Goal: Task Accomplishment & Management: Manage account settings

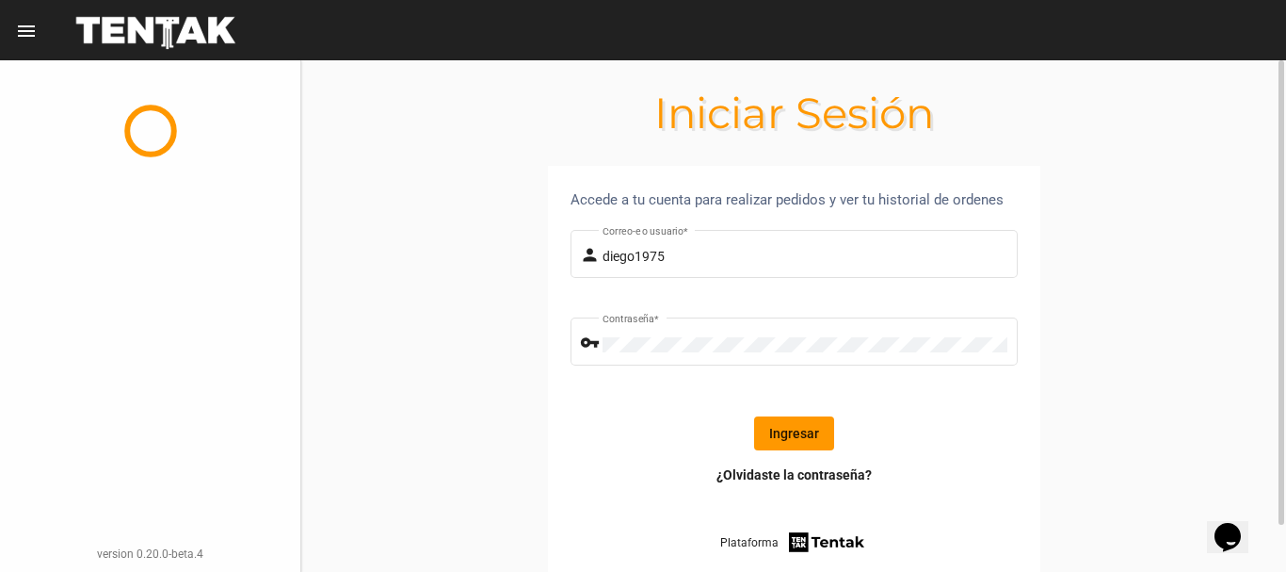
click at [788, 428] on button "Ingresar" at bounding box center [794, 433] width 80 height 34
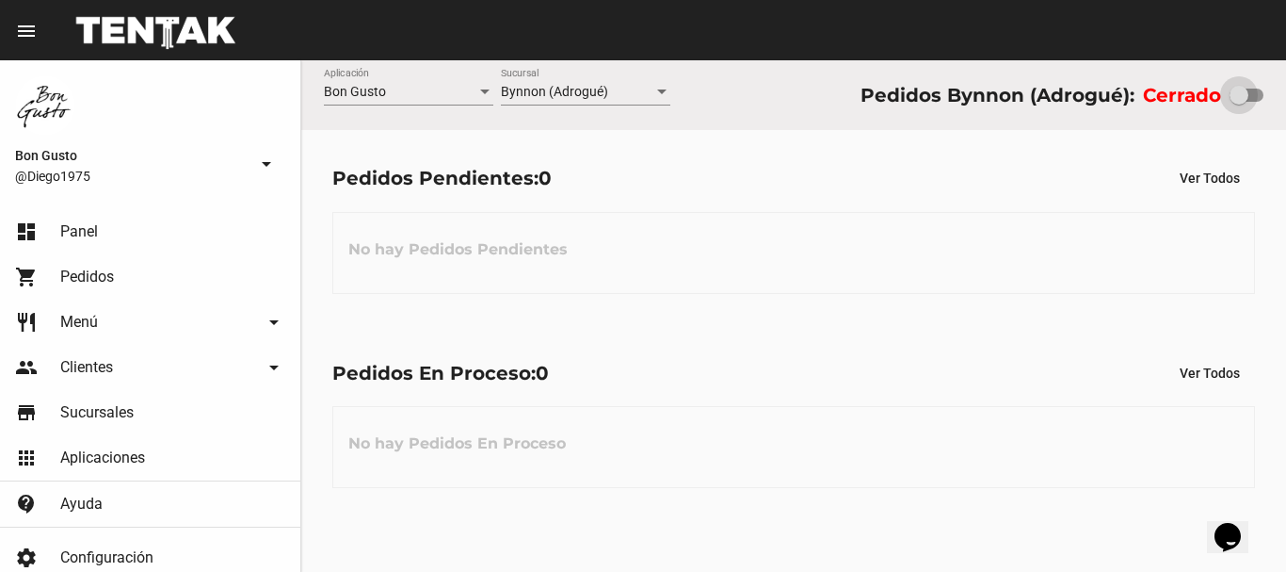
click at [1259, 89] on div at bounding box center [1247, 95] width 34 height 13
click at [1239, 102] on input "checkbox" at bounding box center [1238, 102] width 1 height 1
checkbox input "true"
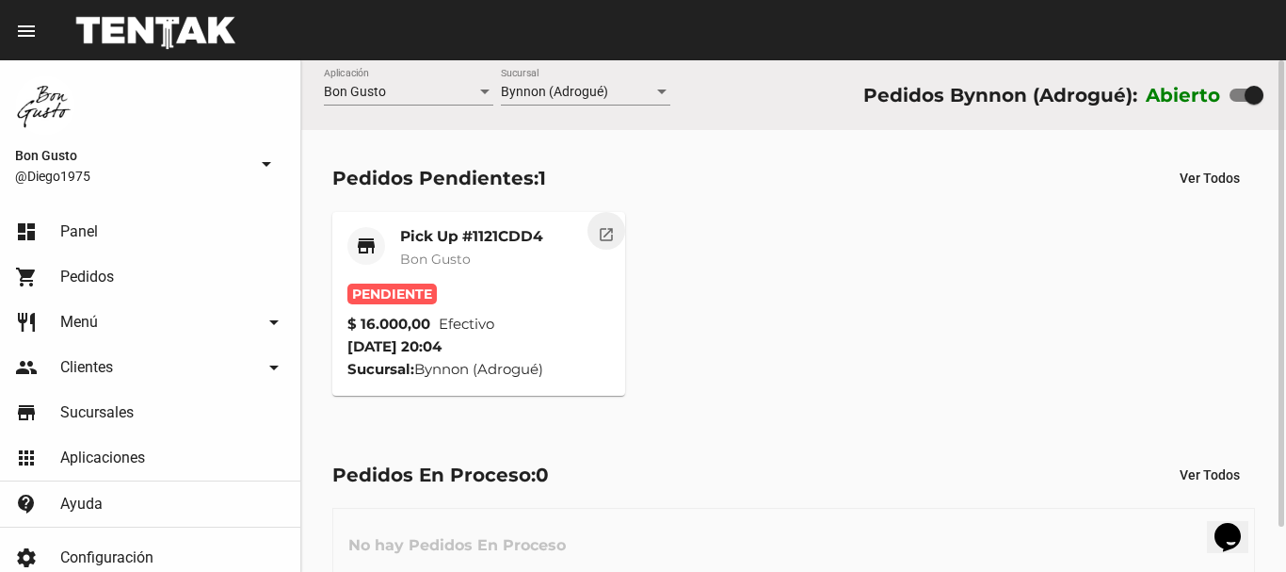
click at [601, 226] on mat-icon "open_in_new" at bounding box center [606, 231] width 17 height 17
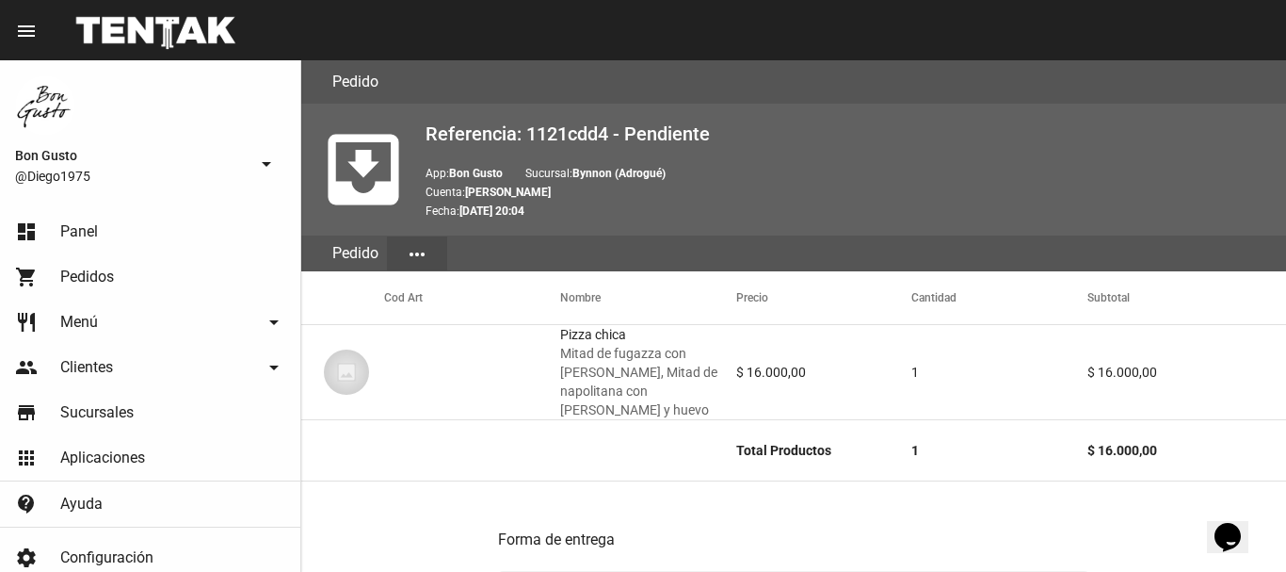
scroll to position [823, 0]
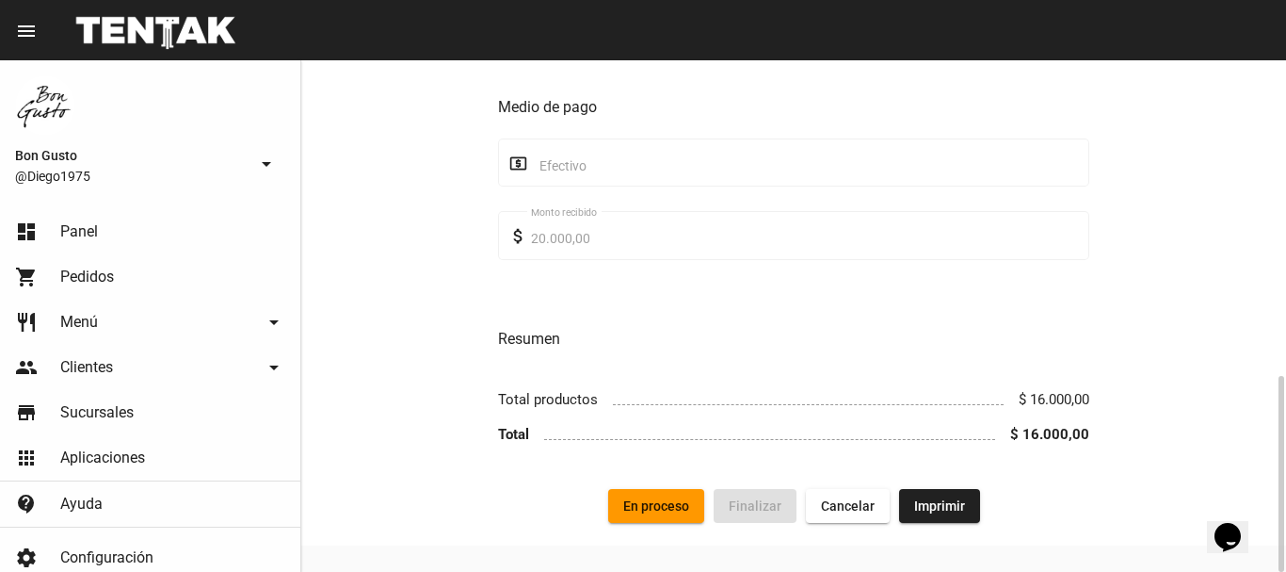
click at [652, 498] on span "En proceso" at bounding box center [656, 505] width 66 height 15
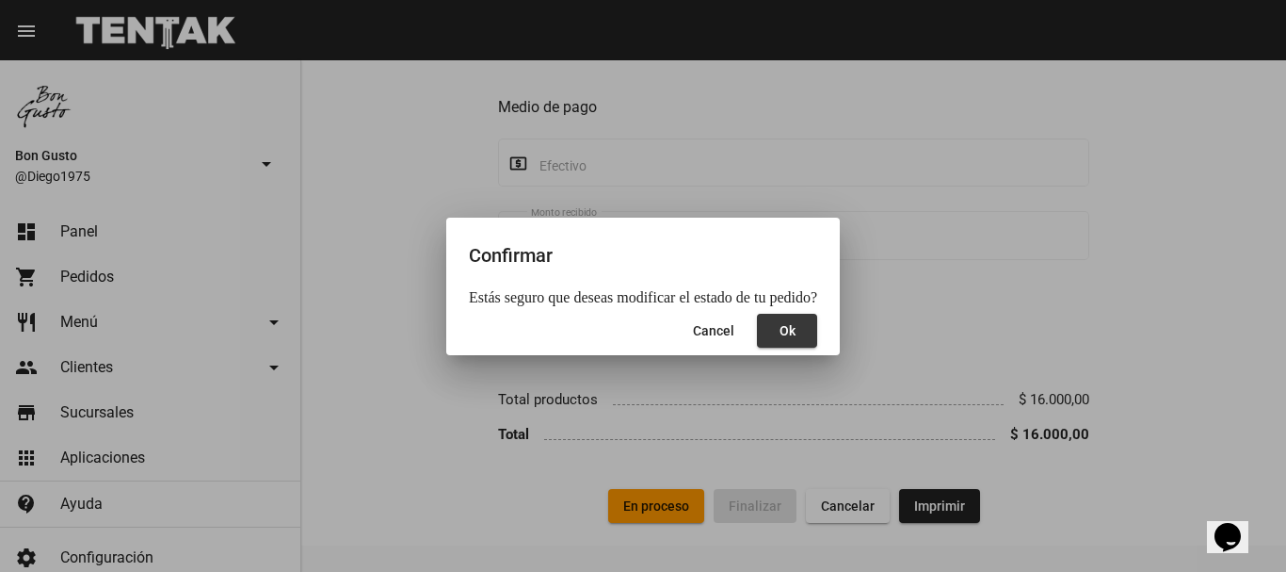
click at [785, 321] on button "Ok" at bounding box center [787, 331] width 60 height 34
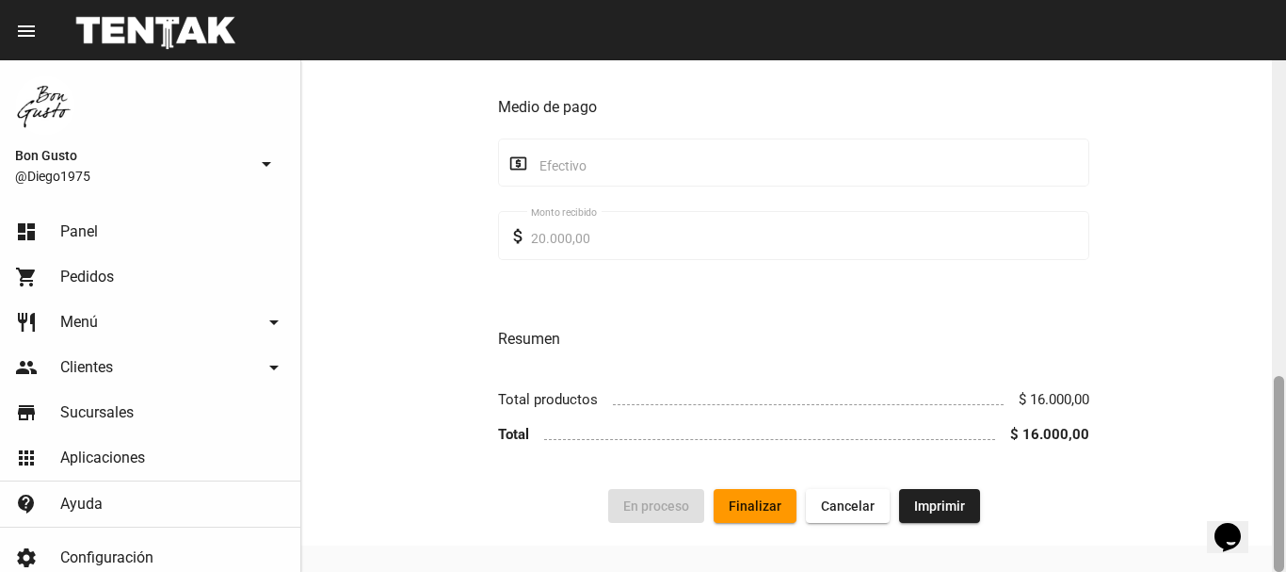
drag, startPoint x: 1280, startPoint y: 137, endPoint x: 1273, endPoint y: 519, distance: 381.4
click at [1278, 516] on div at bounding box center [1279, 474] width 10 height 196
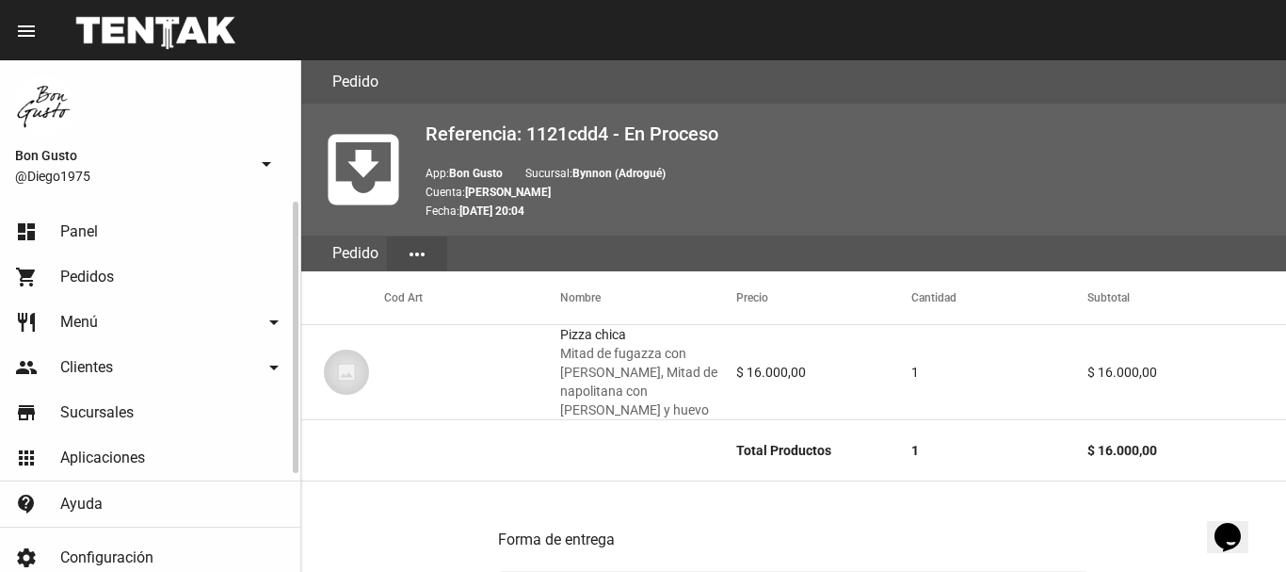
click at [123, 228] on link "dashboard Panel" at bounding box center [150, 231] width 300 height 45
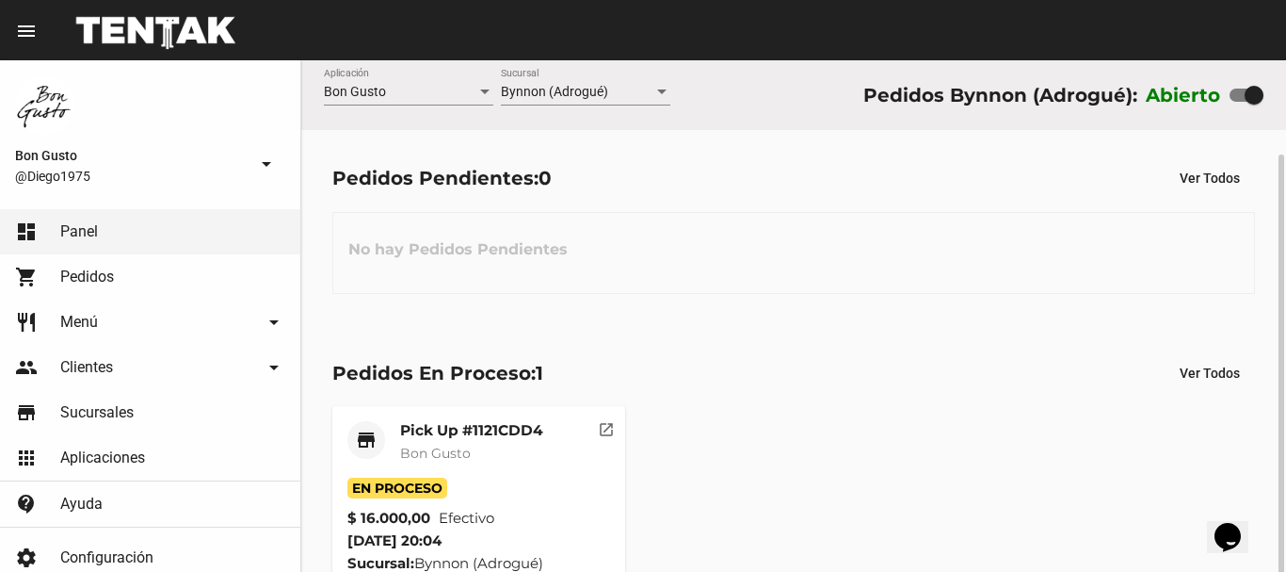
scroll to position [49, 0]
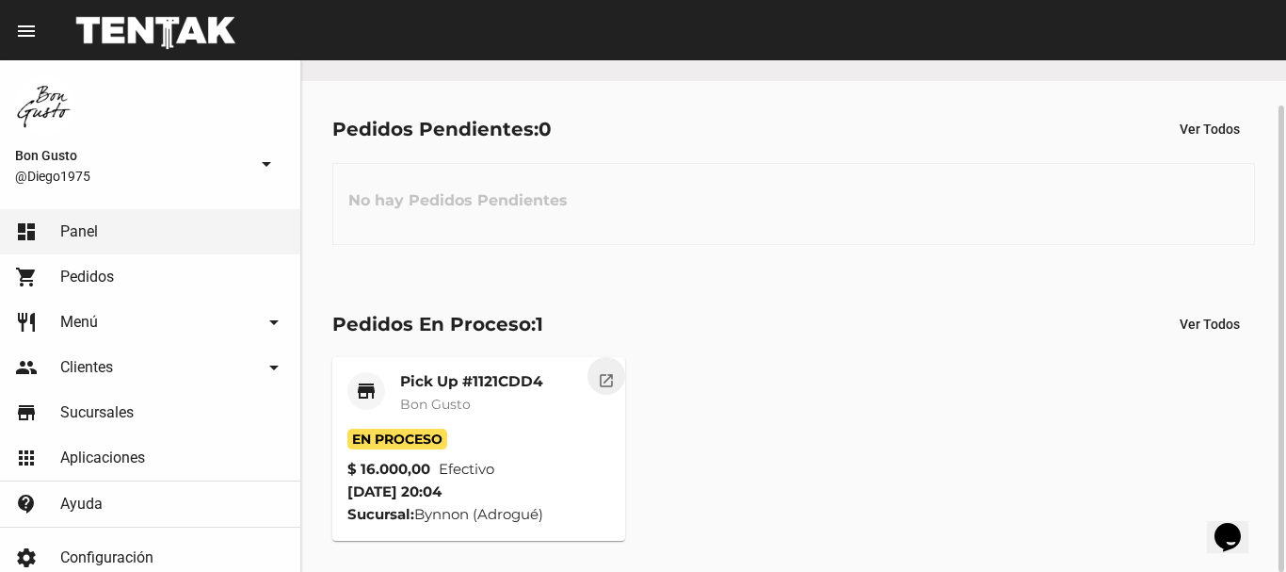
click at [606, 382] on mat-icon "open_in_new" at bounding box center [606, 377] width 17 height 17
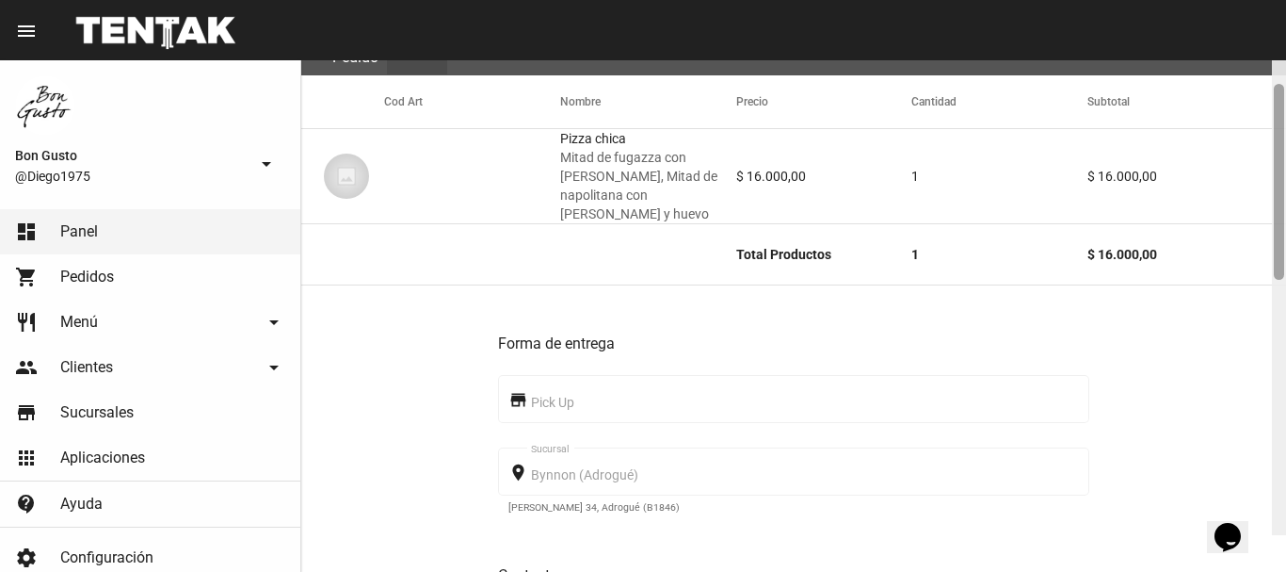
scroll to position [156, 0]
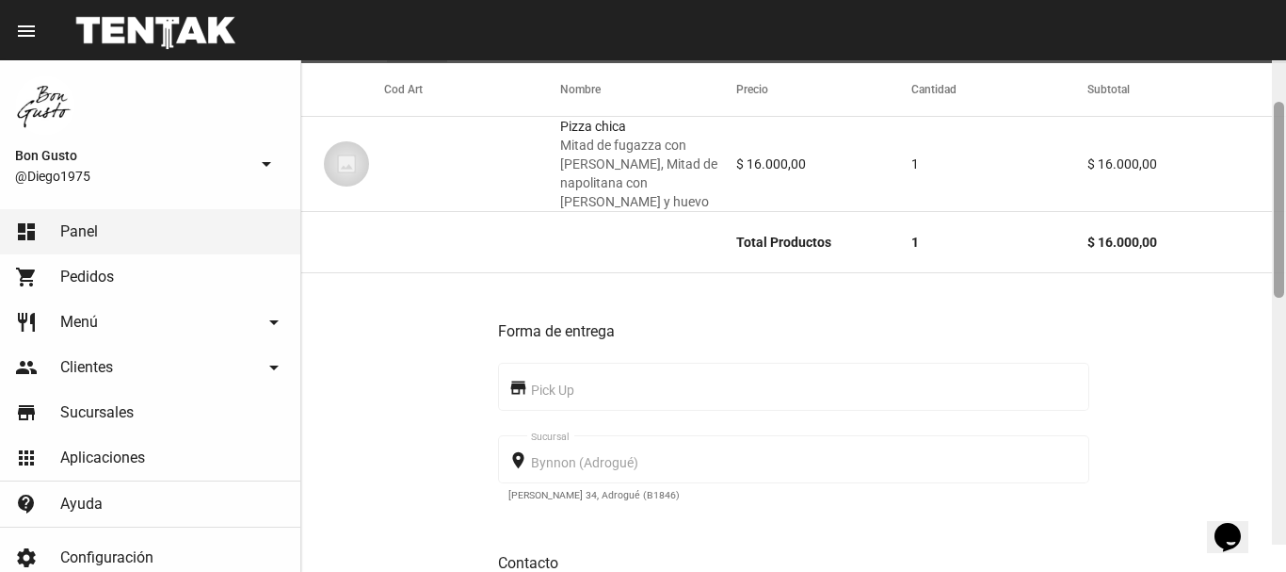
drag, startPoint x: 1281, startPoint y: 368, endPoint x: 508, endPoint y: 340, distance: 773.7
click at [1265, 216] on div "Pedido move_to_inbox Referencia: 1121cdd4 - En Proceso App: Bon Gusto Sucursal:…" at bounding box center [793, 315] width 985 height 511
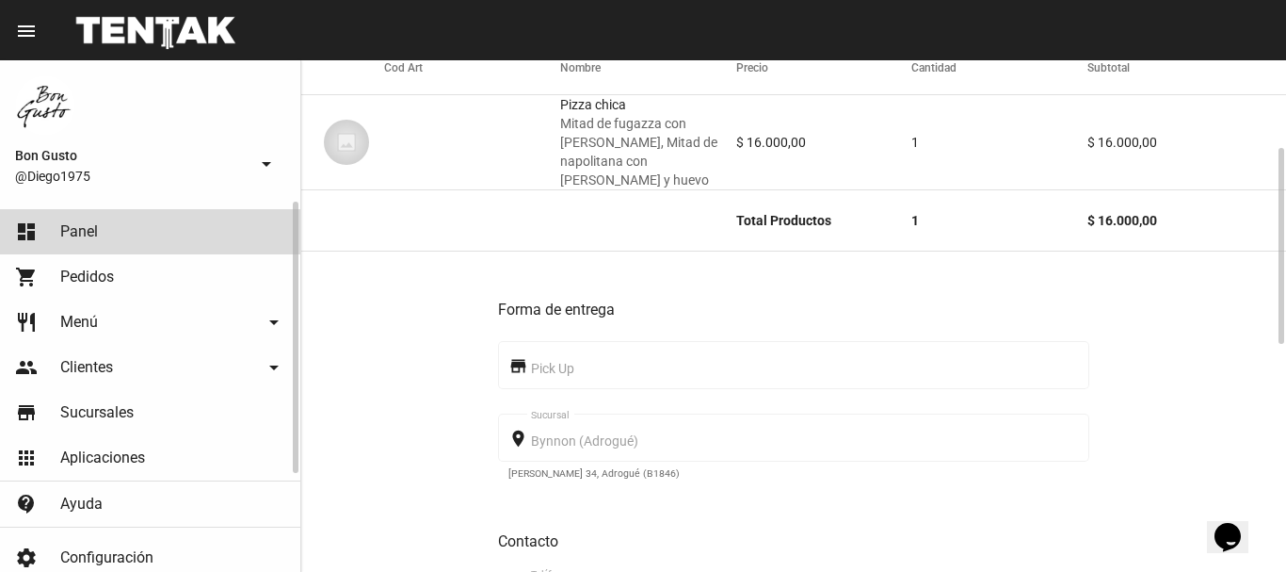
click at [174, 233] on link "dashboard Panel" at bounding box center [150, 231] width 300 height 45
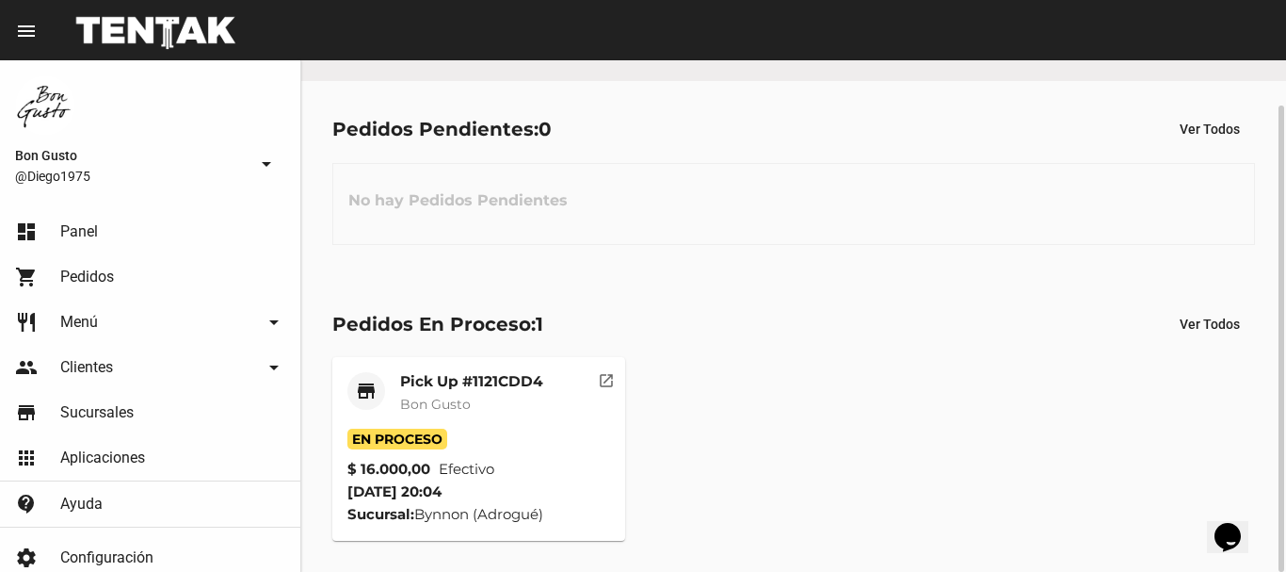
click at [615, 375] on button "open_in_new" at bounding box center [607, 376] width 38 height 38
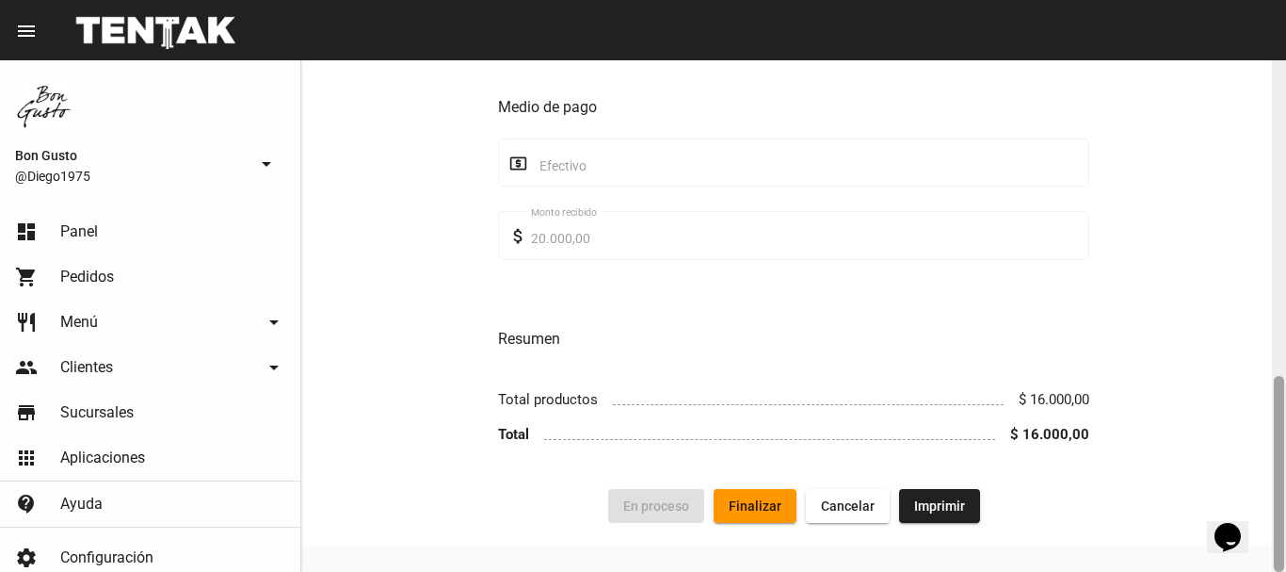
drag, startPoint x: 2487, startPoint y: 626, endPoint x: 1224, endPoint y: 500, distance: 1269.1
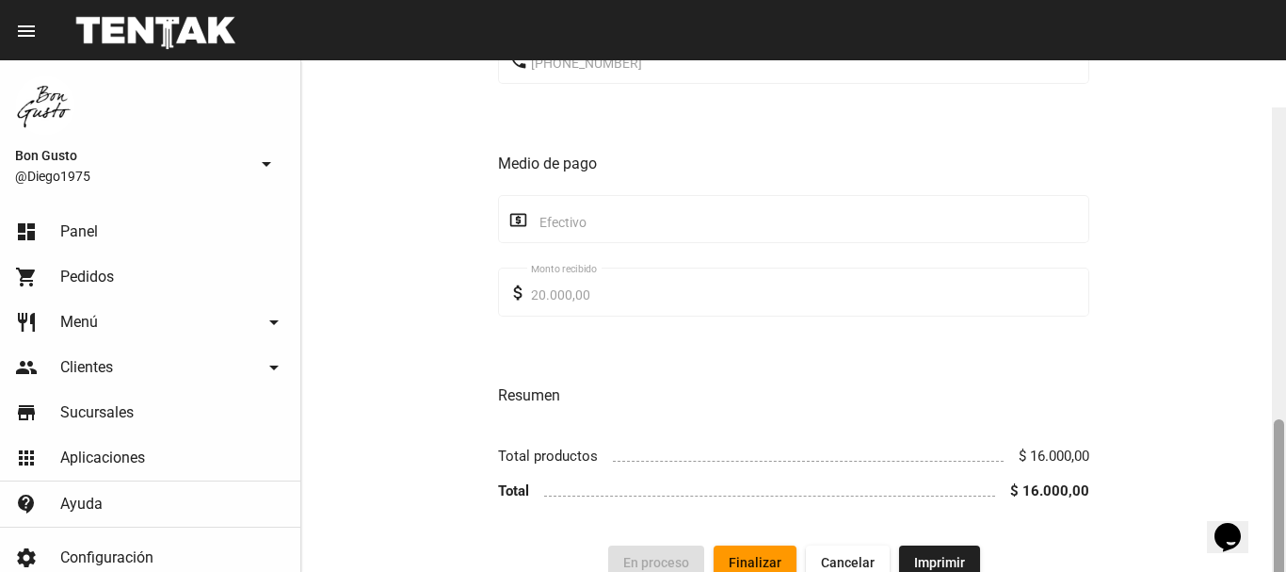
scroll to position [823, 0]
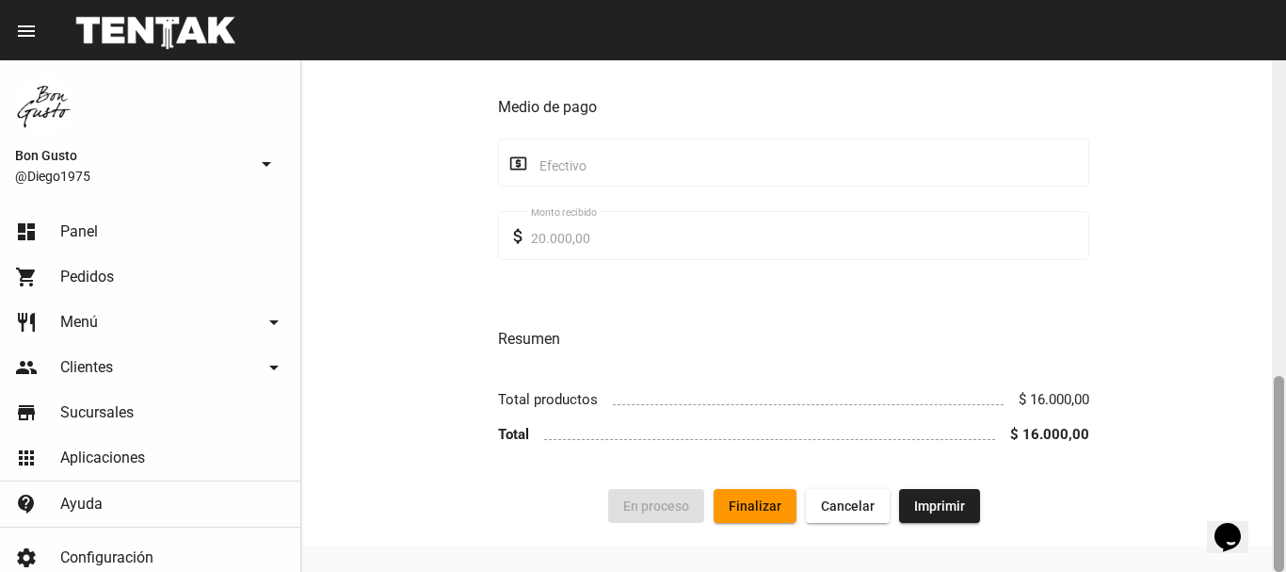
click at [764, 498] on span "Finalizar" at bounding box center [755, 505] width 53 height 15
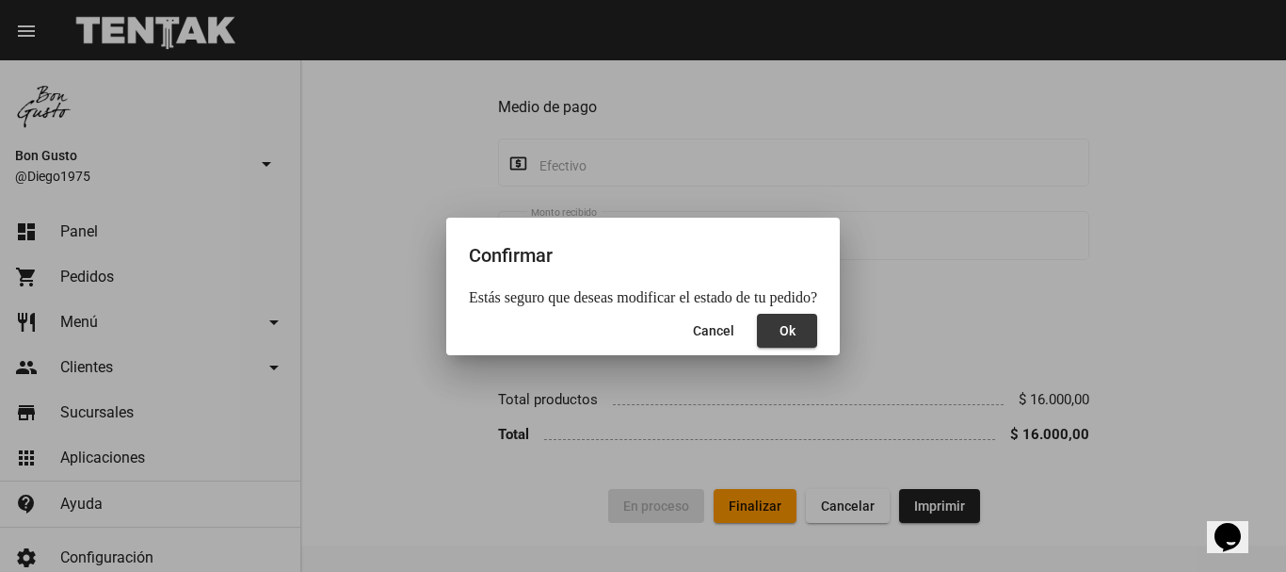
click at [794, 331] on button "Ok" at bounding box center [787, 331] width 60 height 34
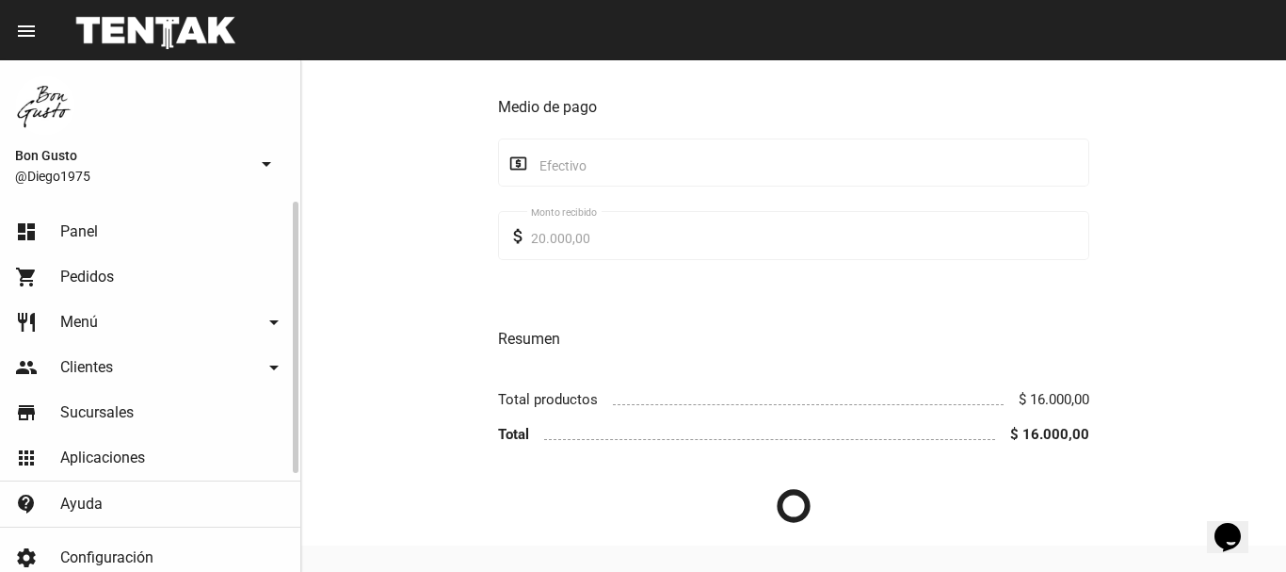
click at [215, 234] on link "dashboard Panel" at bounding box center [150, 231] width 300 height 45
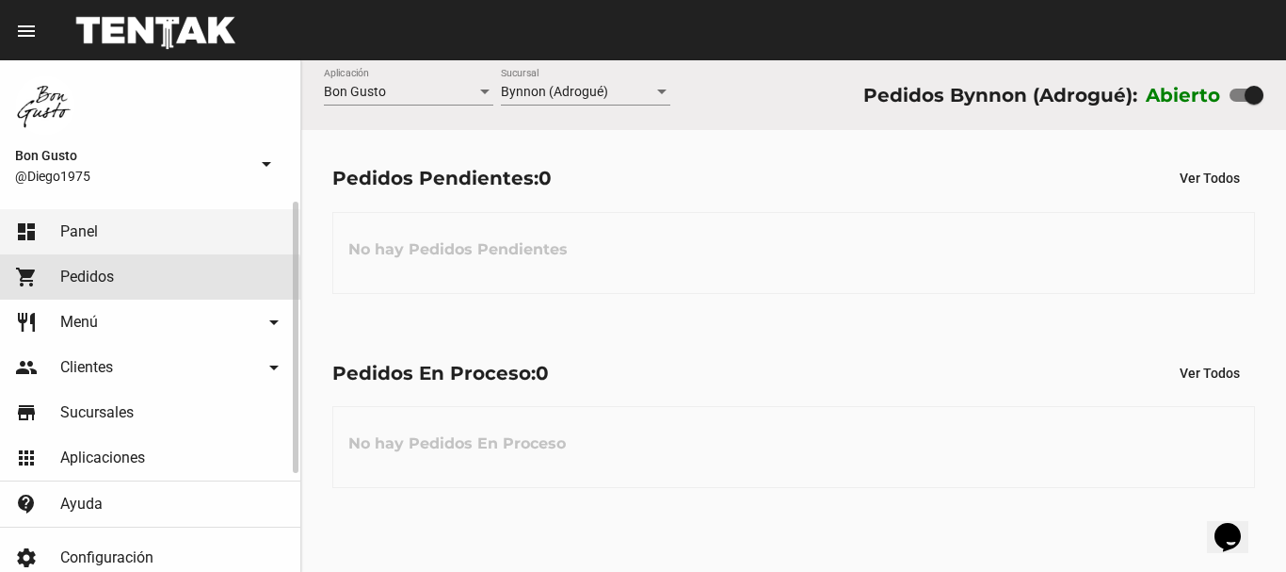
click at [80, 286] on link "shopping_cart Pedidos" at bounding box center [150, 276] width 300 height 45
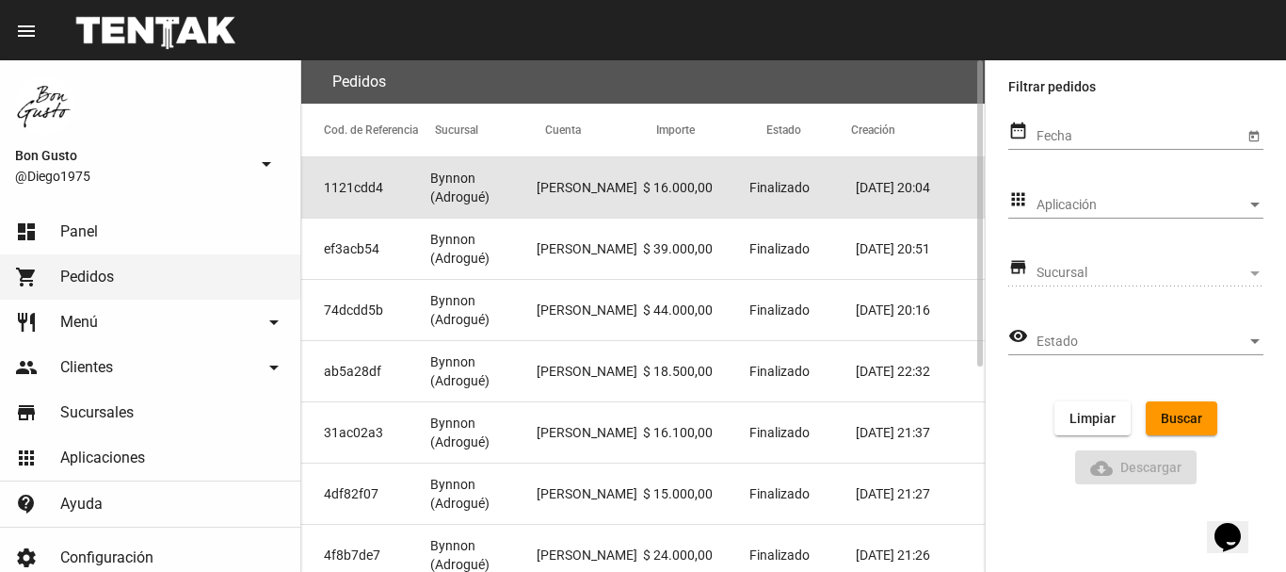
click at [800, 194] on span "Finalizado" at bounding box center [780, 187] width 60 height 19
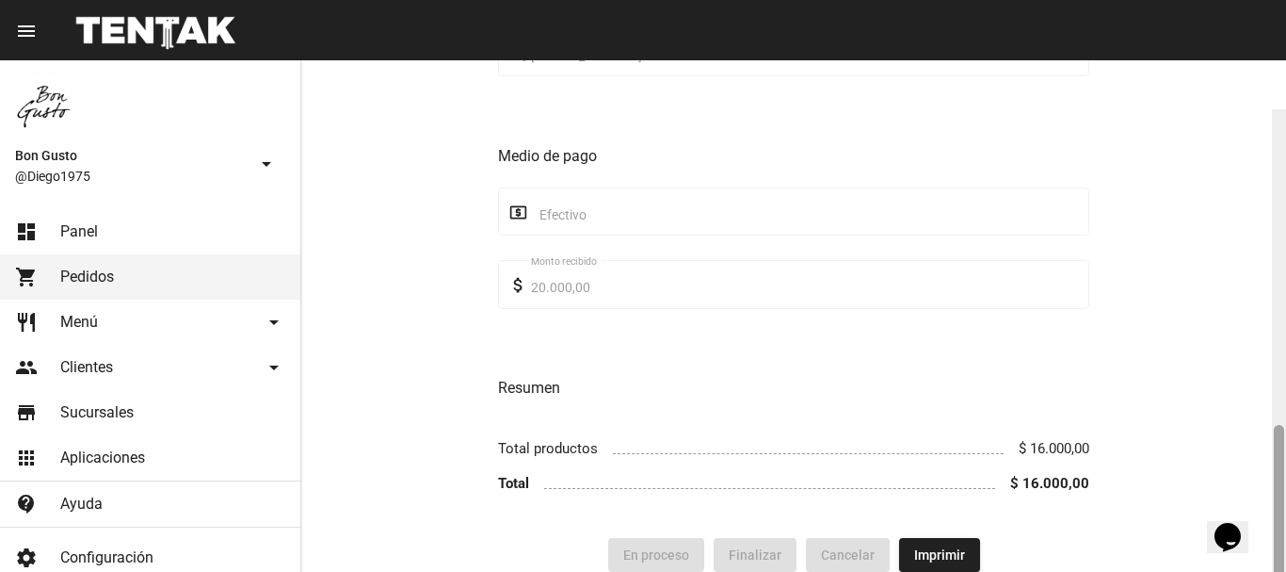
scroll to position [823, 0]
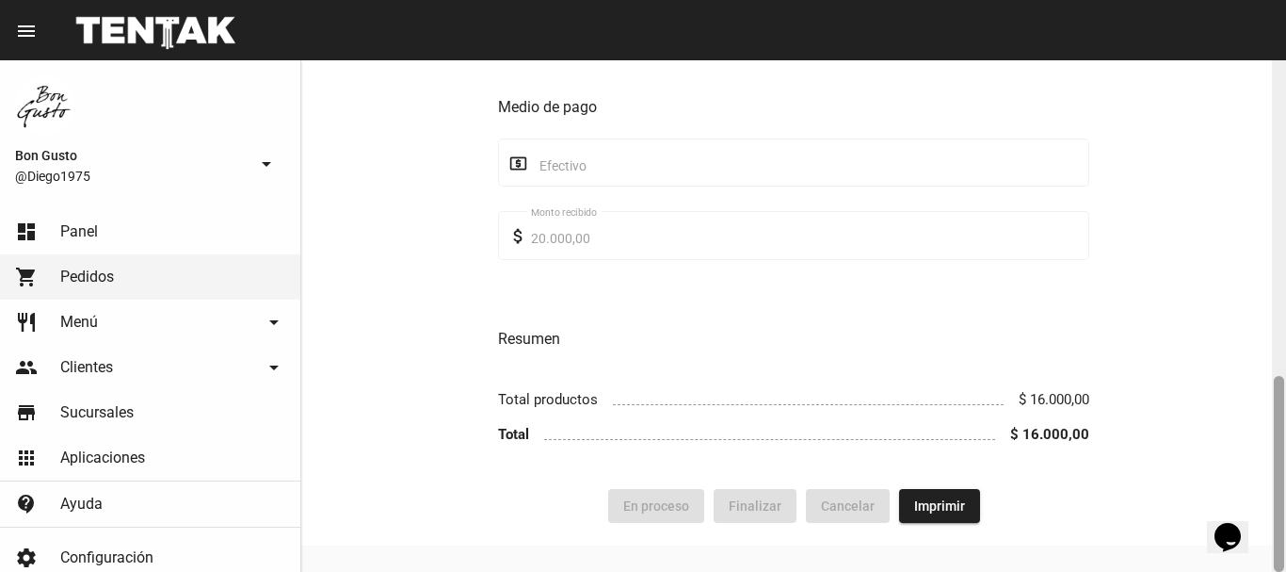
drag, startPoint x: 1262, startPoint y: 252, endPoint x: 1184, endPoint y: 608, distance: 364.4
click at [1184, 571] on html "menu Pedido Pedido more_vert Bon Gusto @Diego1975 arrow_drop_down dashboard Pan…" at bounding box center [643, 286] width 1286 height 572
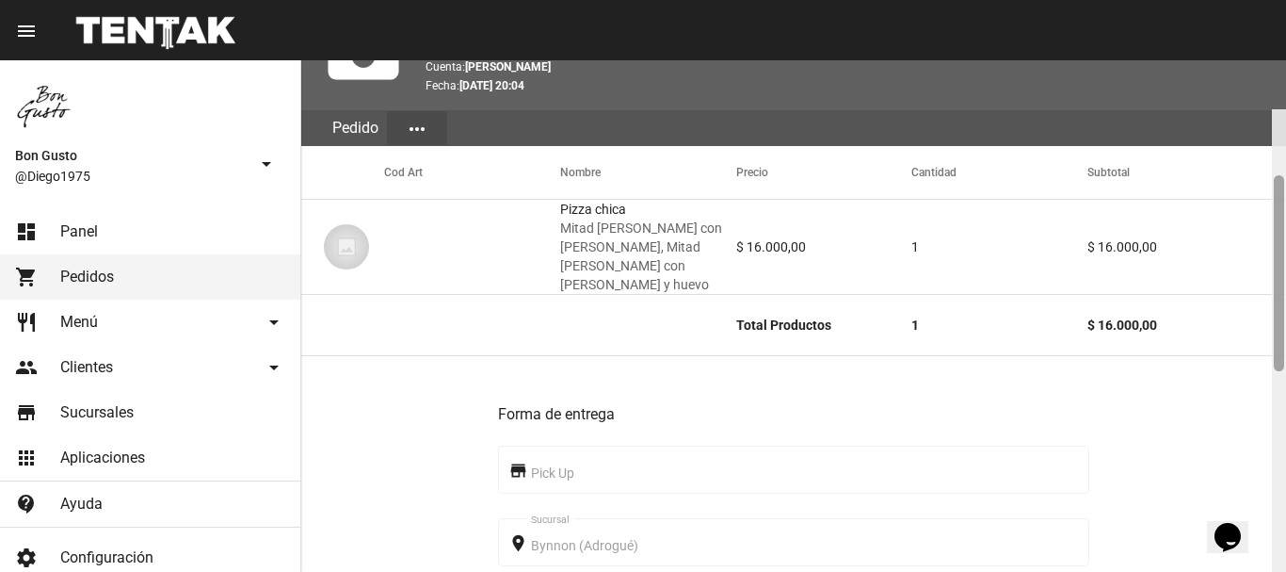
scroll to position [0, 0]
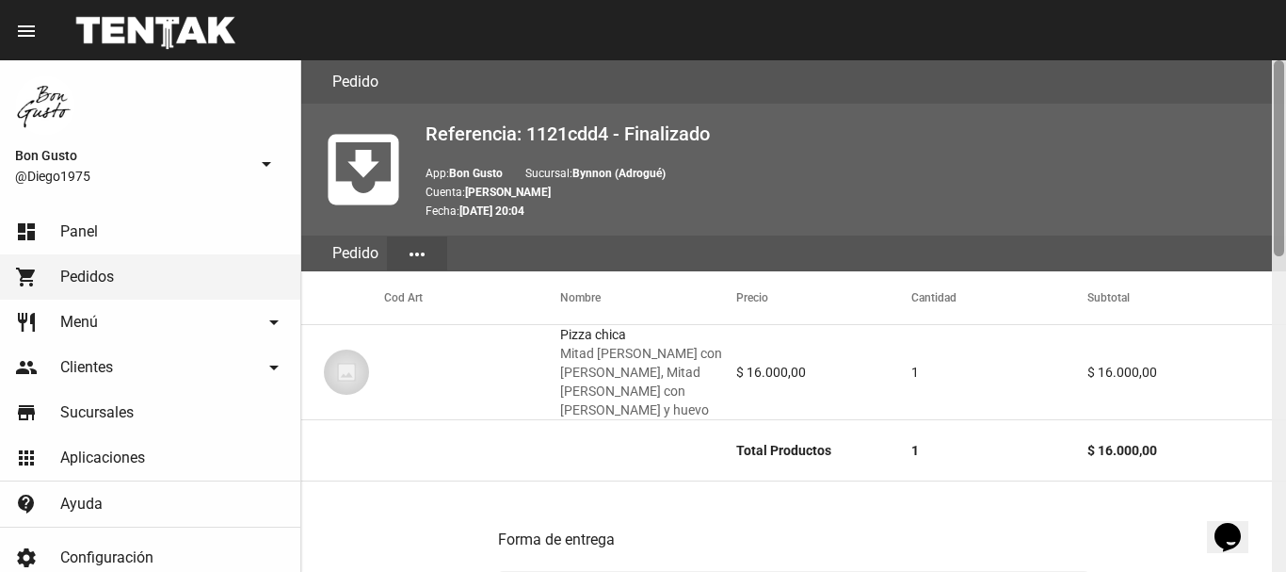
drag, startPoint x: 1283, startPoint y: 425, endPoint x: 1285, endPoint y: -51, distance: 475.6
click at [1285, 0] on html "menu Pedido Pedido more_vert Bon Gusto @Diego1975 arrow_drop_down dashboard Pan…" at bounding box center [643, 286] width 1286 height 572
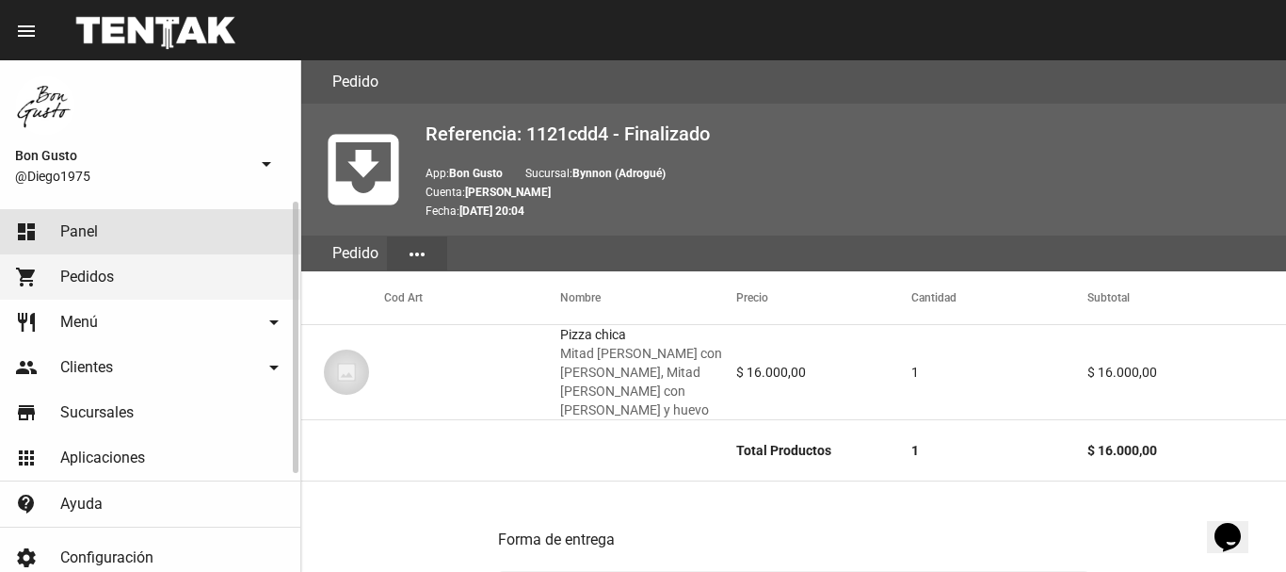
click at [96, 226] on span "Panel" at bounding box center [79, 231] width 38 height 19
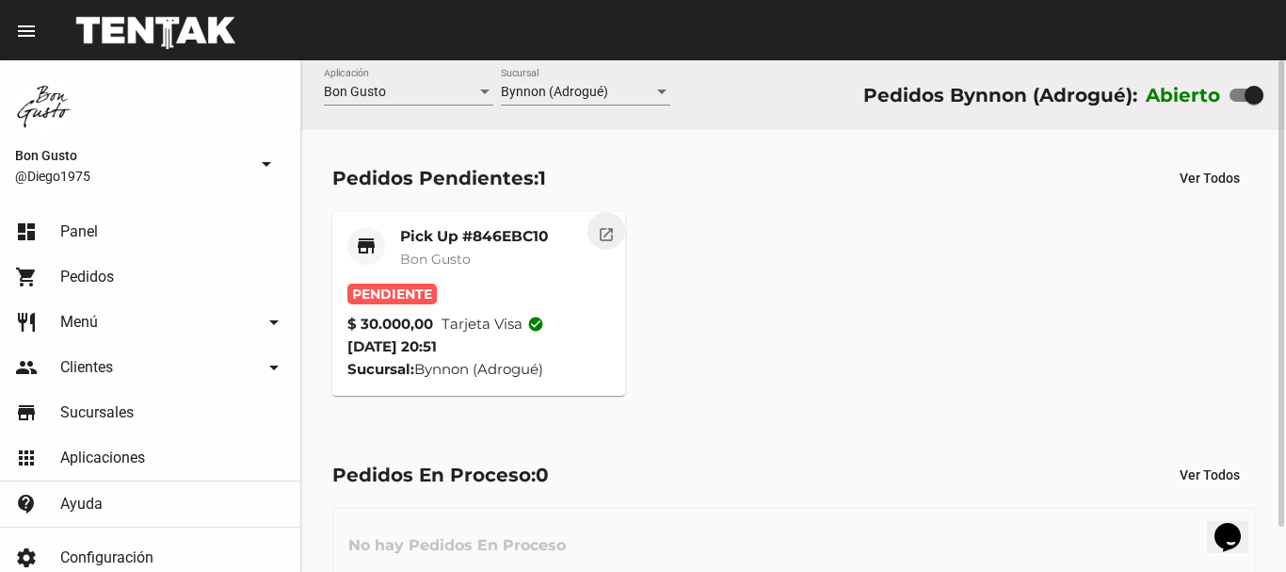
click at [605, 228] on mat-icon "open_in_new" at bounding box center [606, 231] width 17 height 17
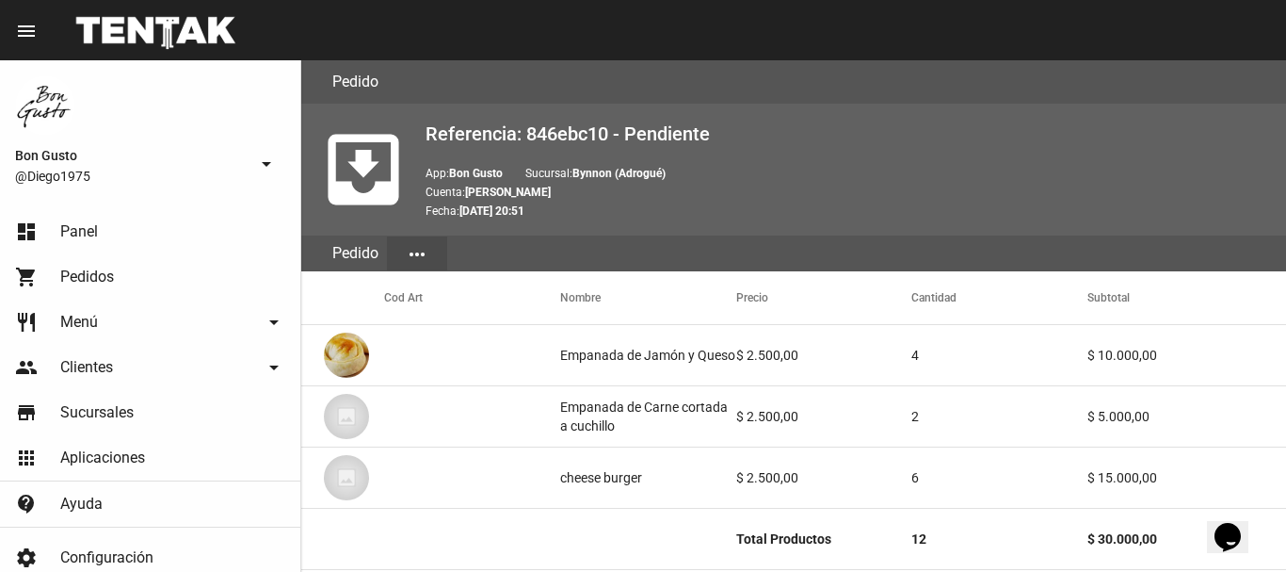
scroll to position [1003, 0]
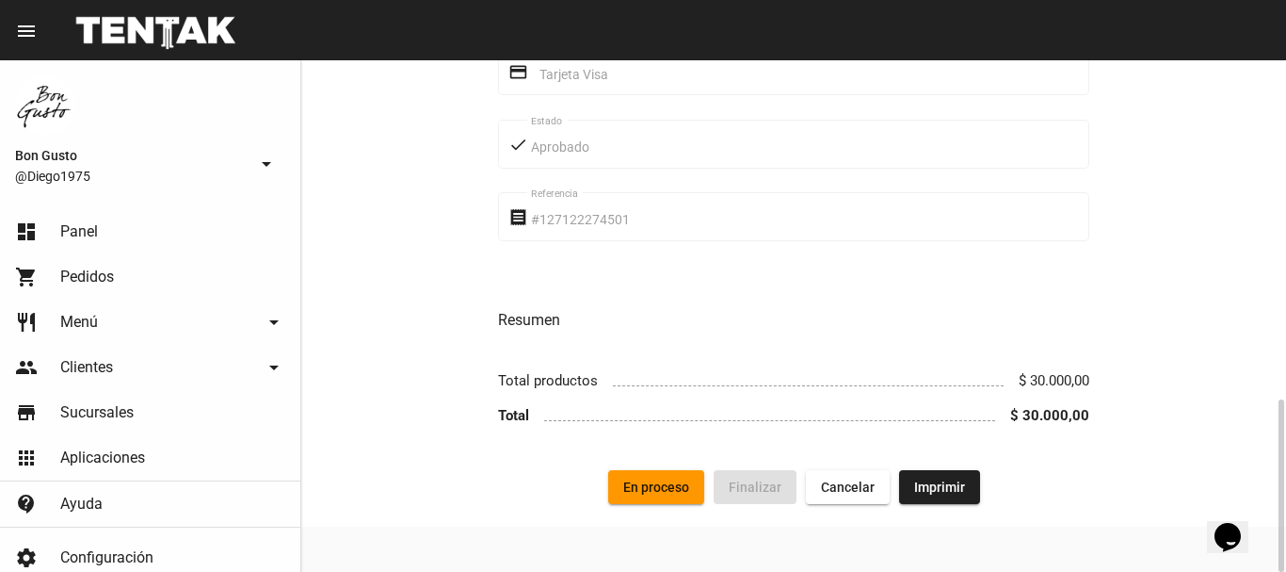
click at [667, 486] on span "En proceso" at bounding box center [656, 486] width 66 height 15
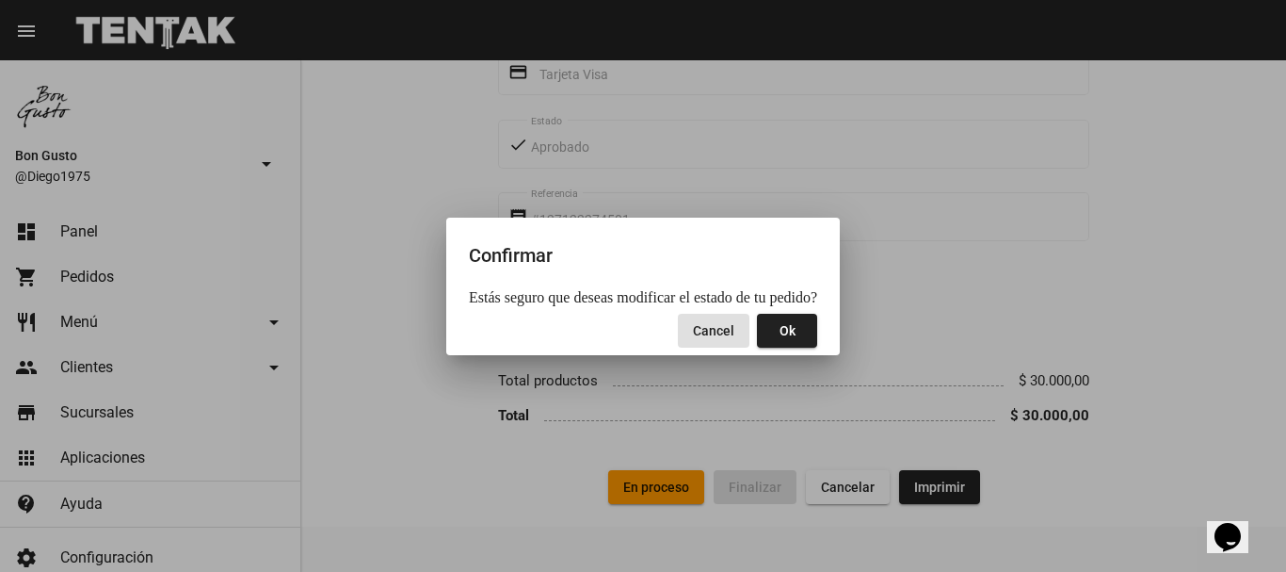
click at [780, 336] on span "Ok" at bounding box center [788, 330] width 16 height 15
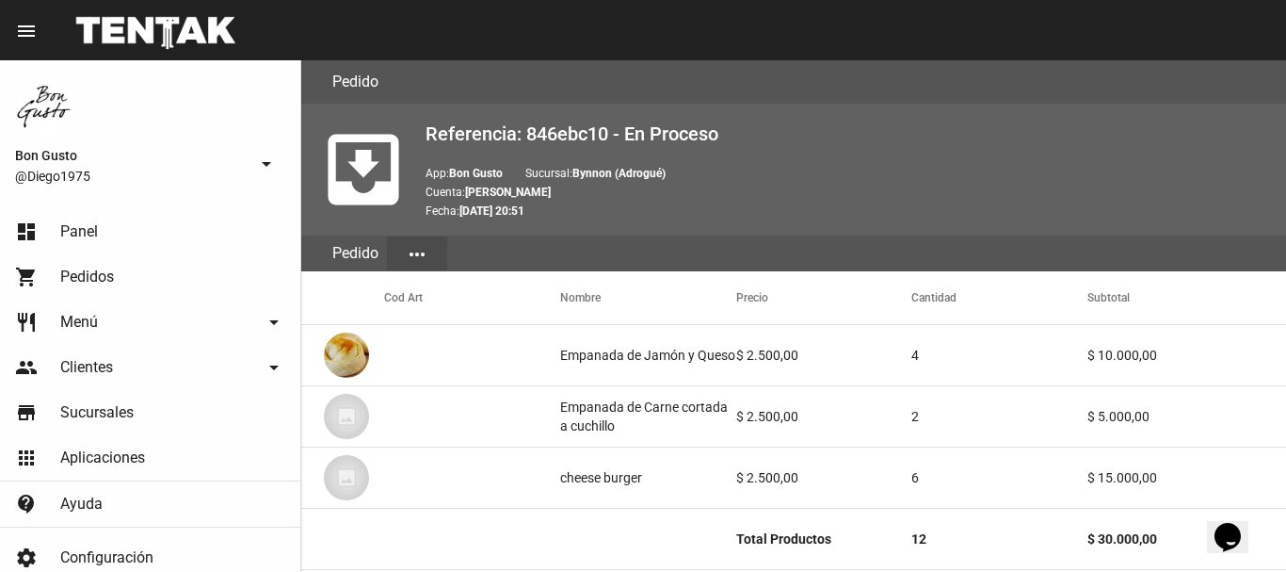
scroll to position [511, 0]
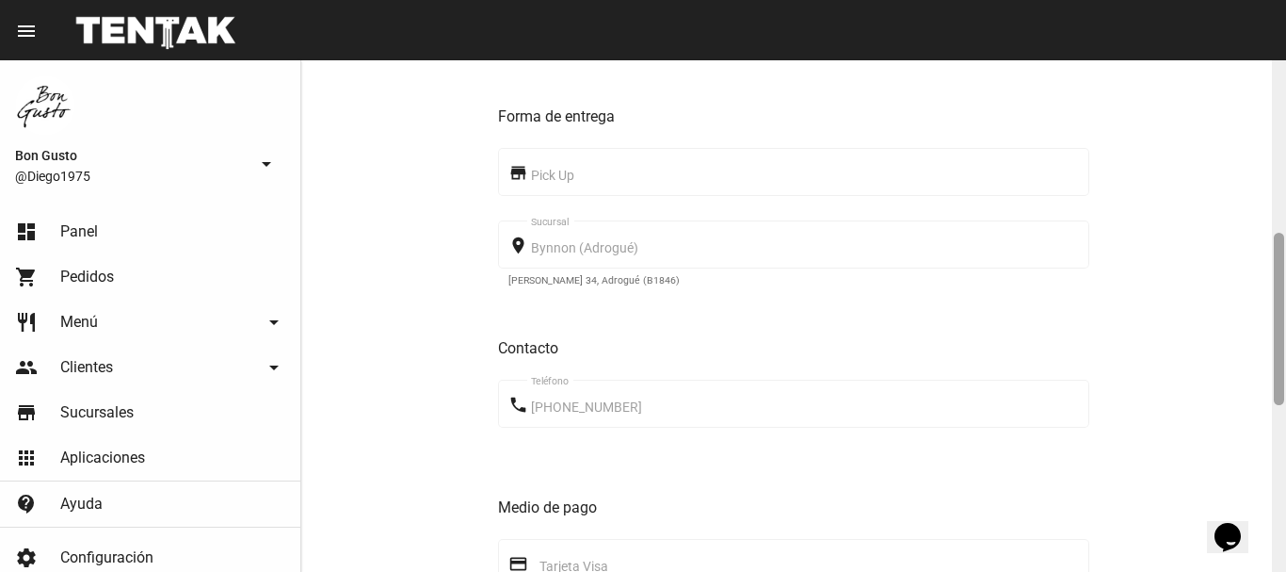
drag, startPoint x: 1285, startPoint y: 179, endPoint x: 1284, endPoint y: 212, distance: 33.0
click at [1284, 212] on div at bounding box center [1279, 315] width 14 height 511
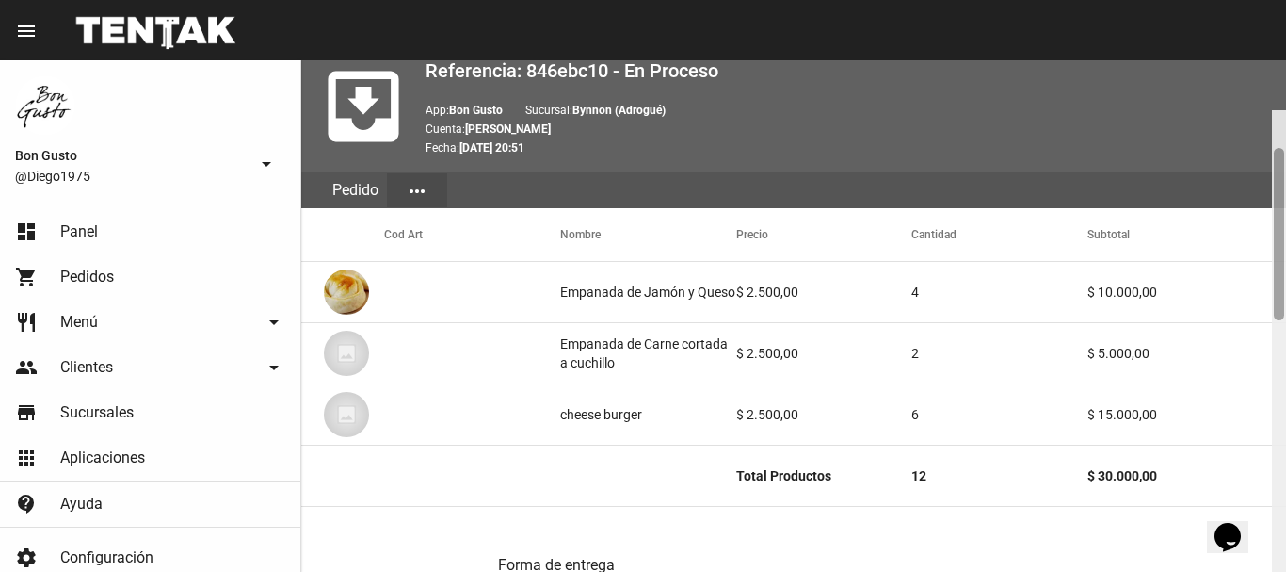
scroll to position [10, 0]
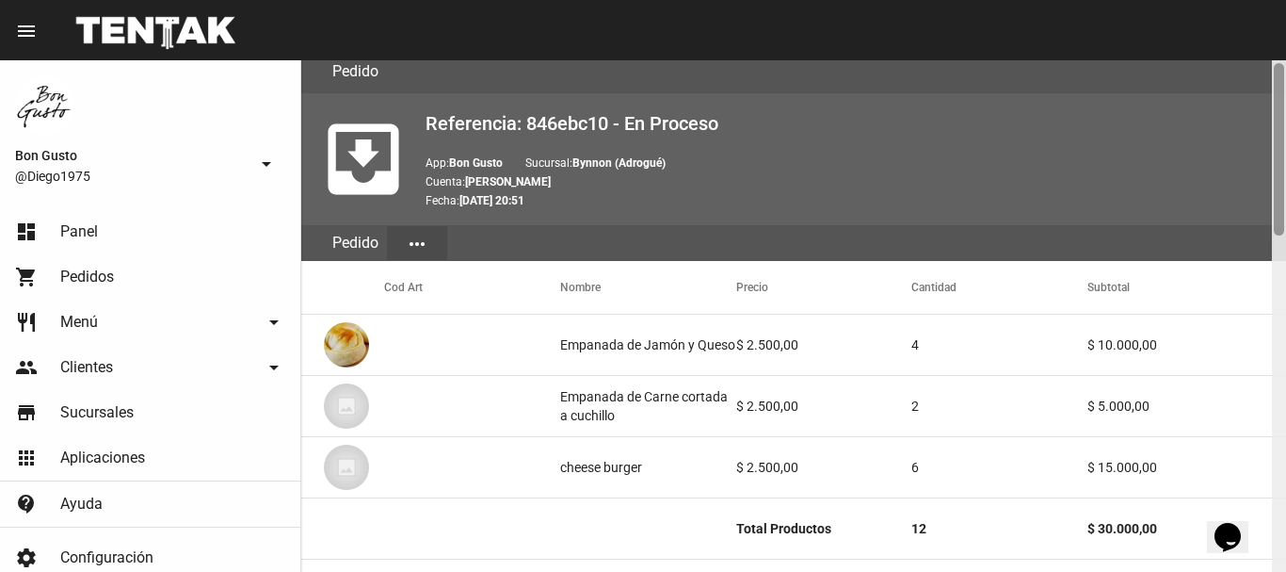
drag, startPoint x: 1280, startPoint y: 339, endPoint x: 1267, endPoint y: 171, distance: 168.1
click at [1267, 171] on div "Pedido move_to_inbox Referencia: 846ebc10 - En Proceso App: Bon Gusto Sucursal:…" at bounding box center [793, 315] width 985 height 511
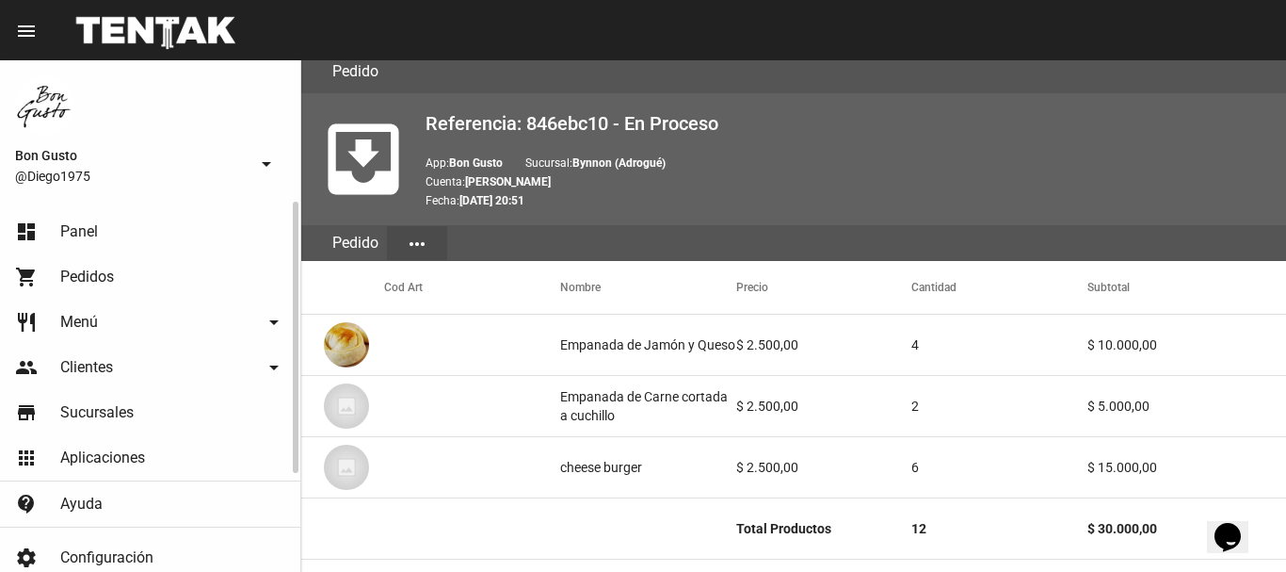
click at [139, 218] on link "dashboard Panel" at bounding box center [150, 231] width 300 height 45
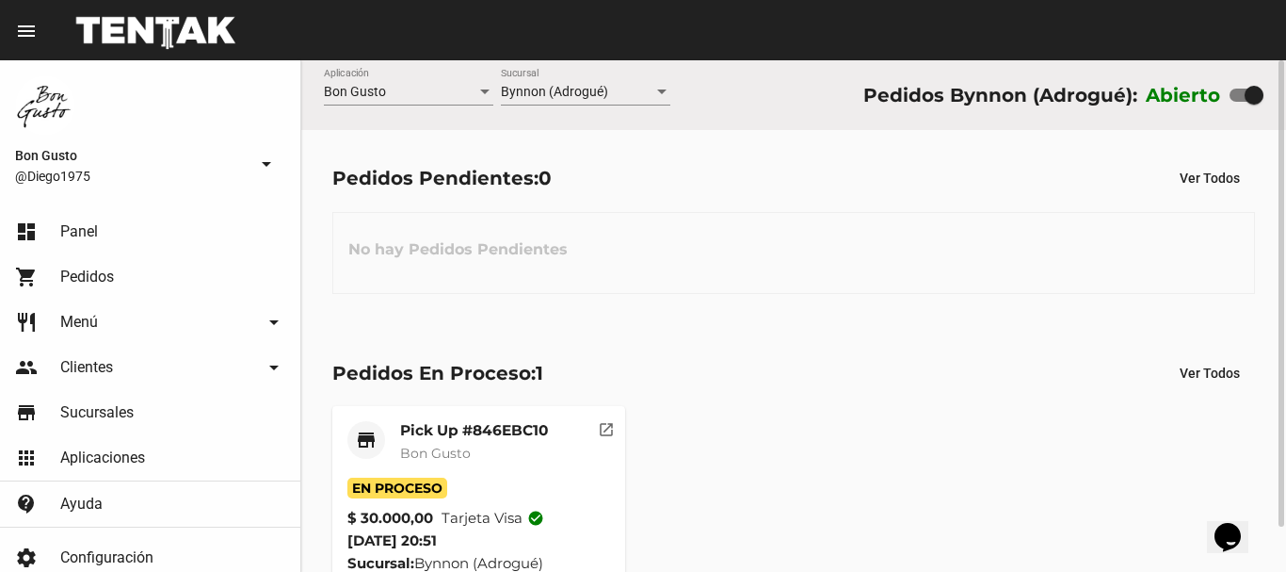
scroll to position [49, 0]
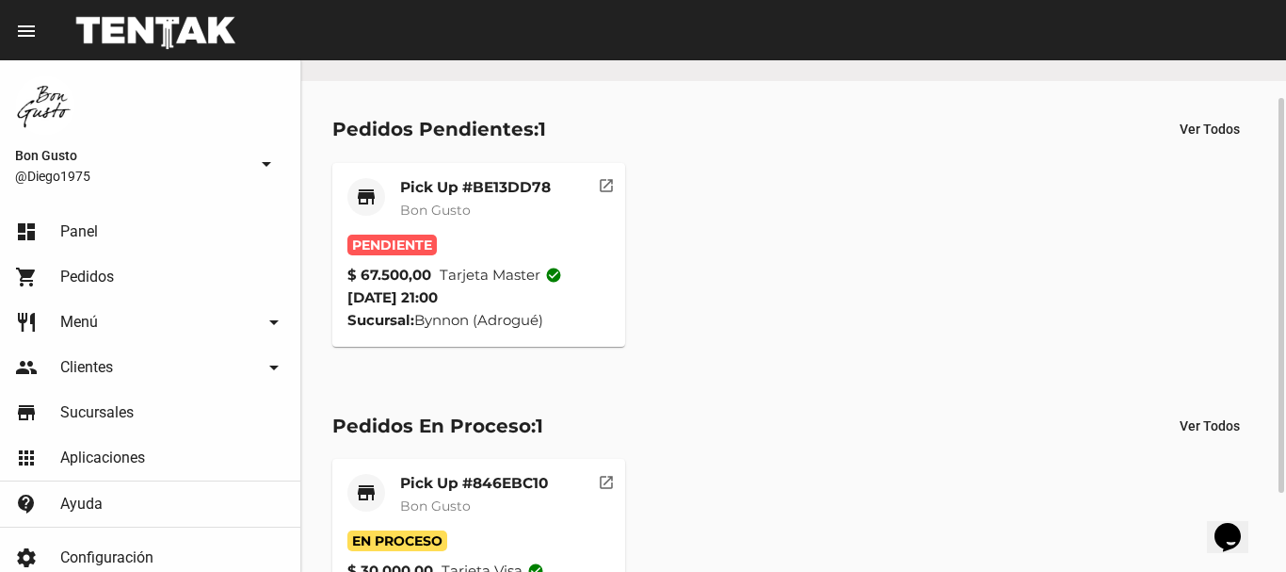
click at [601, 177] on mat-icon "open_in_new" at bounding box center [606, 182] width 17 height 17
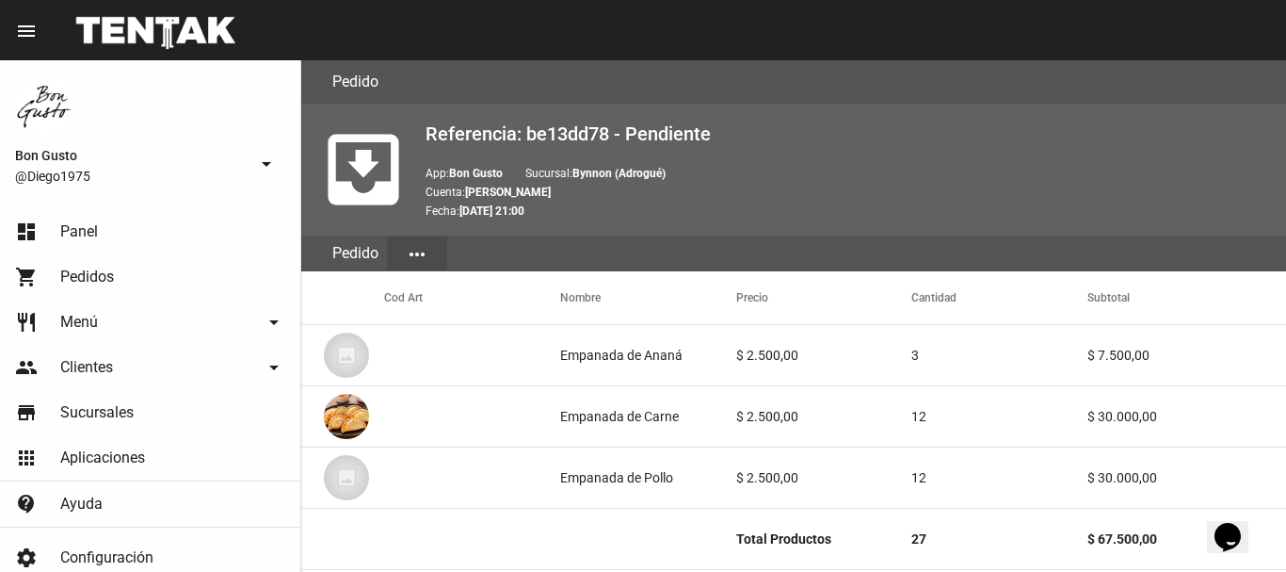
scroll to position [1003, 0]
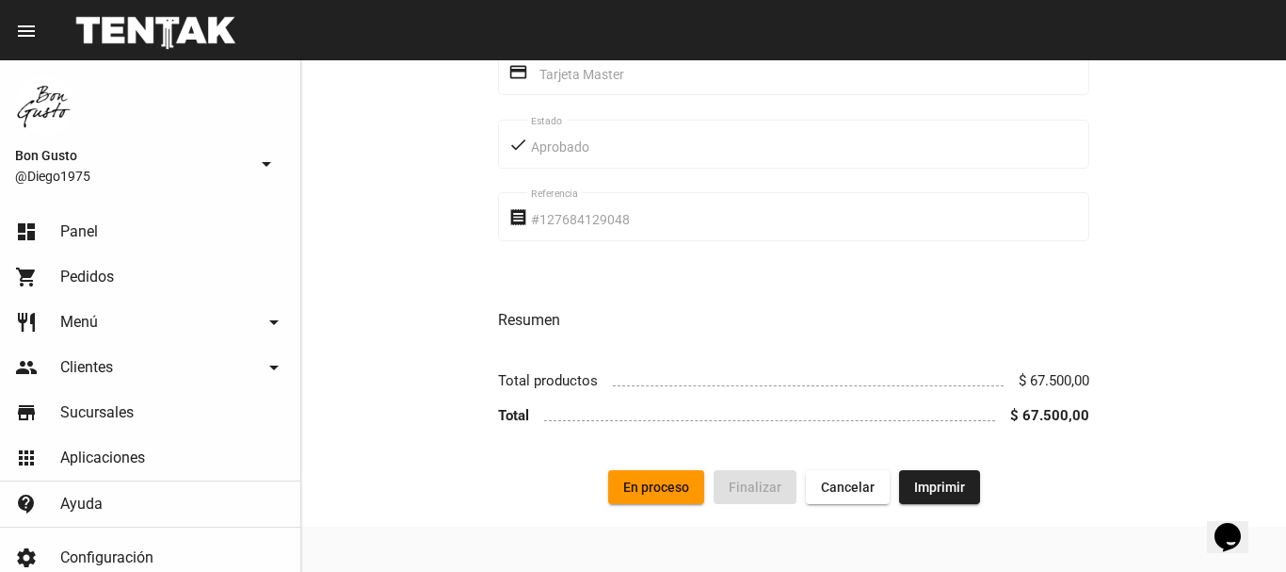
click at [655, 489] on span "En proceso" at bounding box center [656, 486] width 66 height 15
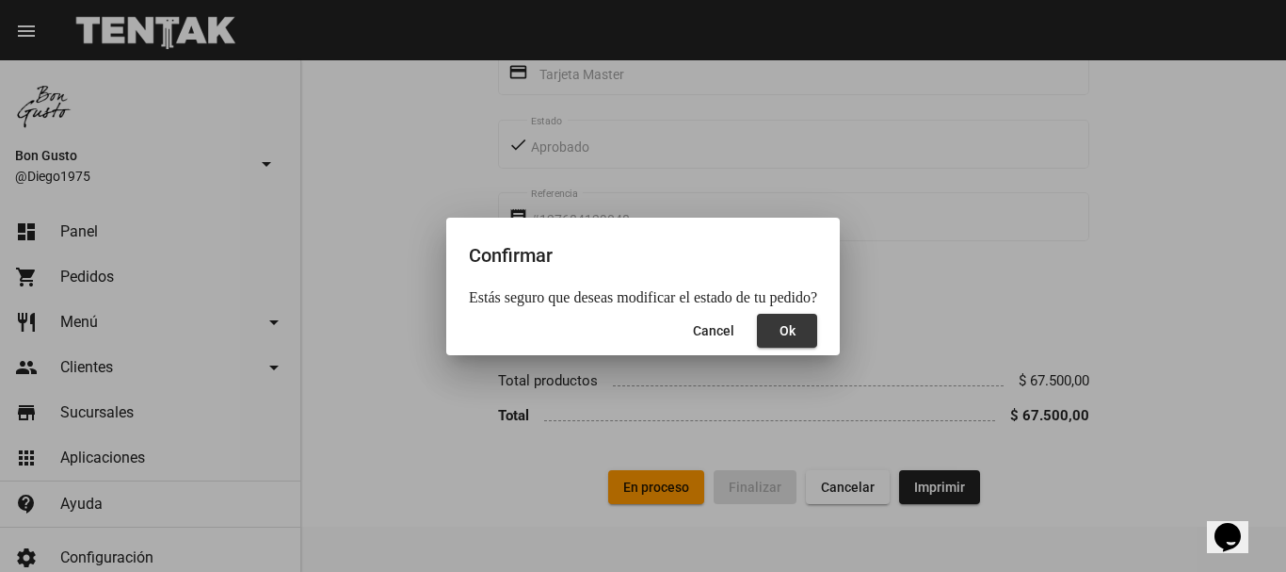
click at [787, 332] on button "Ok" at bounding box center [787, 331] width 60 height 34
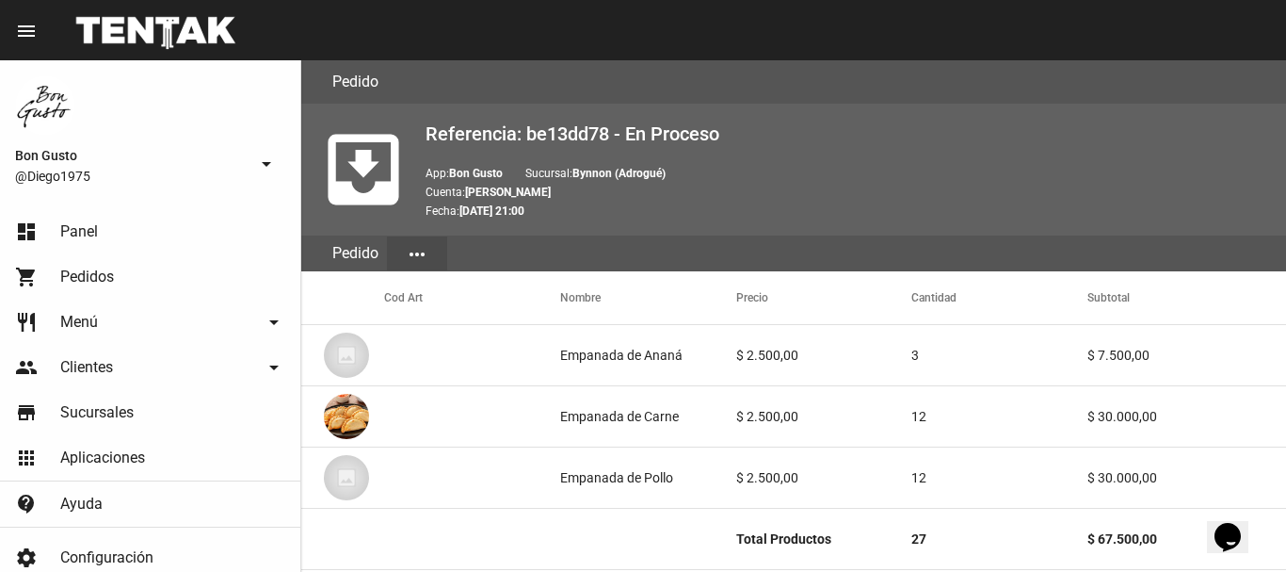
scroll to position [511, 0]
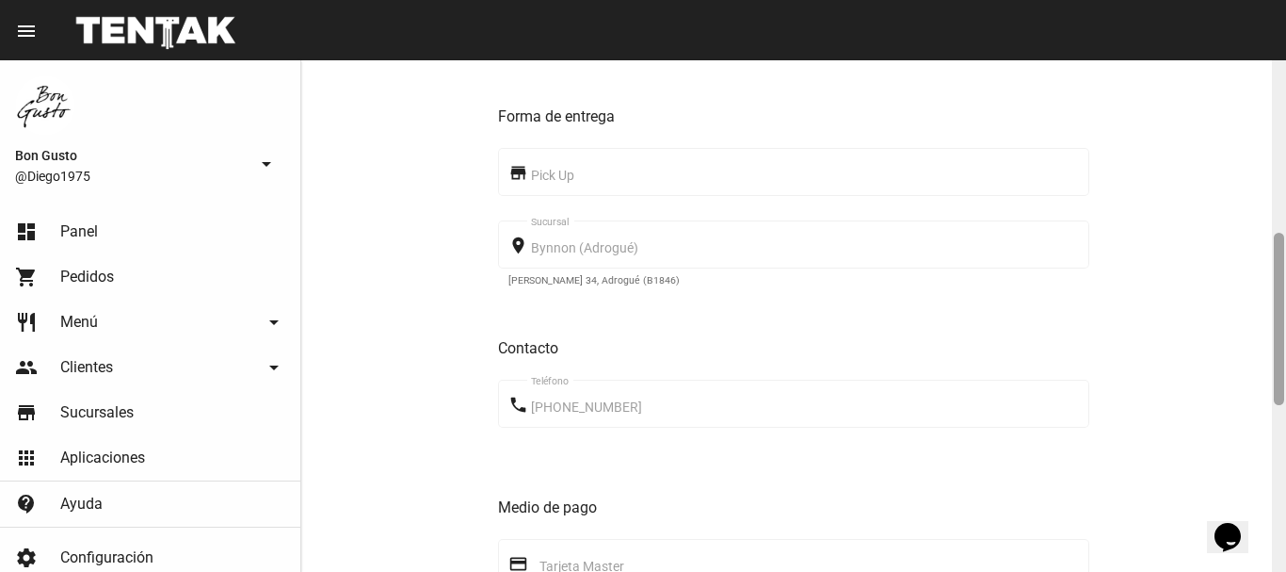
drag, startPoint x: 1284, startPoint y: 150, endPoint x: 1285, endPoint y: 165, distance: 15.1
click at [1285, 165] on div at bounding box center [1279, 315] width 14 height 511
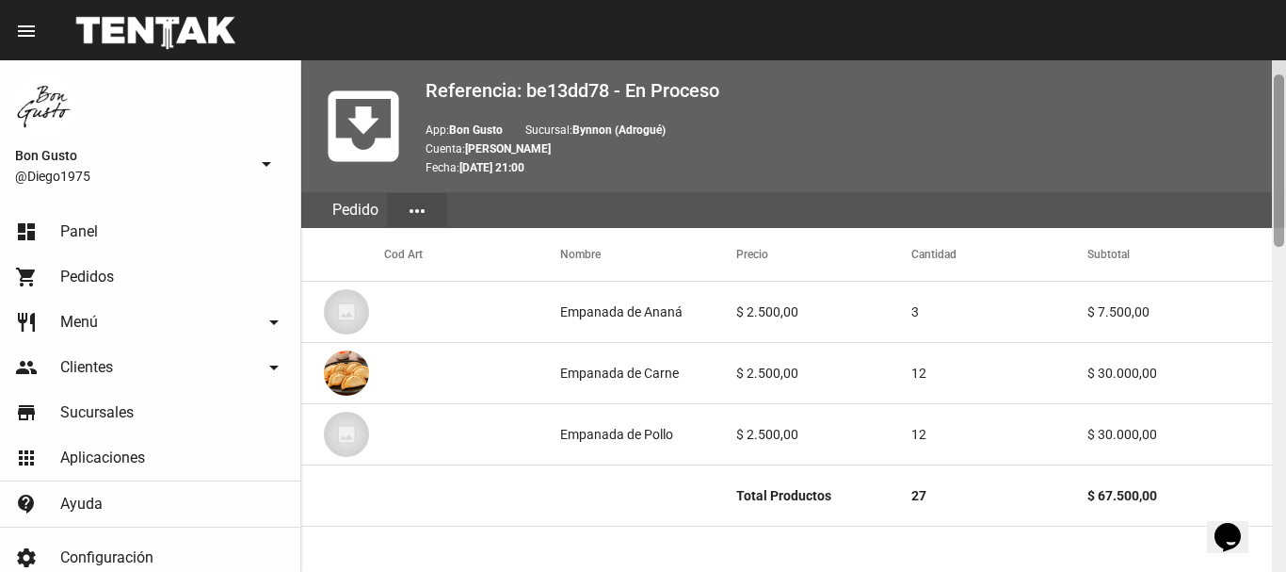
scroll to position [26, 0]
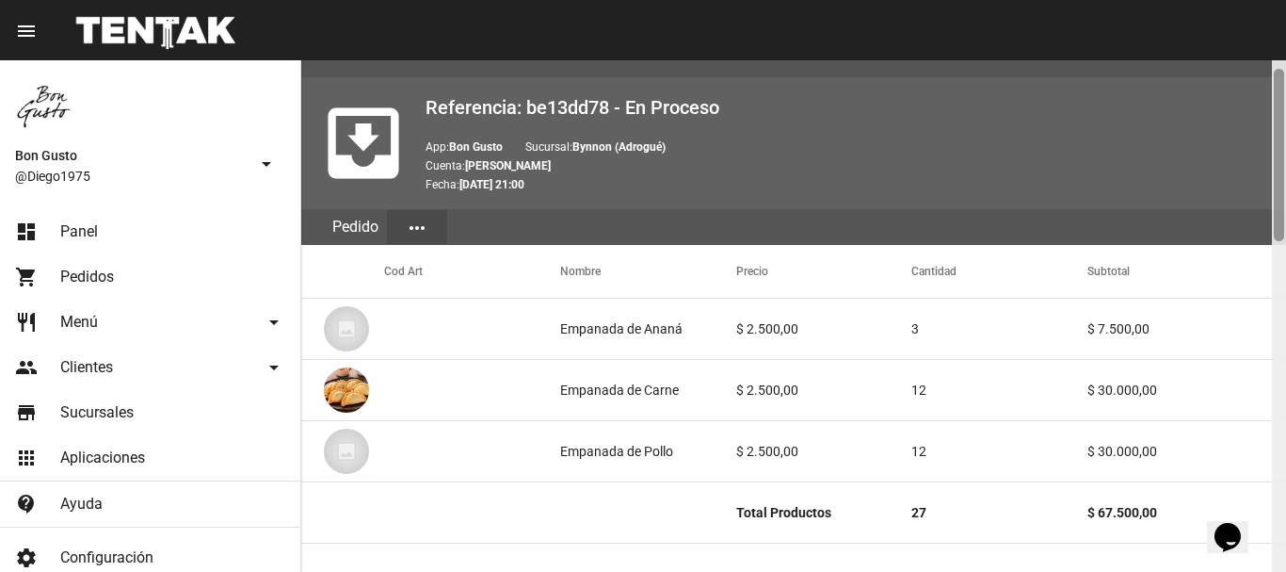
drag, startPoint x: 1282, startPoint y: 332, endPoint x: 1278, endPoint y: 169, distance: 163.9
click at [1278, 169] on div at bounding box center [1279, 155] width 10 height 172
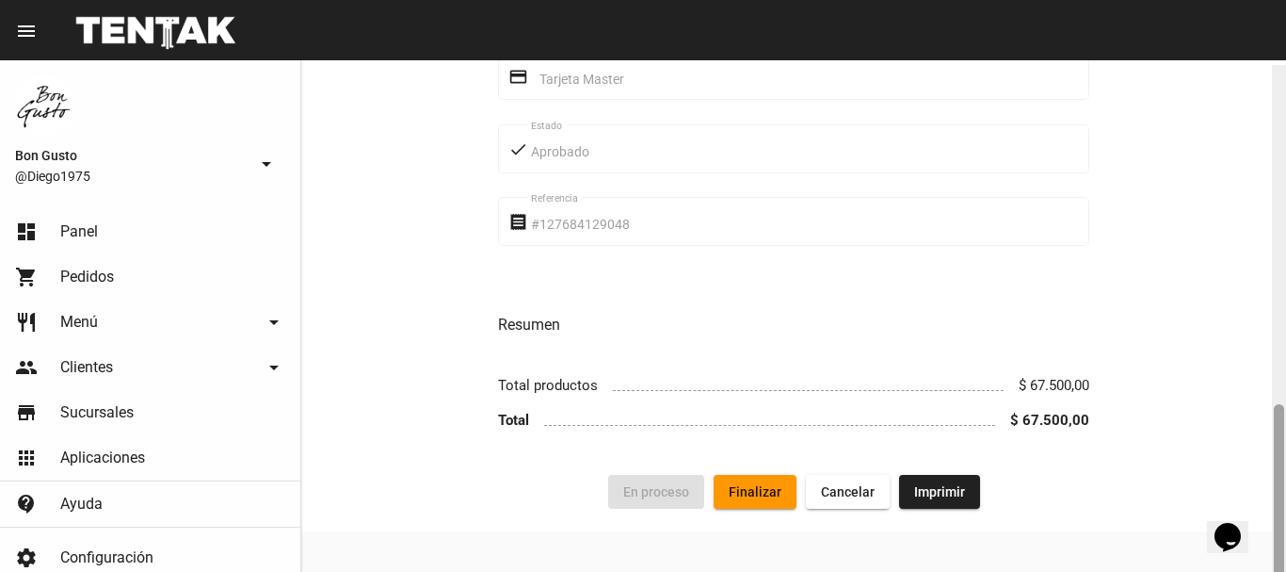
scroll to position [1003, 0]
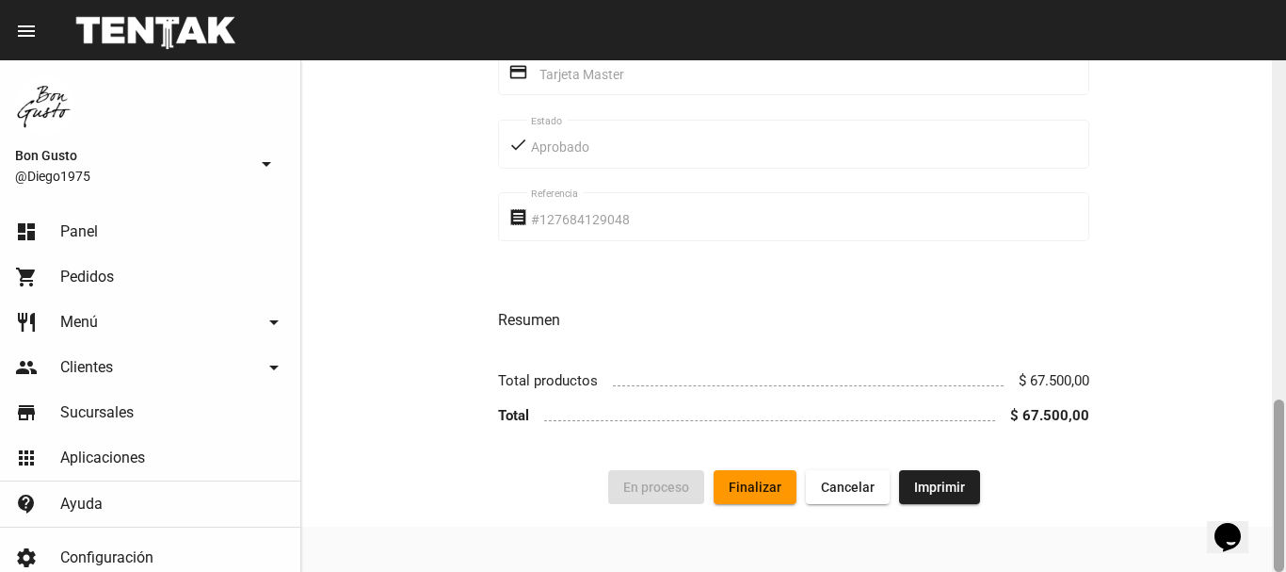
drag, startPoint x: 1281, startPoint y: 196, endPoint x: 1285, endPoint y: 600, distance: 404.0
click at [1285, 571] on html "menu Pedido Pedido more_vert Bon Gusto @Diego1975 arrow_drop_down dashboard Pan…" at bounding box center [643, 286] width 1286 height 572
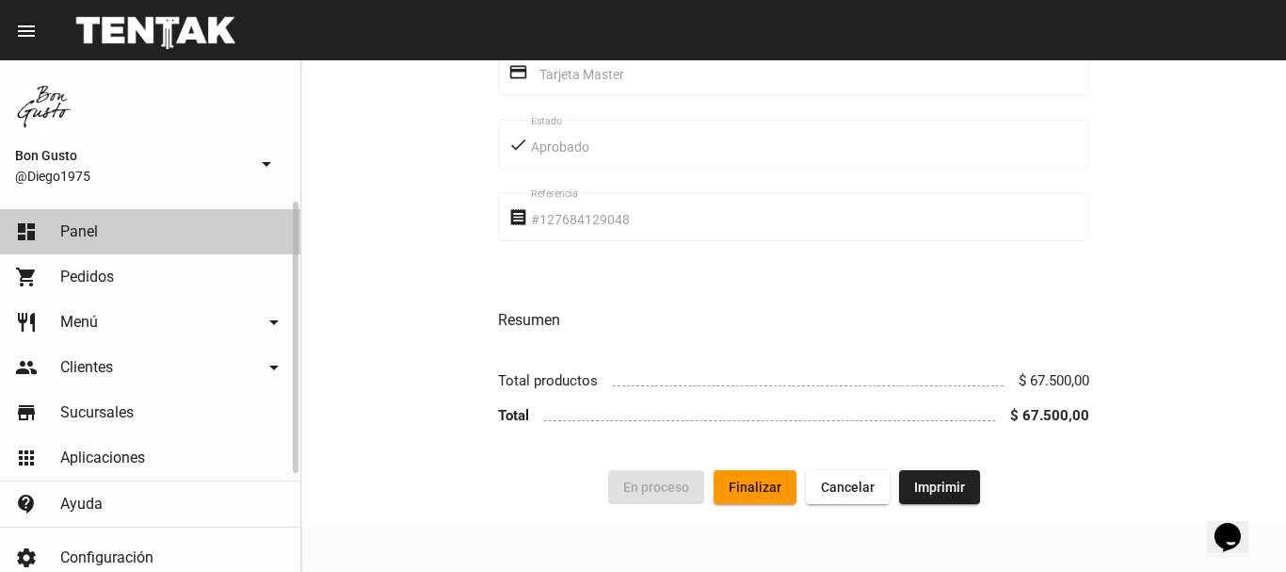
click at [111, 229] on link "dashboard Panel" at bounding box center [150, 231] width 300 height 45
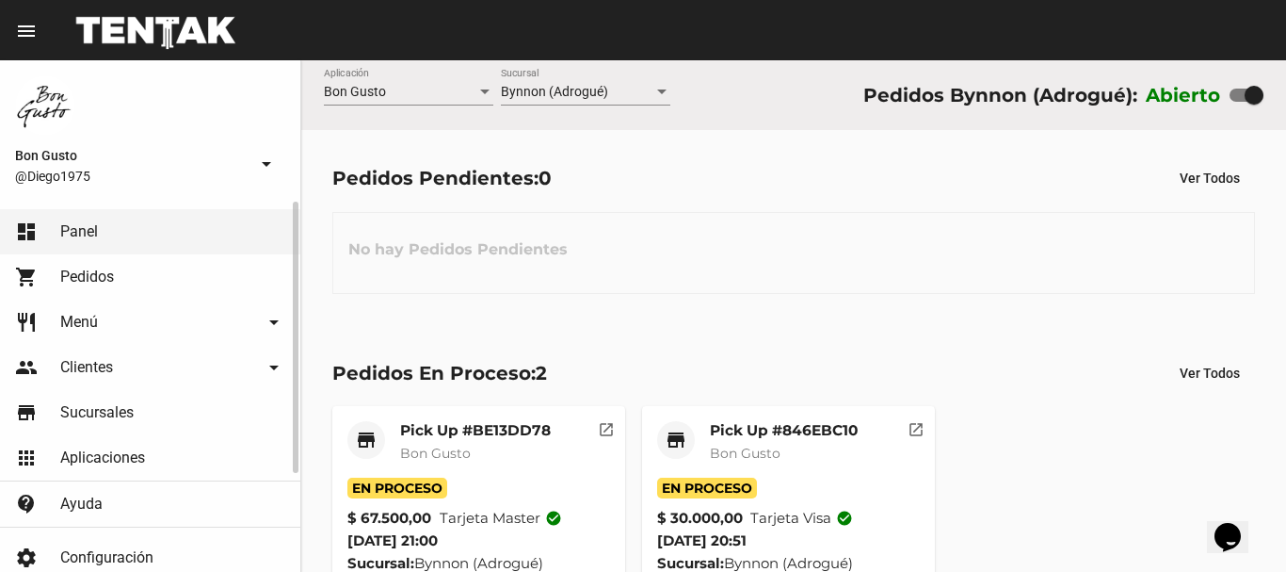
click at [113, 229] on link "dashboard Panel" at bounding box center [150, 231] width 300 height 45
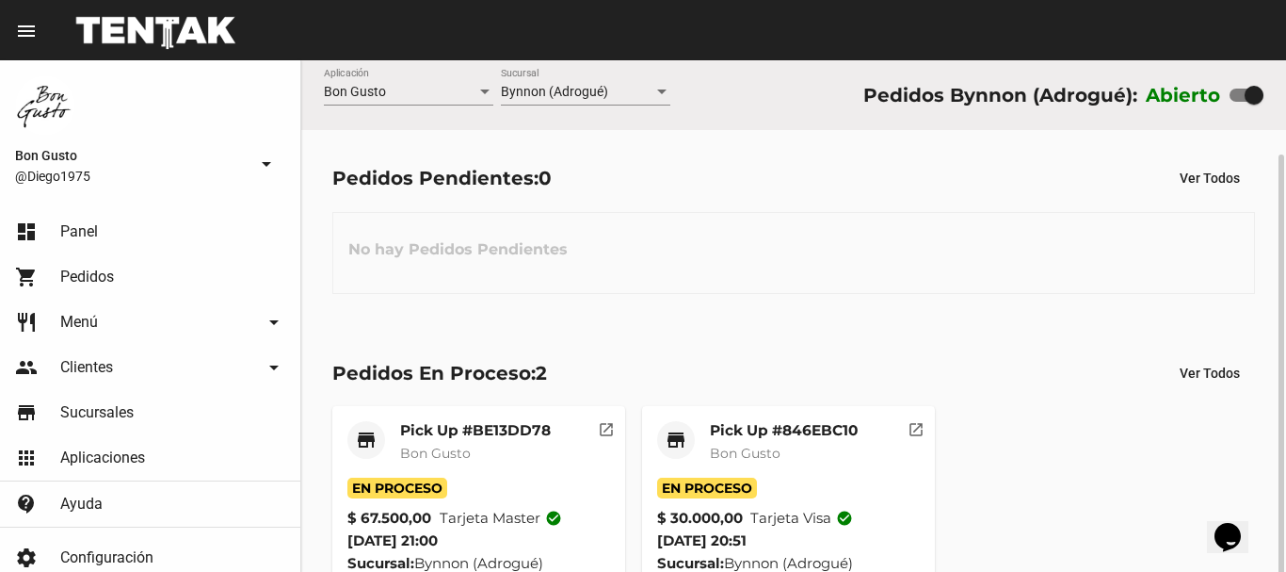
scroll to position [49, 0]
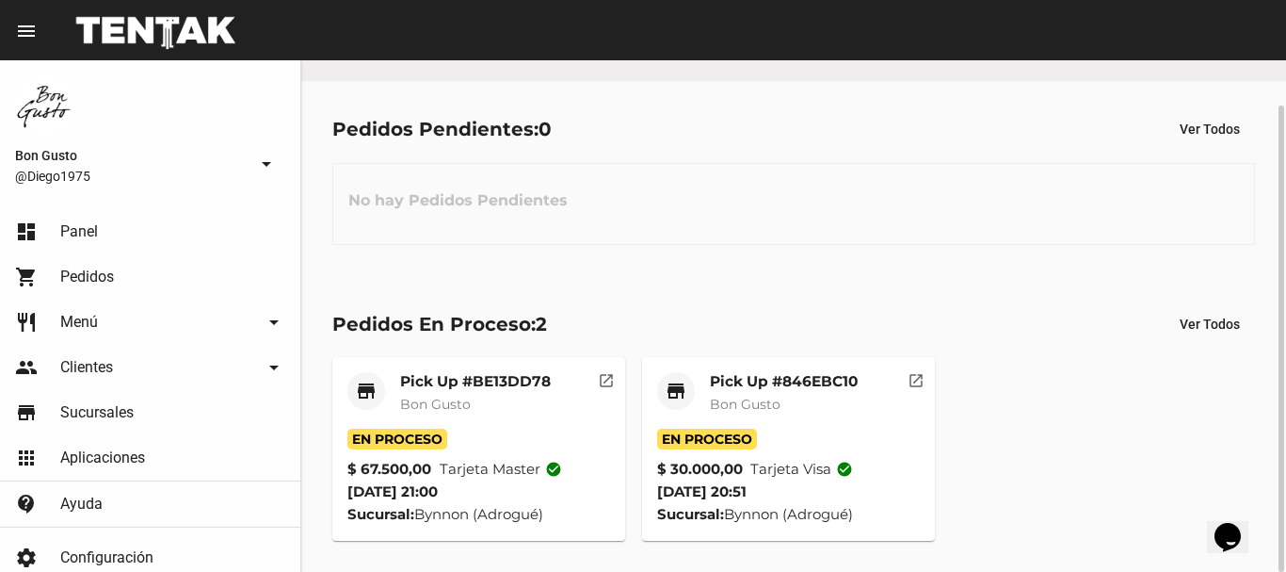
click at [602, 377] on mat-icon "open_in_new" at bounding box center [606, 377] width 17 height 17
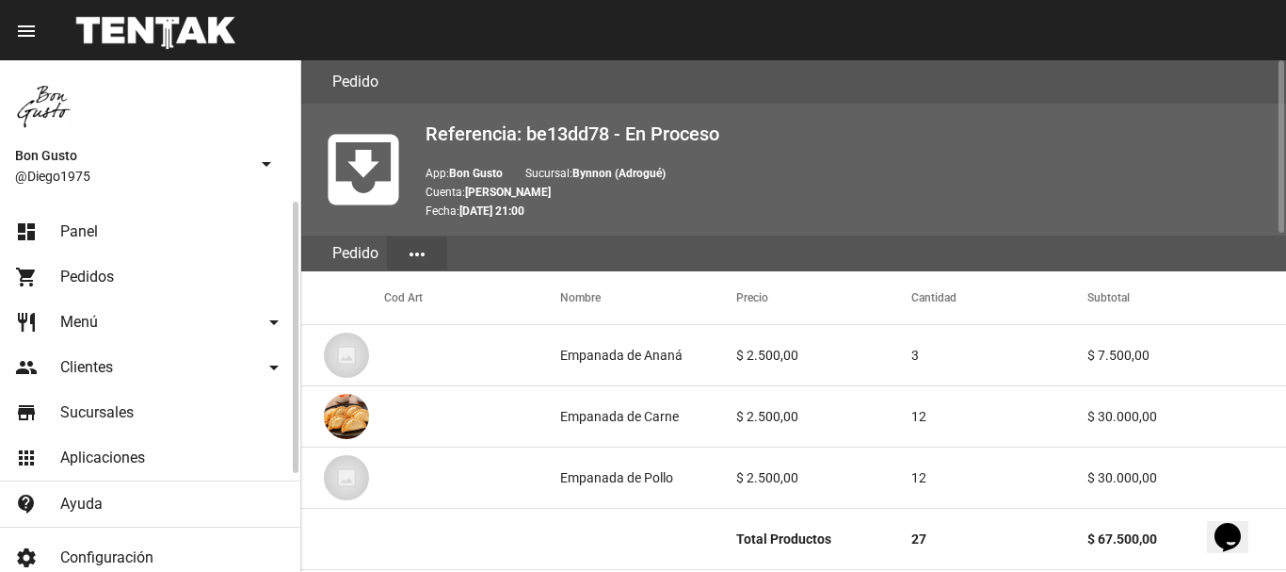
click at [196, 225] on link "dashboard Panel" at bounding box center [150, 231] width 300 height 45
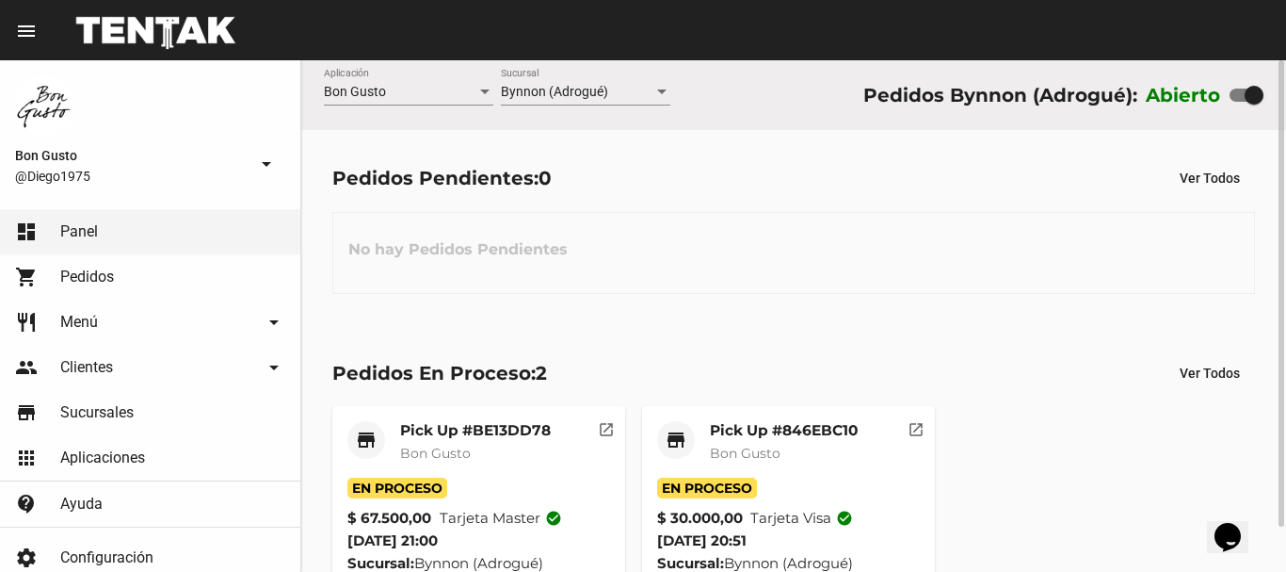
click at [883, 446] on mat-card-header "store Pick Up #846EBC10 Bon Gusto" at bounding box center [788, 449] width 263 height 57
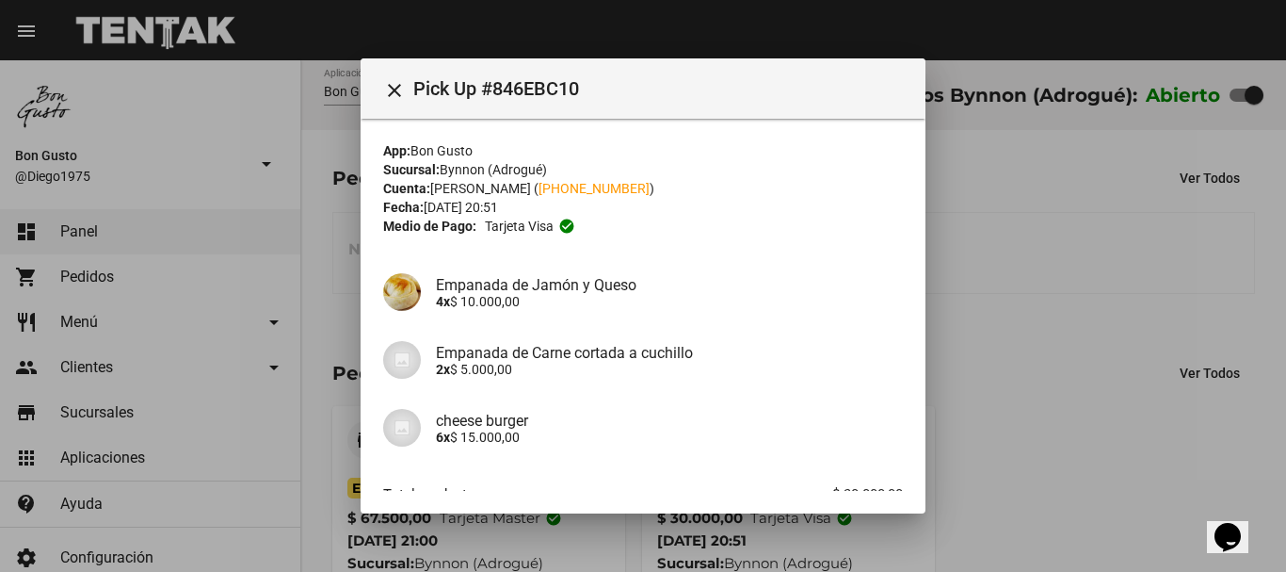
click at [1051, 467] on div at bounding box center [643, 286] width 1286 height 572
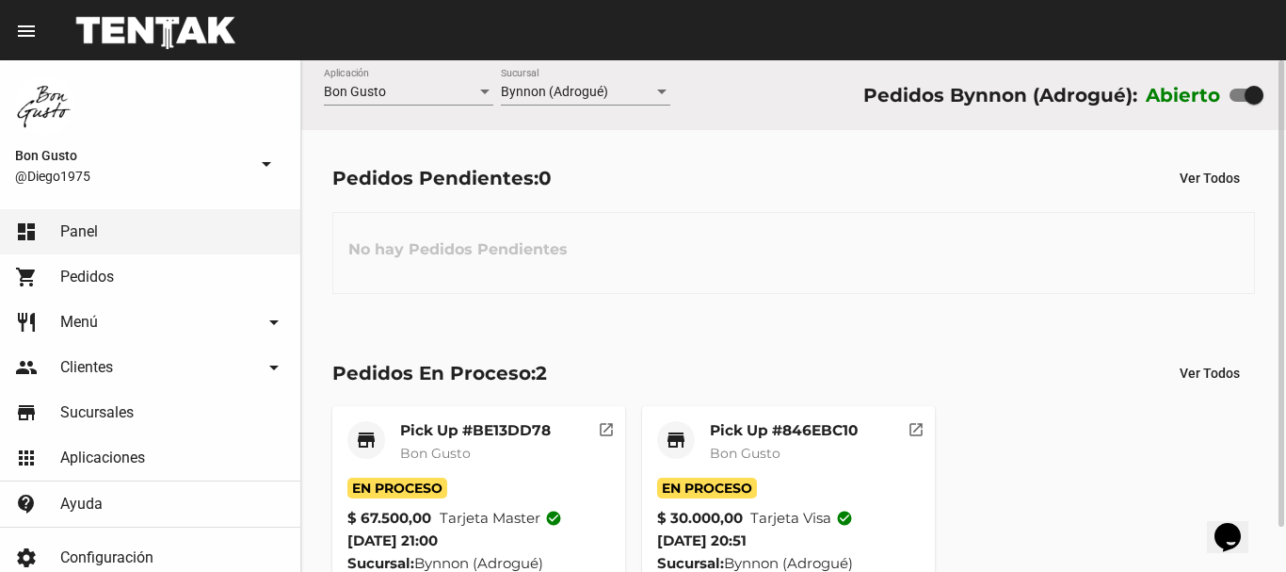
click at [880, 444] on mat-card-header "store Pick Up #846EBC10 Bon Gusto" at bounding box center [788, 449] width 263 height 57
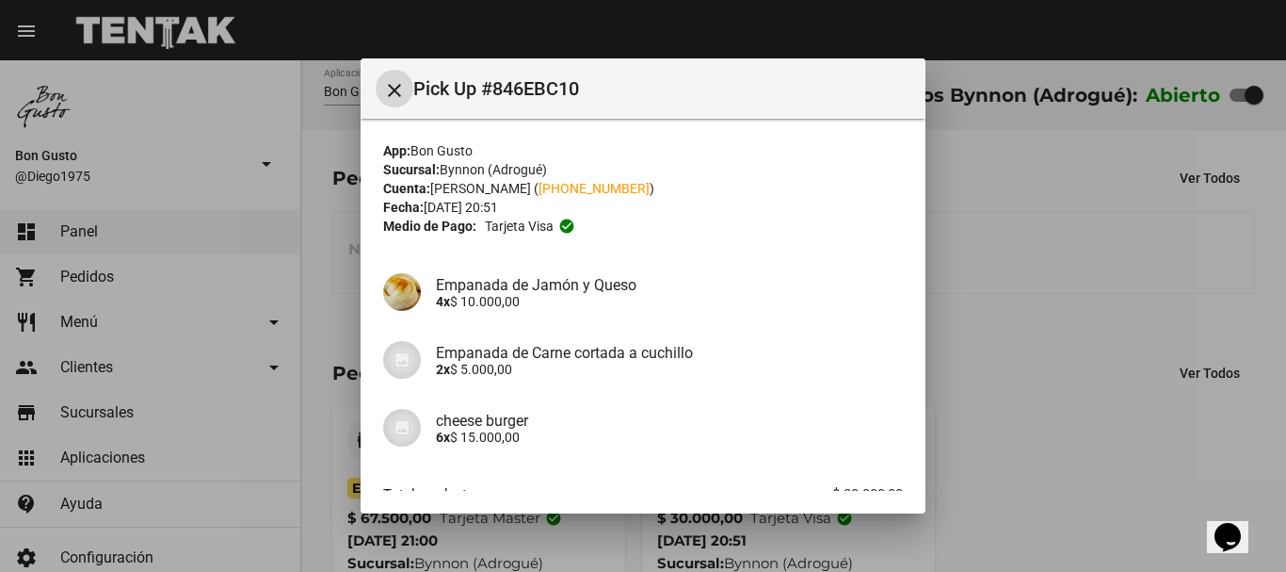
click at [1058, 460] on div at bounding box center [643, 286] width 1286 height 572
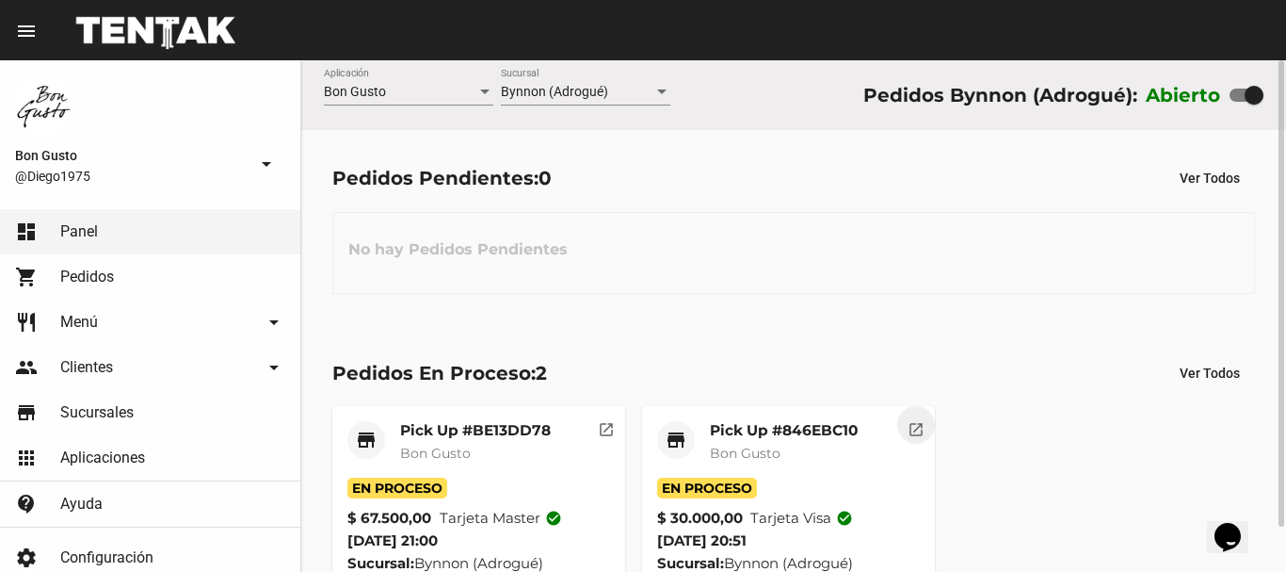
click at [918, 433] on mat-icon "open_in_new" at bounding box center [916, 426] width 17 height 17
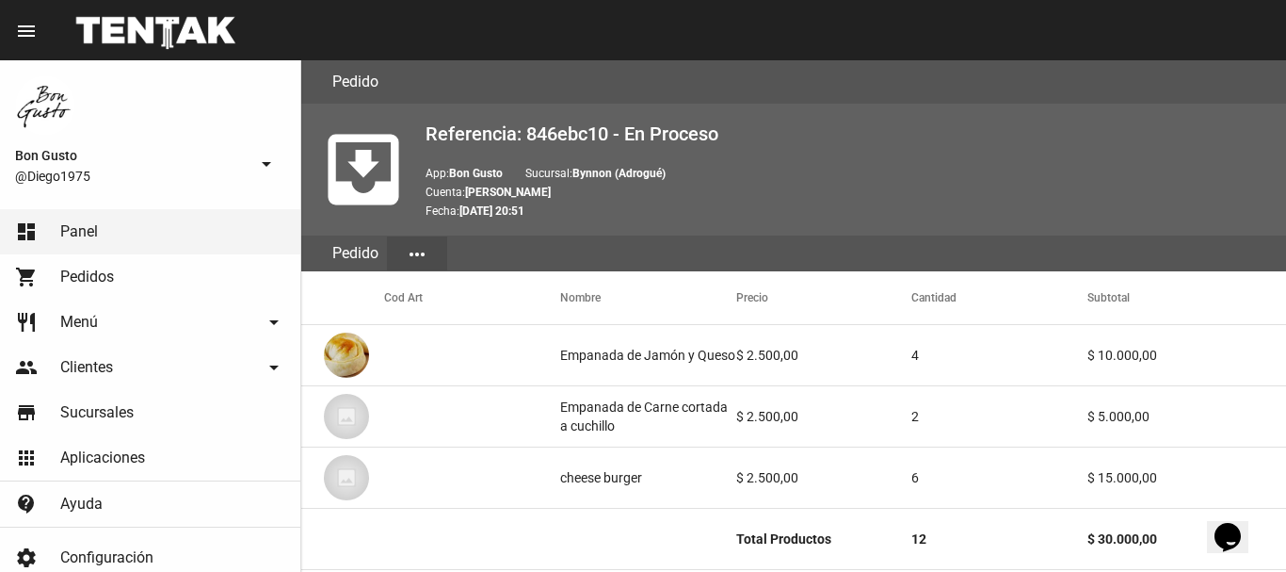
scroll to position [1003, 0]
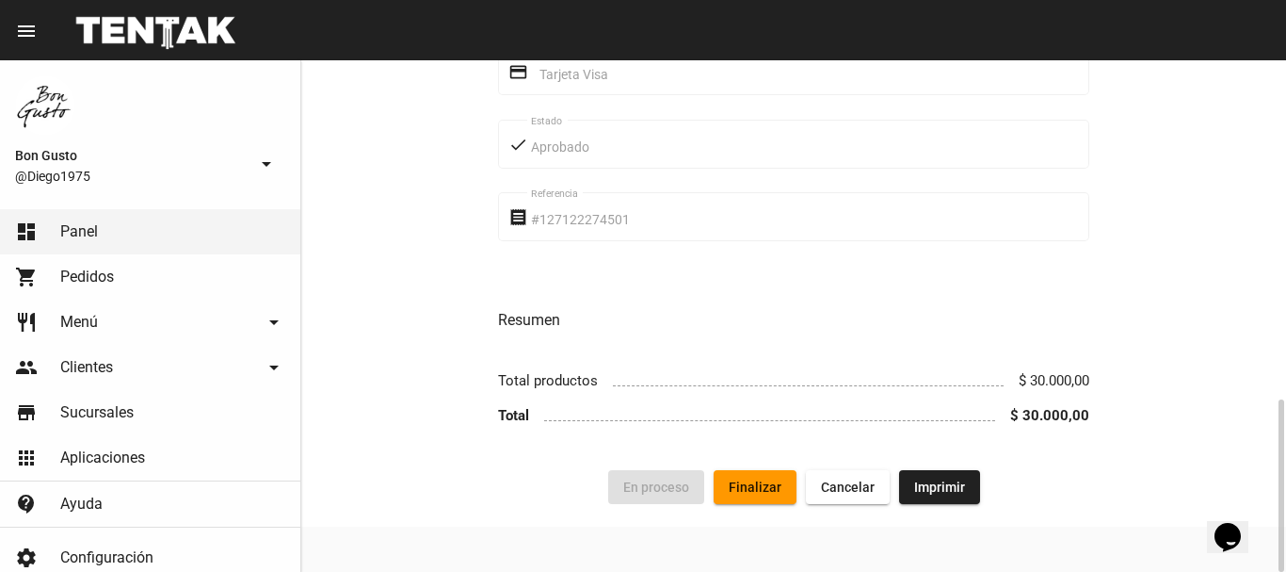
click at [736, 479] on span "Finalizar" at bounding box center [755, 486] width 53 height 15
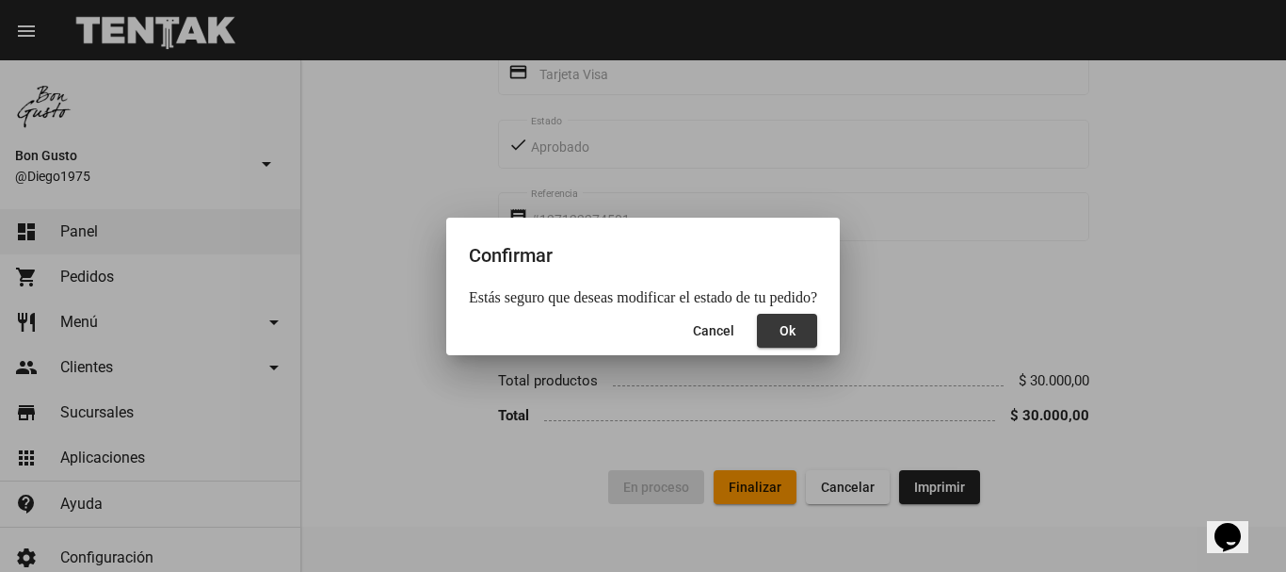
click at [793, 347] on button "Ok" at bounding box center [787, 331] width 60 height 34
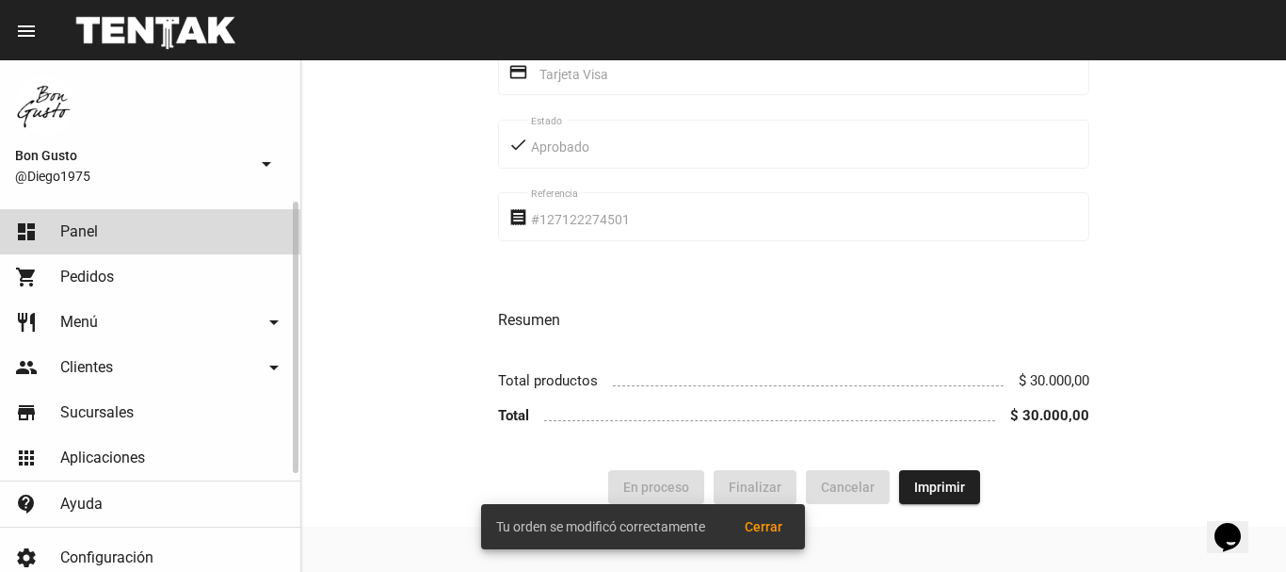
click at [159, 232] on link "dashboard Panel" at bounding box center [150, 231] width 300 height 45
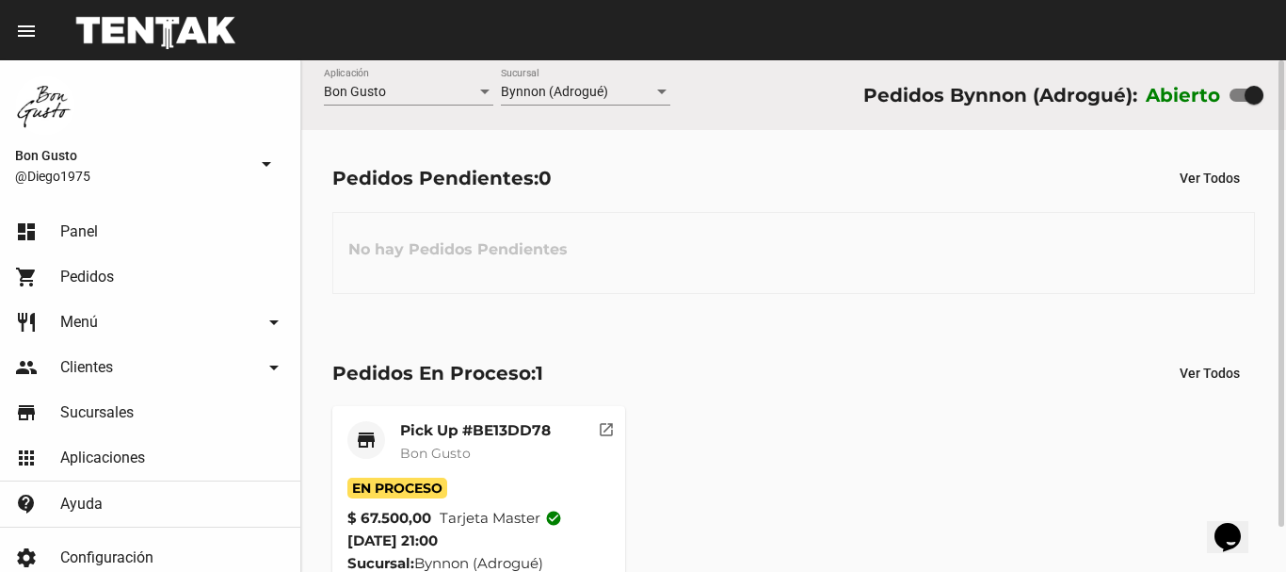
click at [596, 429] on button "open_in_new" at bounding box center [607, 425] width 38 height 38
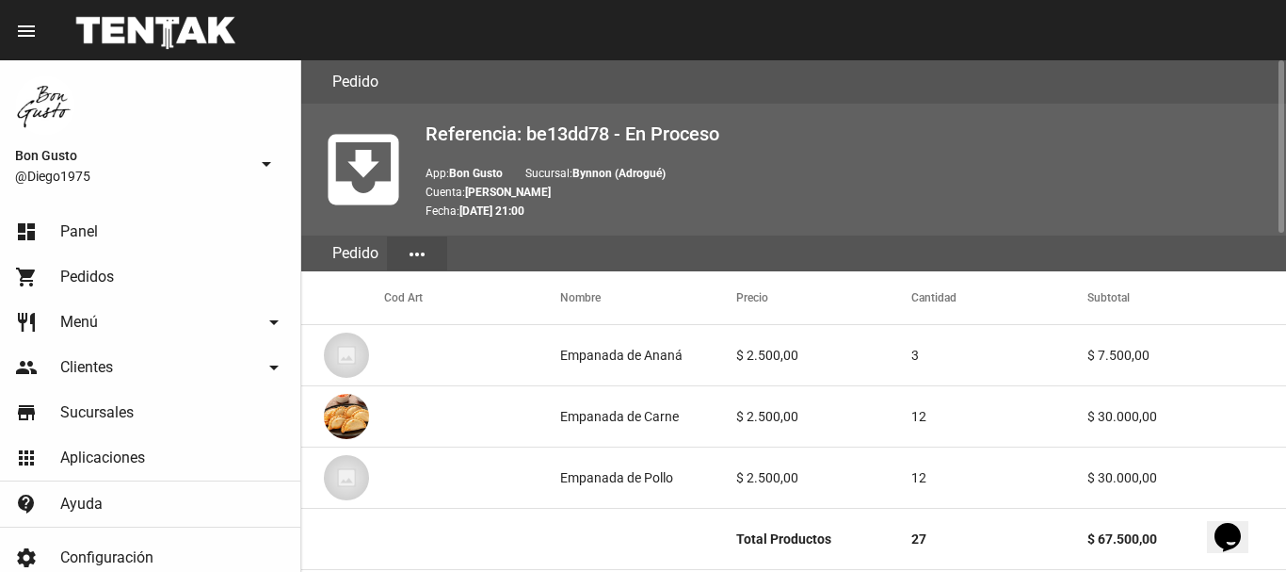
scroll to position [1003, 0]
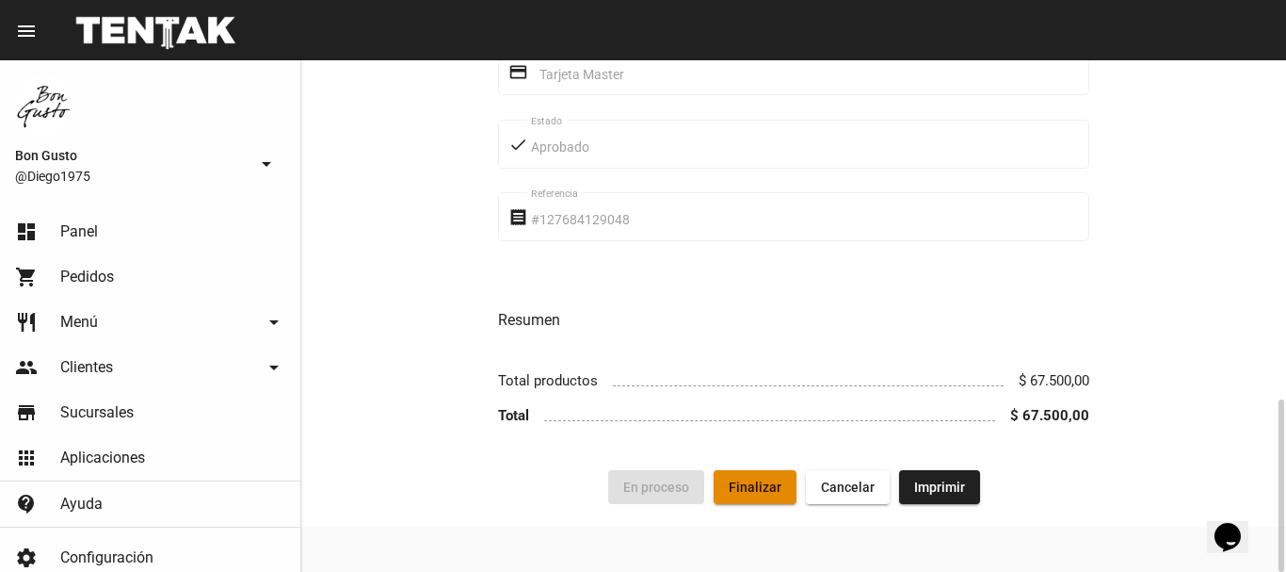
click at [769, 495] on button "Finalizar" at bounding box center [755, 487] width 83 height 34
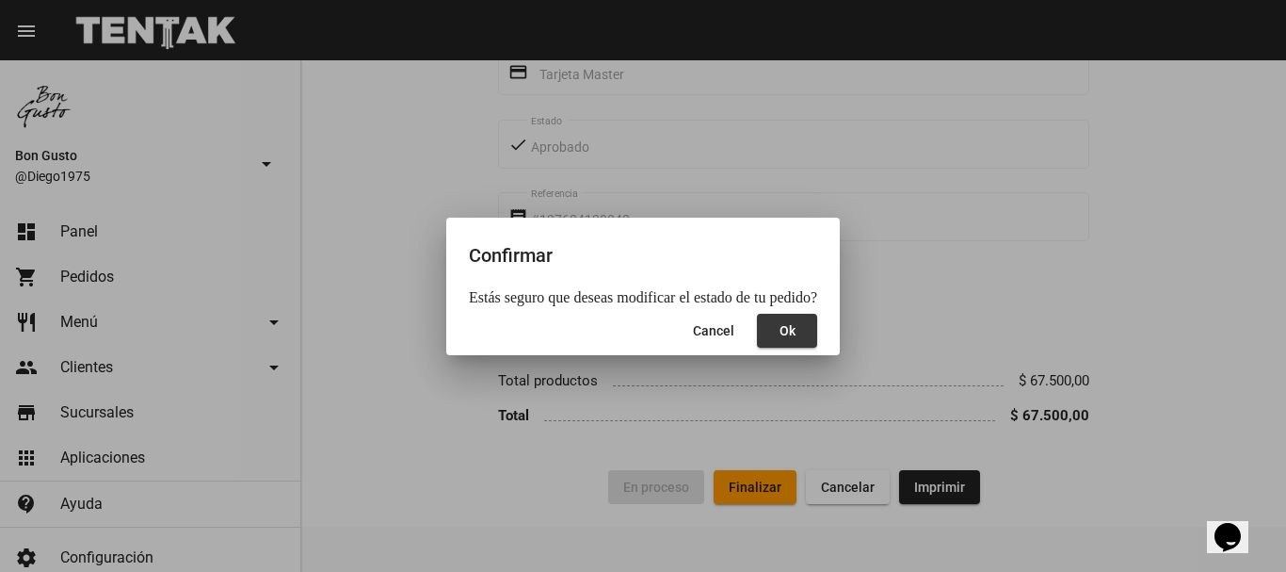
click at [782, 321] on button "Ok" at bounding box center [787, 331] width 60 height 34
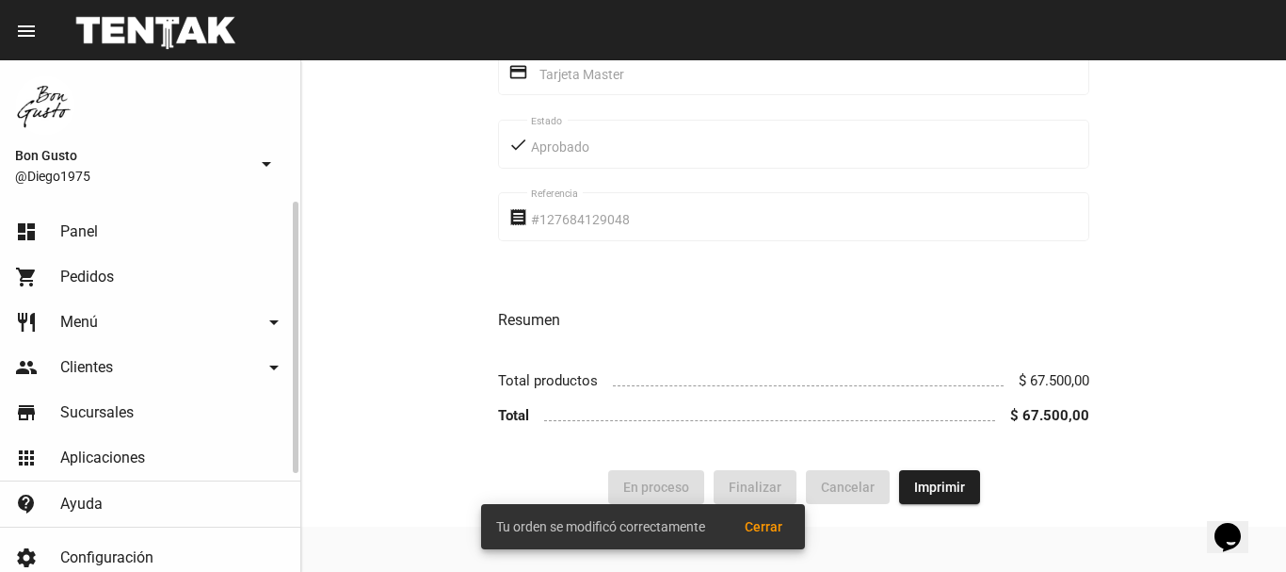
click at [163, 224] on link "dashboard Panel" at bounding box center [150, 231] width 300 height 45
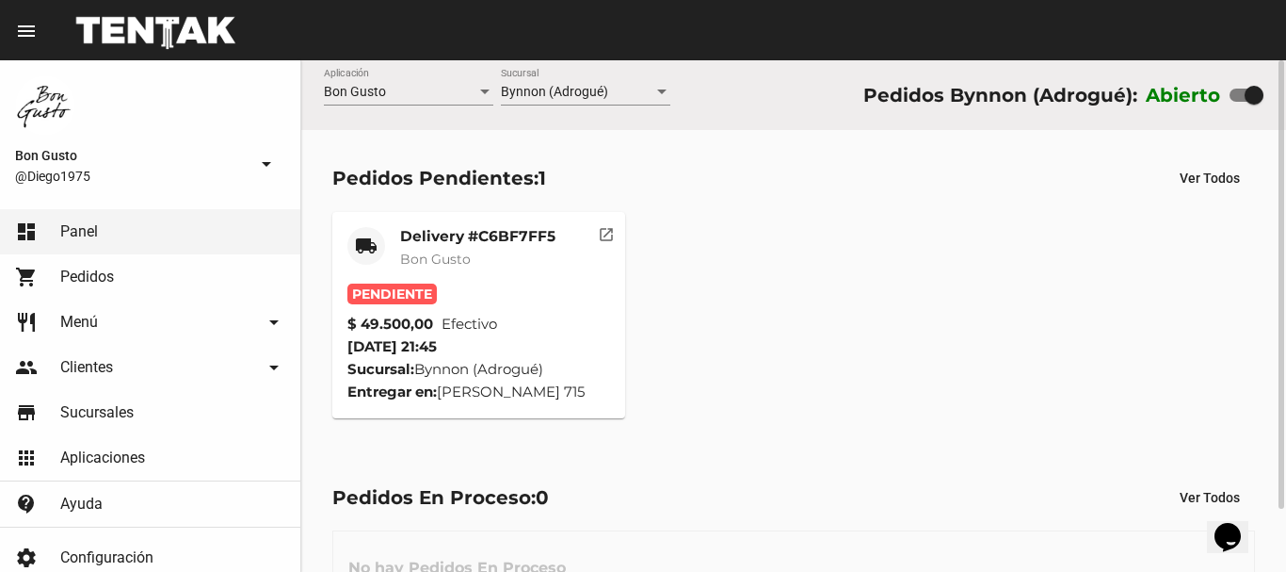
click at [604, 240] on mat-icon "open_in_new" at bounding box center [606, 231] width 17 height 17
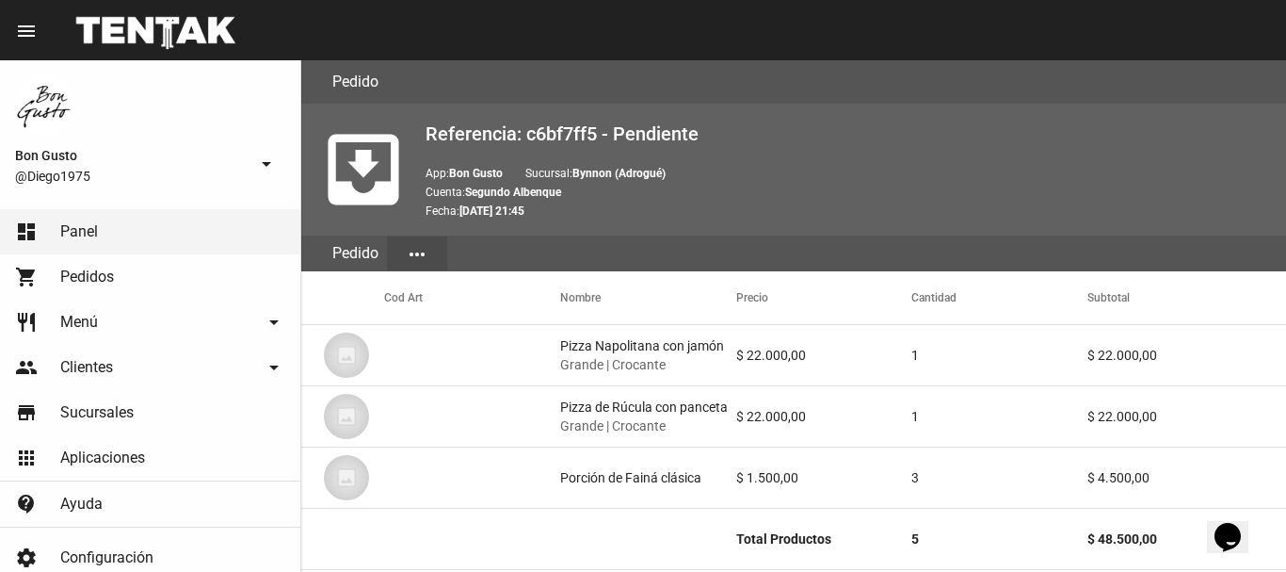
scroll to position [965, 0]
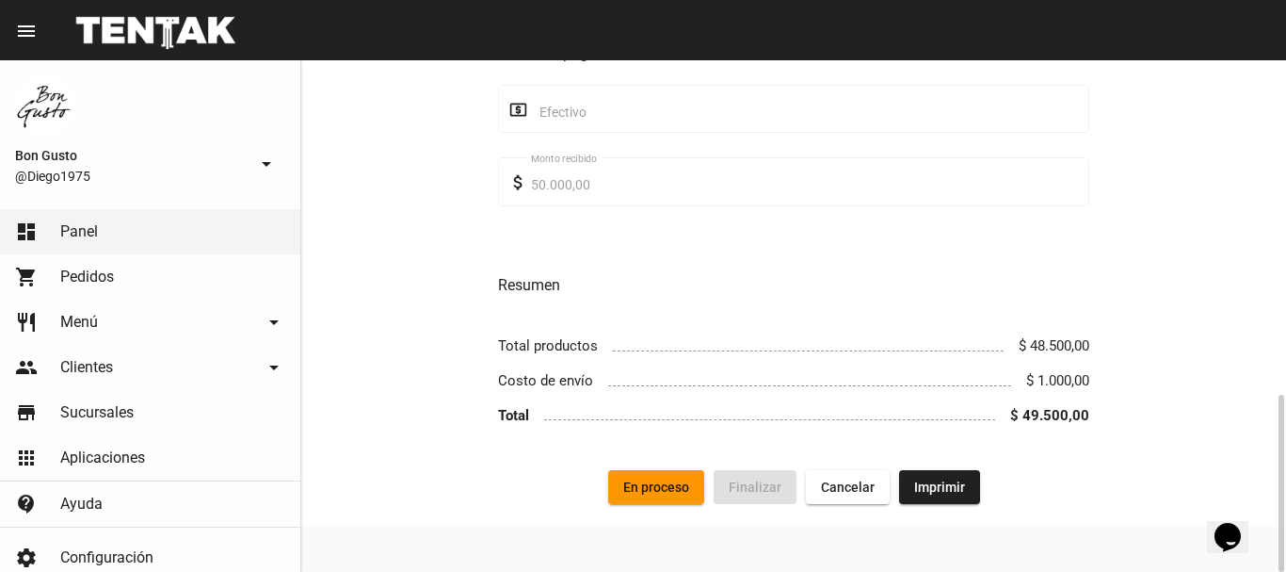
click at [672, 477] on button "En proceso" at bounding box center [656, 487] width 96 height 34
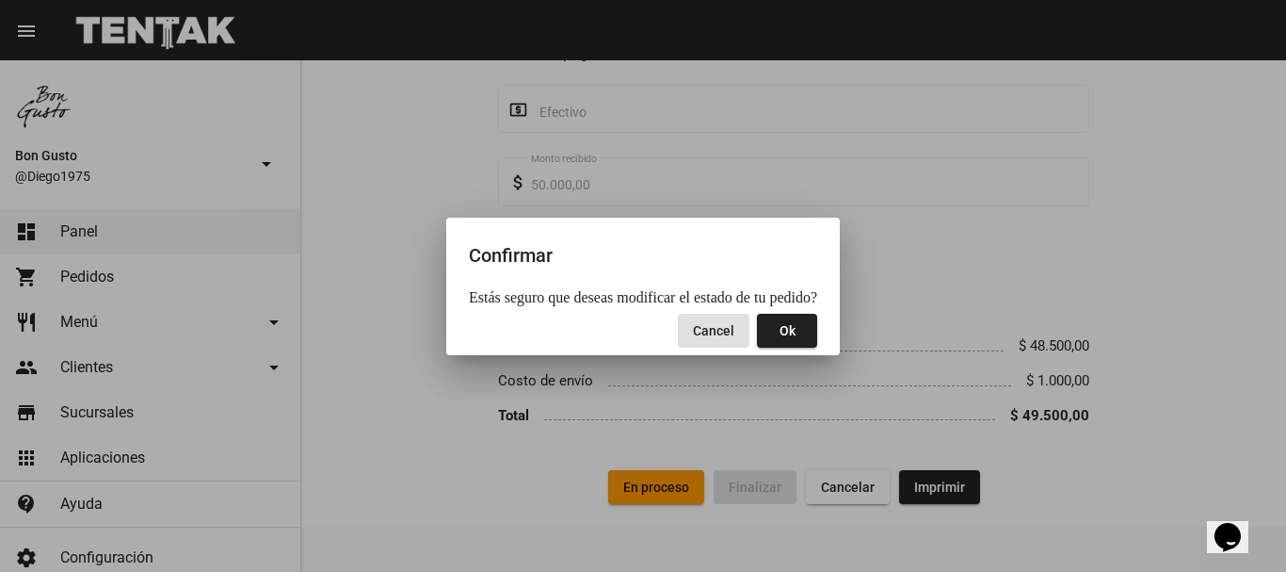
click at [780, 331] on span "Ok" at bounding box center [788, 330] width 16 height 15
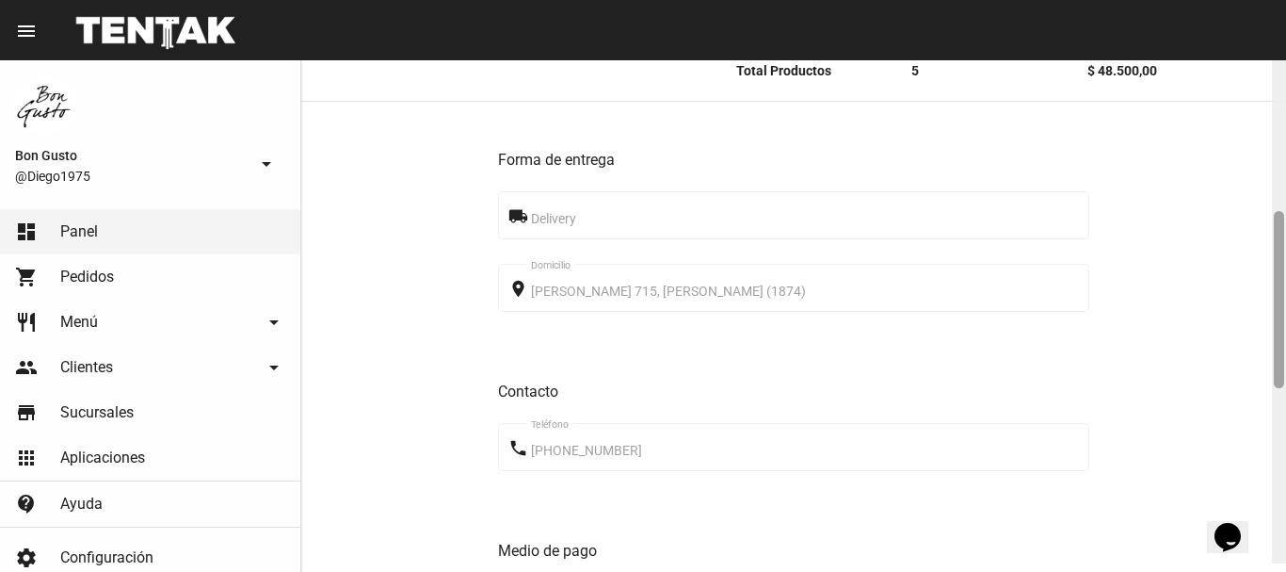
scroll to position [497, 0]
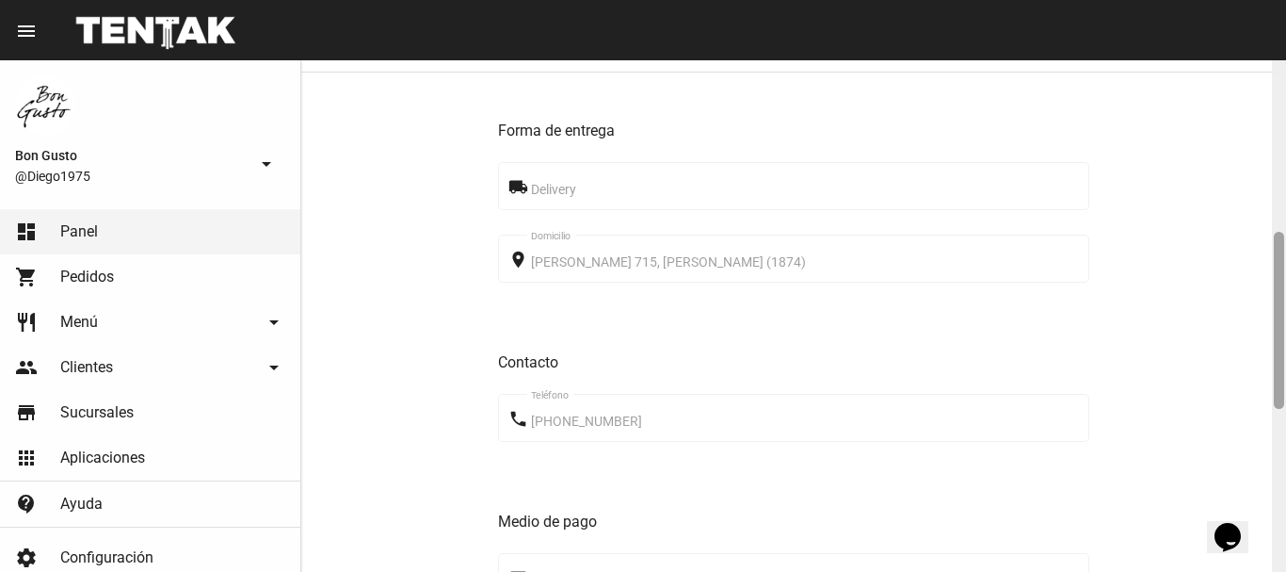
drag, startPoint x: 1284, startPoint y: 120, endPoint x: 1262, endPoint y: 292, distance: 173.7
click at [1262, 292] on div "Pedido move_to_inbox Referencia: c6bf7ff5 - En Proceso App: Bon Gusto Sucursal:…" at bounding box center [793, 315] width 985 height 511
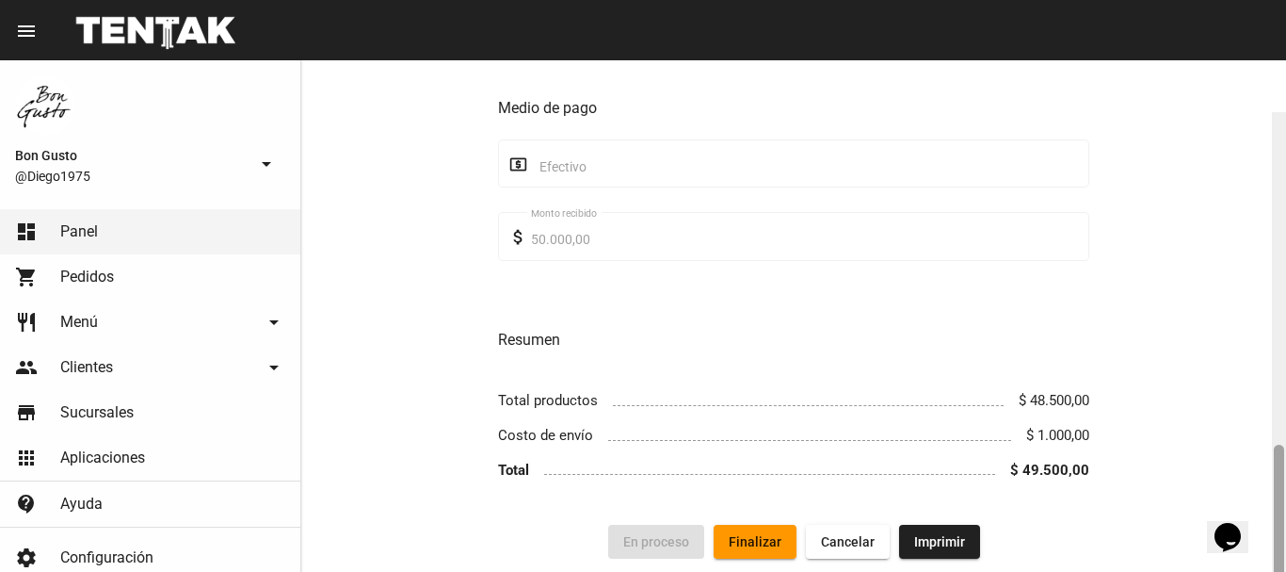
scroll to position [965, 0]
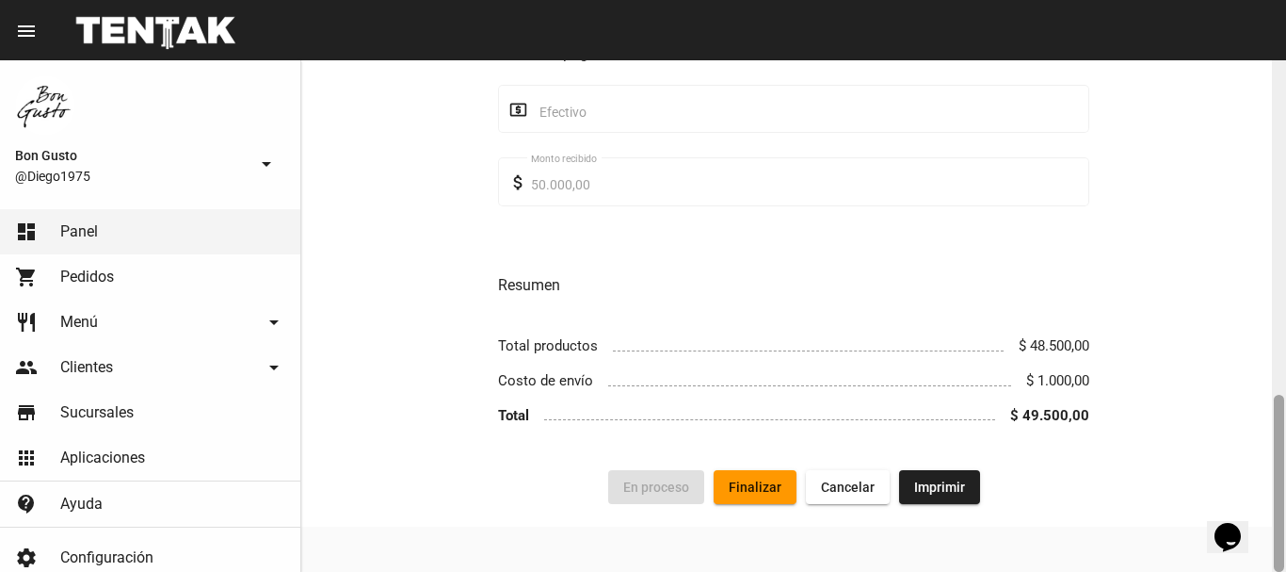
drag, startPoint x: 1277, startPoint y: 276, endPoint x: 1243, endPoint y: 474, distance: 200.6
click at [1243, 474] on div "Pedido move_to_inbox Referencia: c6bf7ff5 - En Proceso App: Bon Gusto Sucursal:…" at bounding box center [793, 315] width 985 height 511
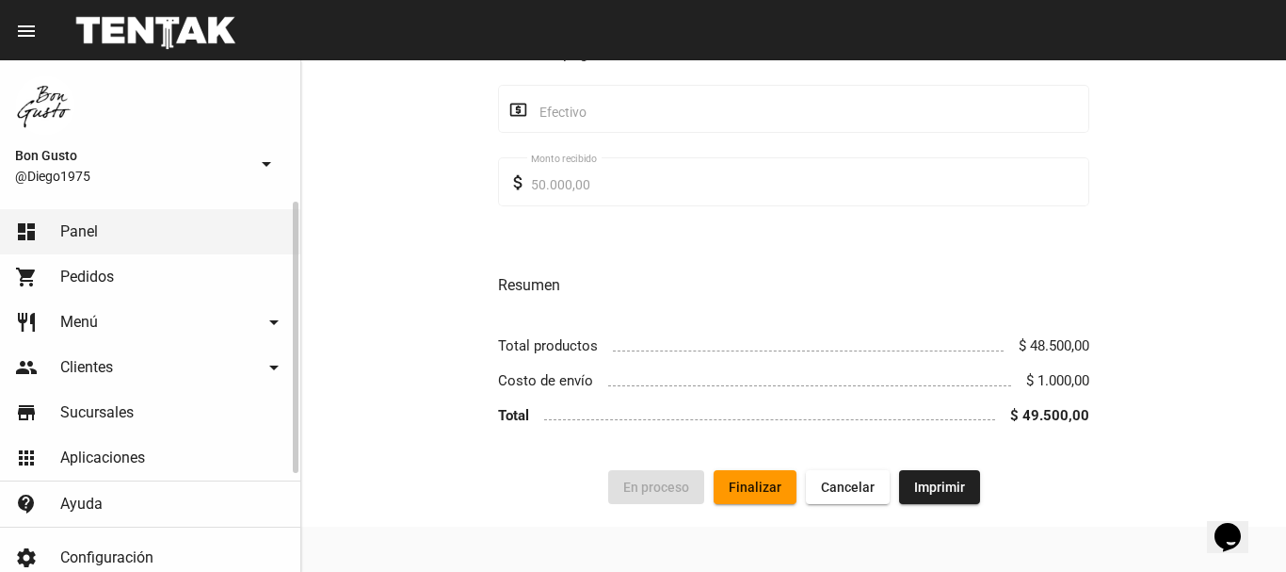
click at [104, 244] on link "dashboard Panel" at bounding box center [150, 231] width 300 height 45
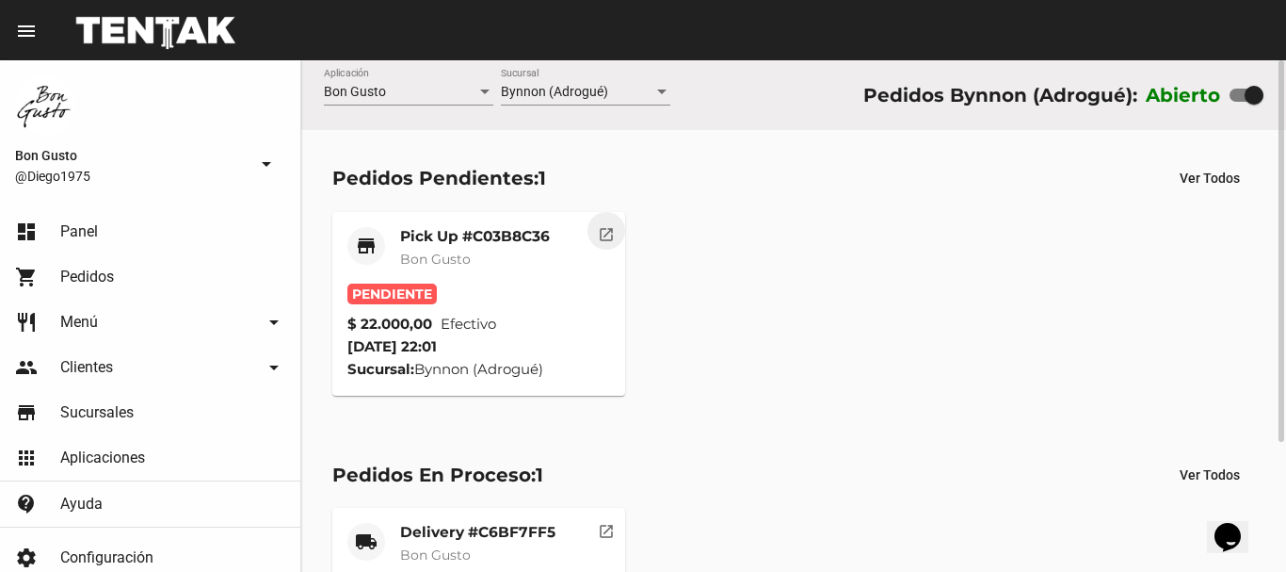
click at [613, 232] on mat-icon "open_in_new" at bounding box center [606, 231] width 17 height 17
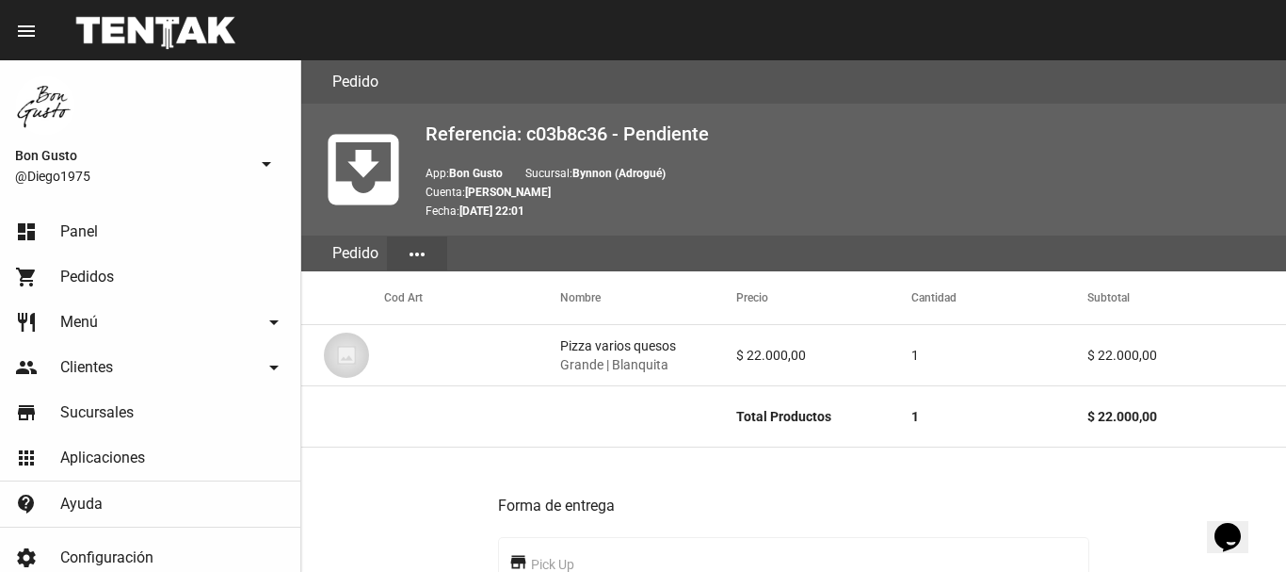
scroll to position [735, 0]
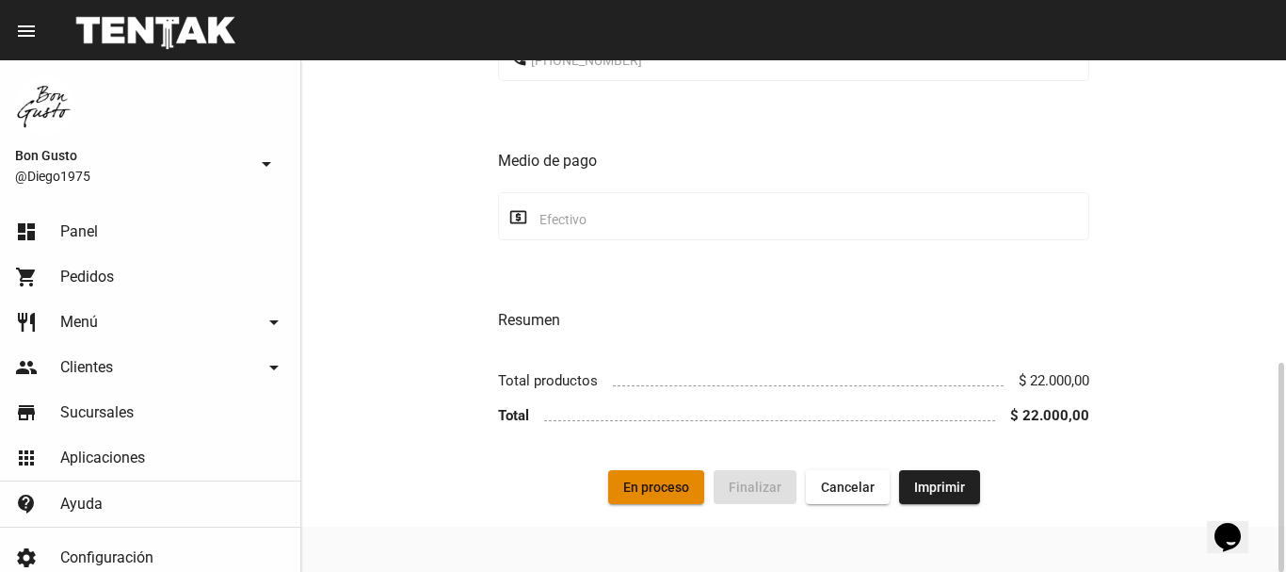
click at [677, 487] on span "En proceso" at bounding box center [656, 486] width 66 height 15
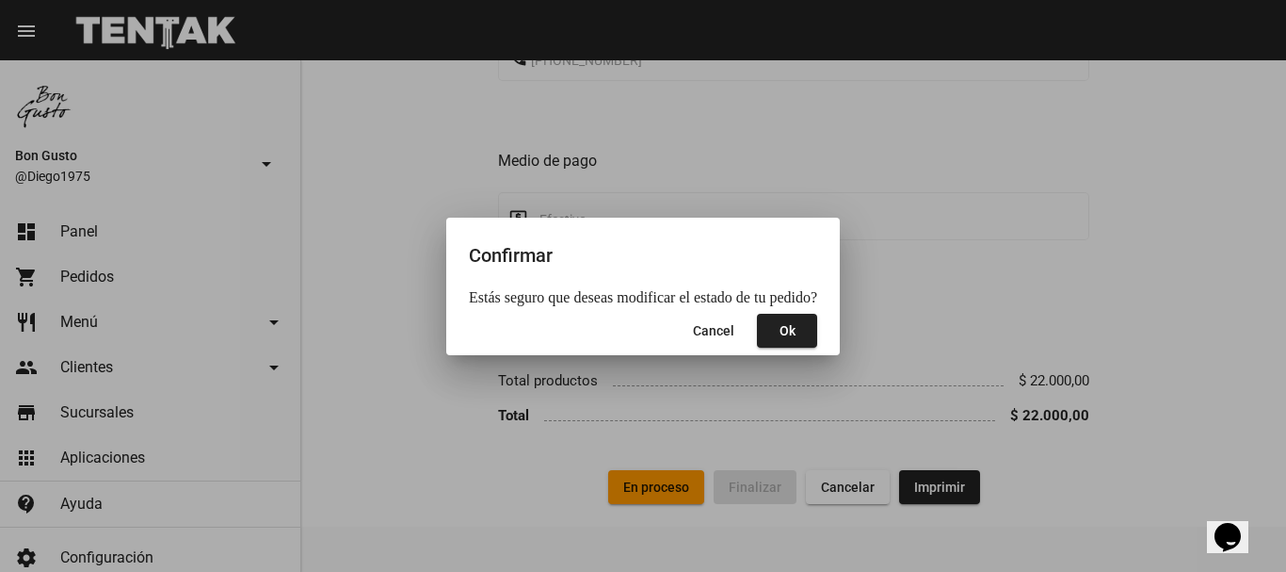
click at [782, 312] on mat-dialog-actions "Cancel Ok" at bounding box center [643, 330] width 348 height 49
click at [782, 329] on span "Ok" at bounding box center [788, 330] width 16 height 15
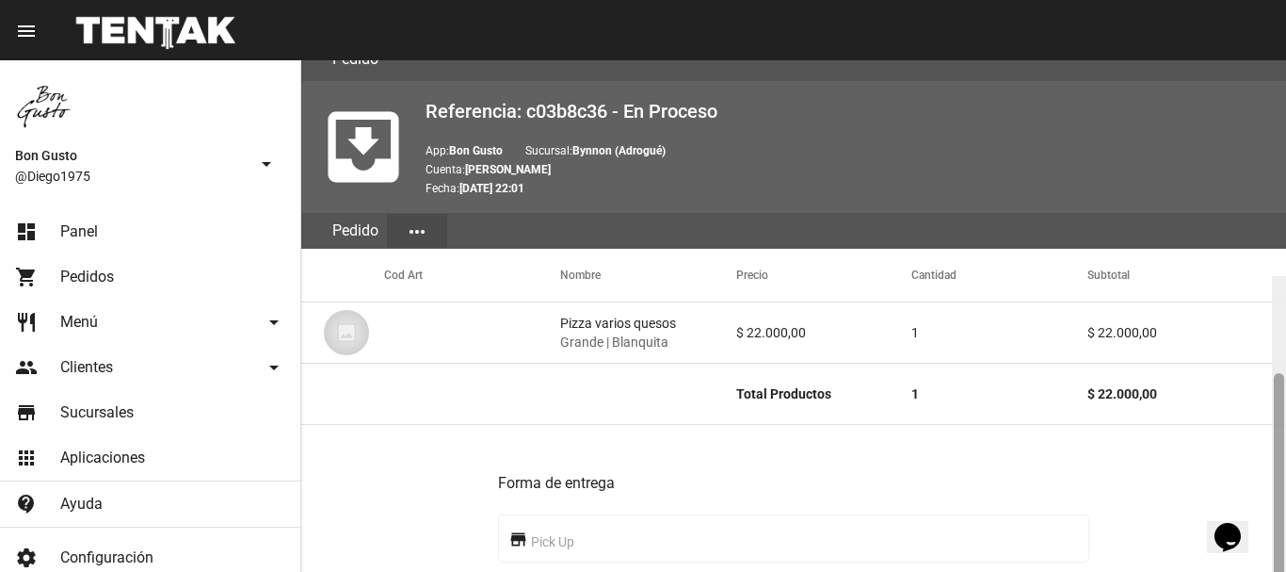
scroll to position [0, 0]
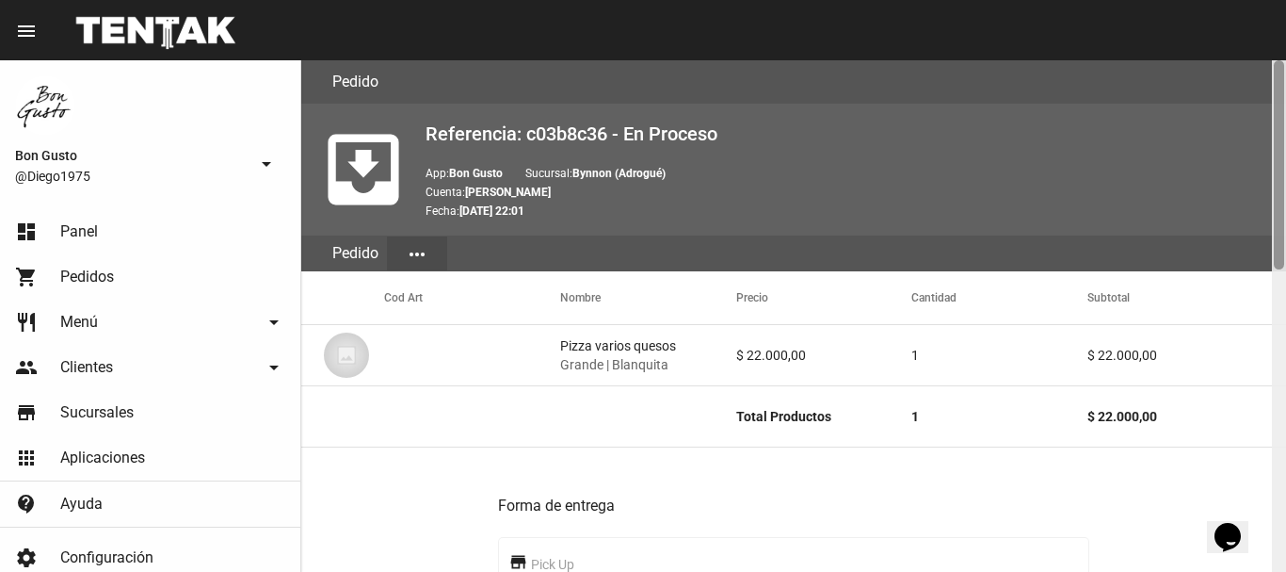
drag, startPoint x: 1283, startPoint y: 142, endPoint x: 1285, endPoint y: 3, distance: 139.4
click at [1285, 3] on div "menu Pedido Pedido more_vert Bon Gusto @Diego1975 arrow_drop_down dashboard Pan…" at bounding box center [643, 30] width 1286 height 60
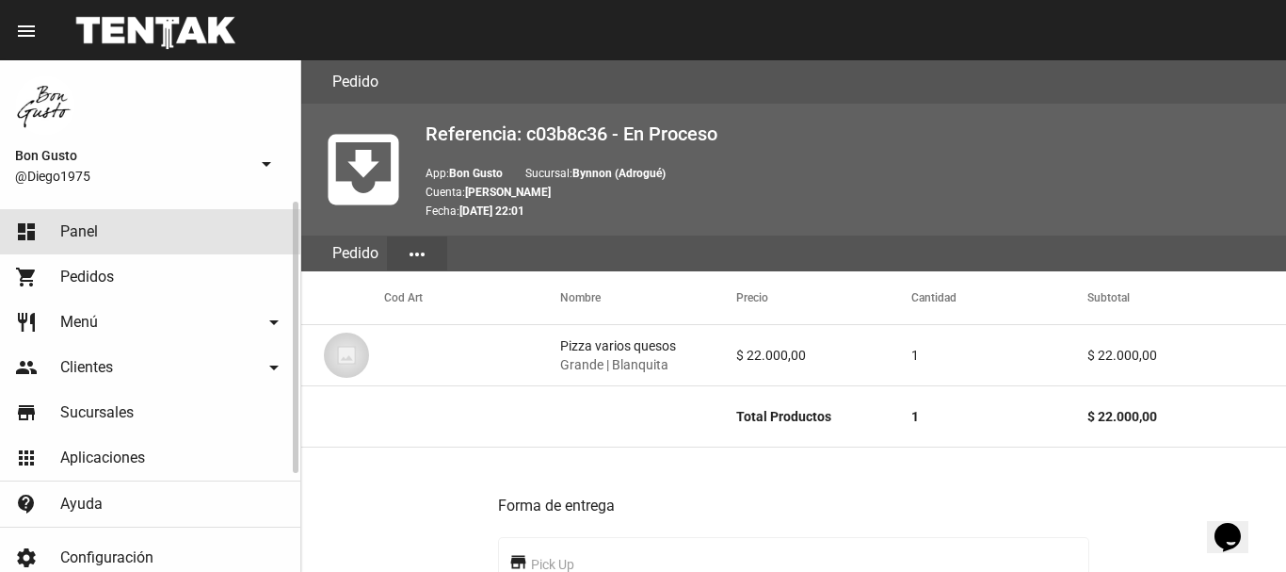
click at [129, 232] on link "dashboard Panel" at bounding box center [150, 231] width 300 height 45
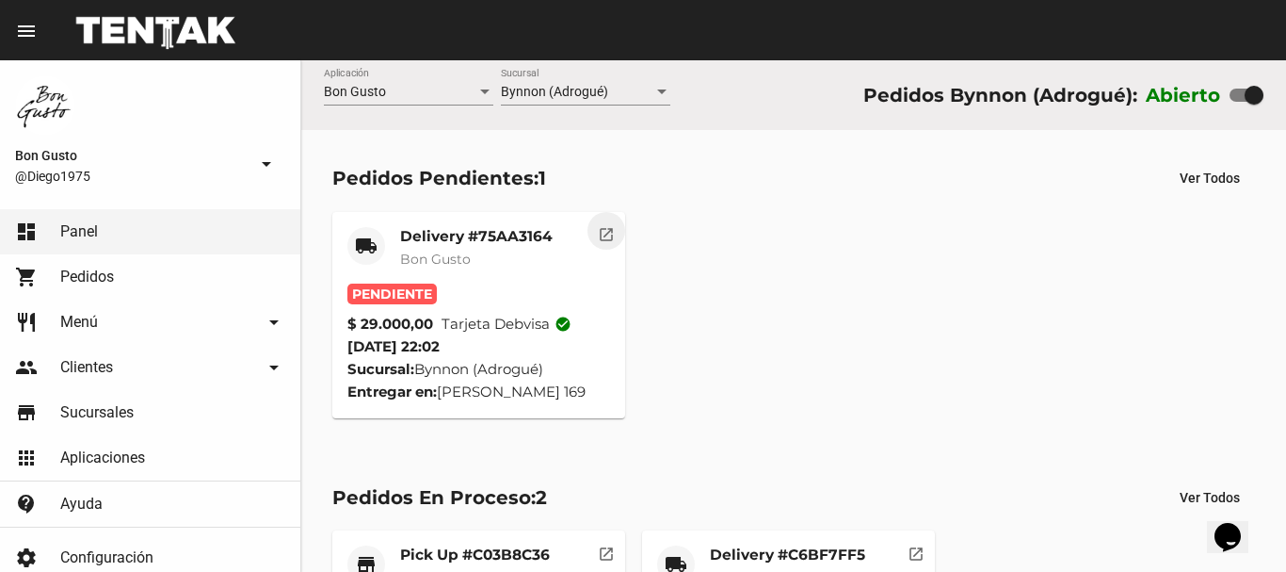
click at [599, 230] on mat-icon "open_in_new" at bounding box center [606, 231] width 17 height 17
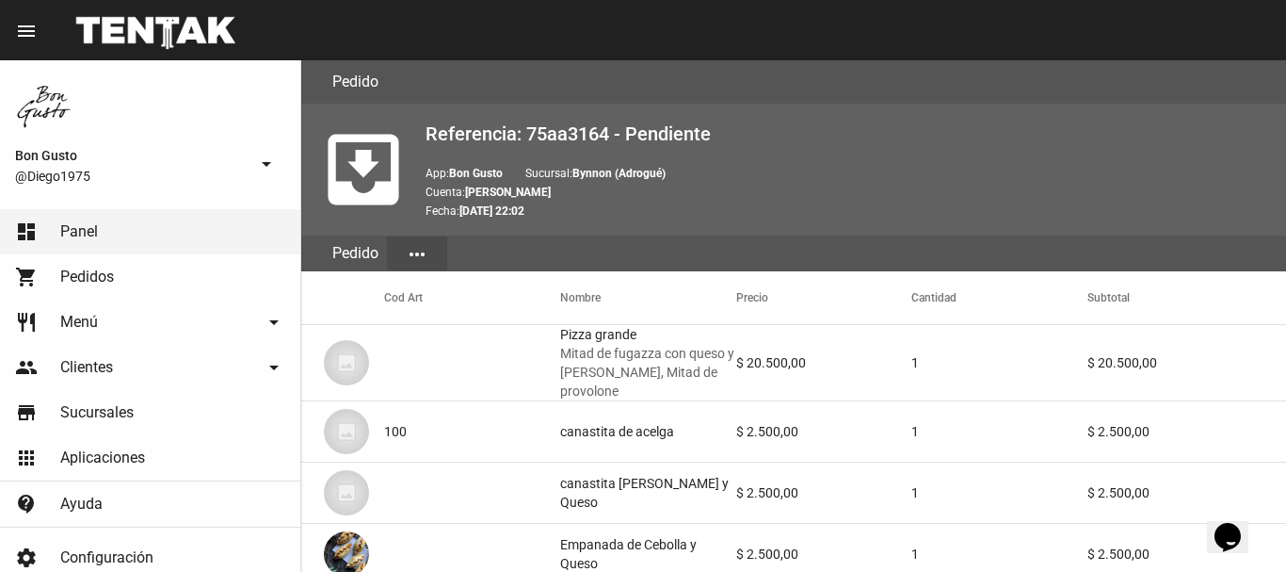
scroll to position [1099, 0]
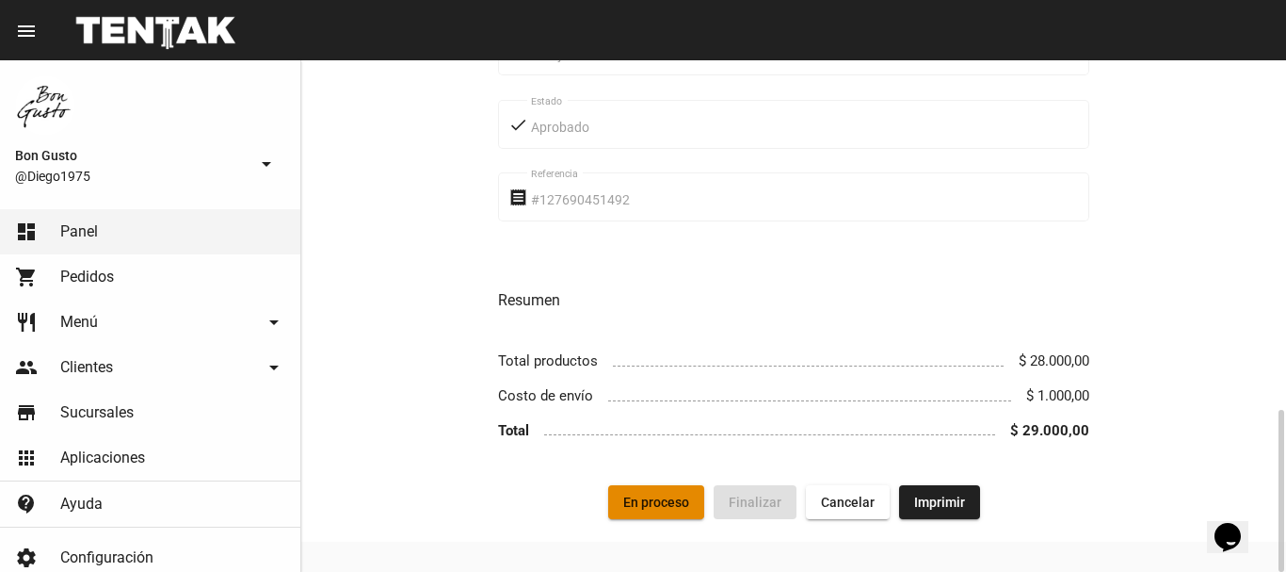
click at [683, 494] on span "En proceso" at bounding box center [656, 501] width 66 height 15
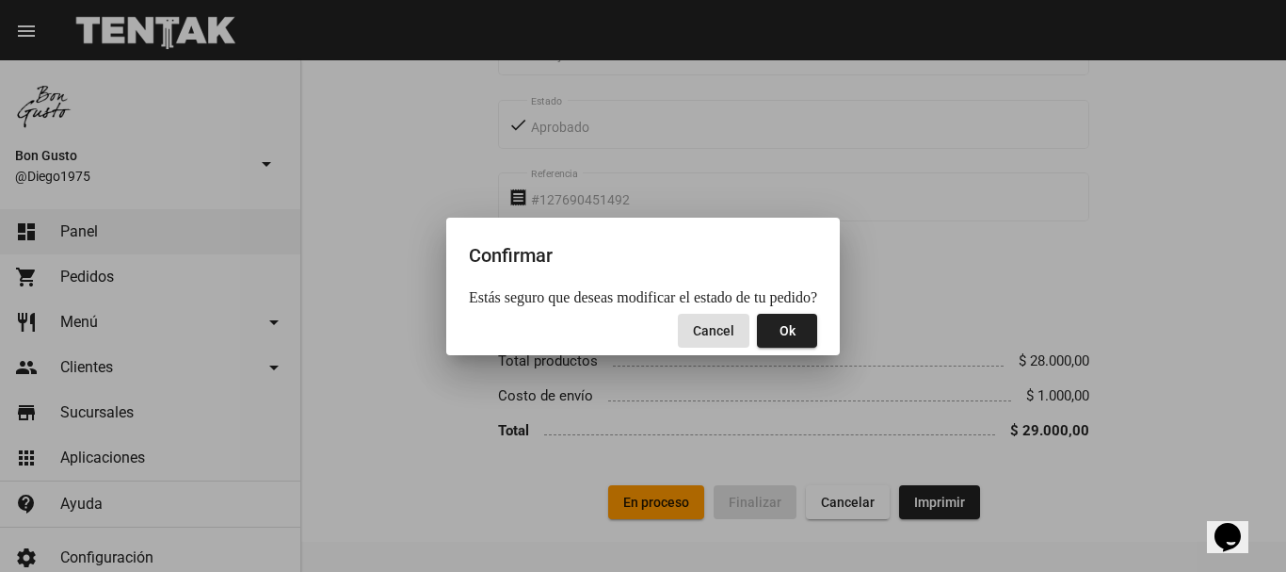
click at [780, 331] on span "Ok" at bounding box center [788, 330] width 16 height 15
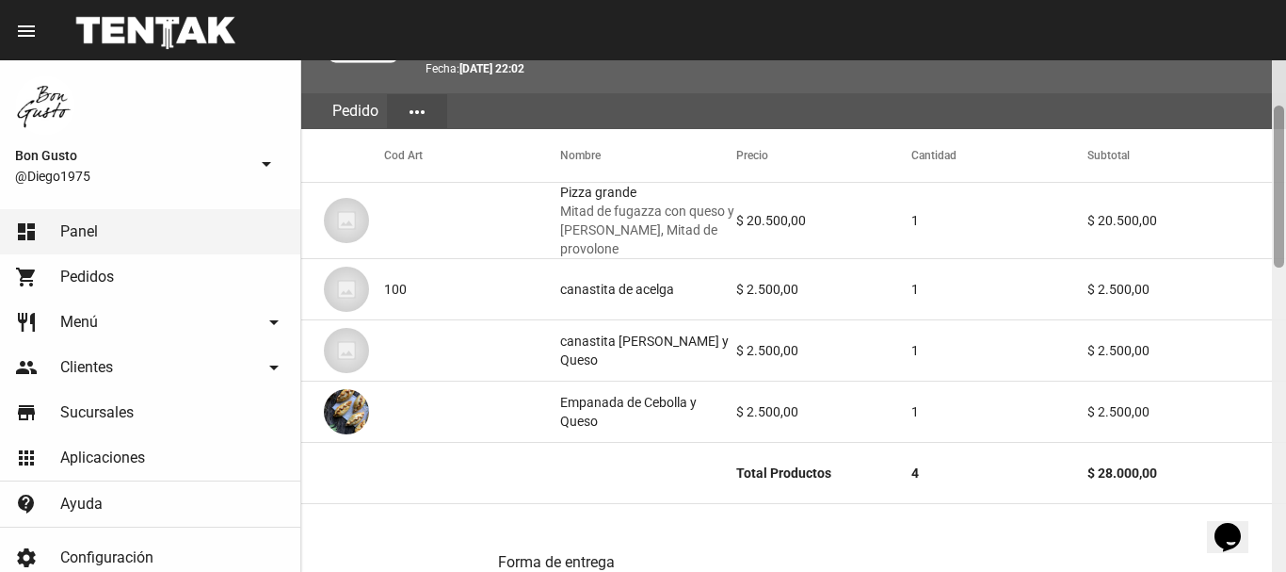
scroll to position [186, 0]
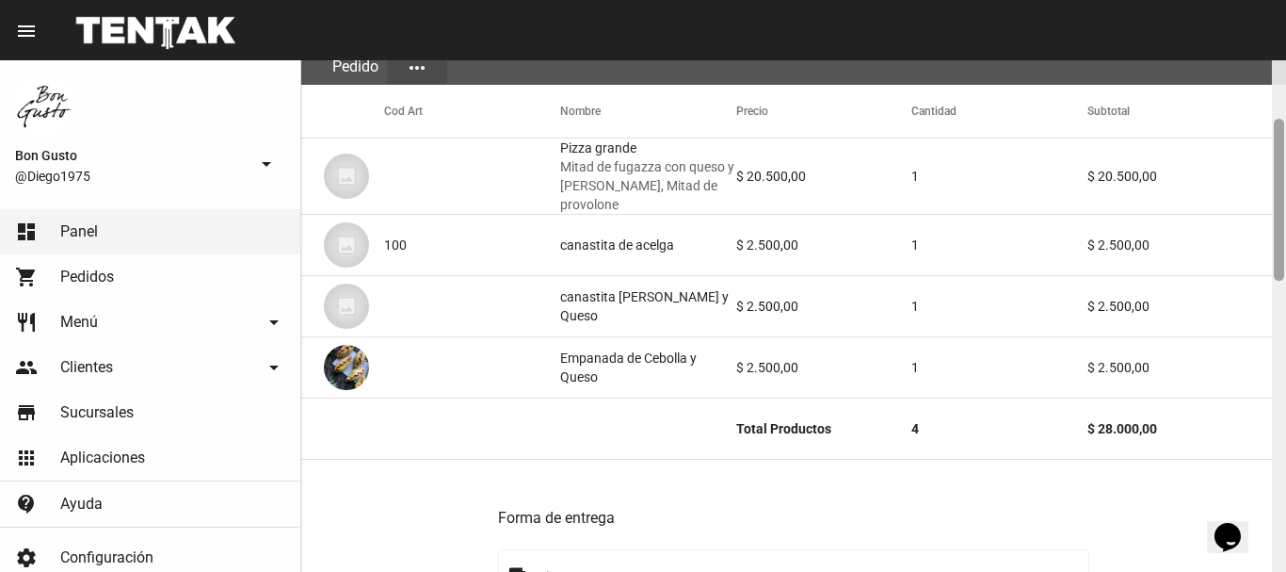
drag, startPoint x: 1279, startPoint y: 121, endPoint x: 1285, endPoint y: 180, distance: 59.7
click at [1285, 180] on div at bounding box center [1279, 315] width 14 height 511
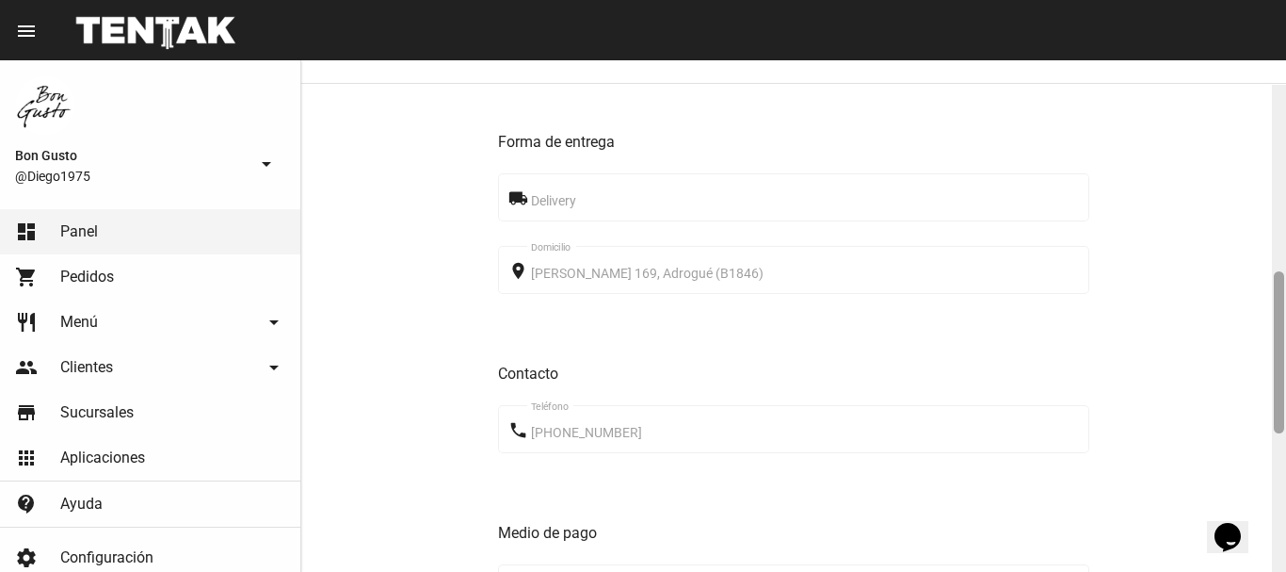
scroll to position [587, 0]
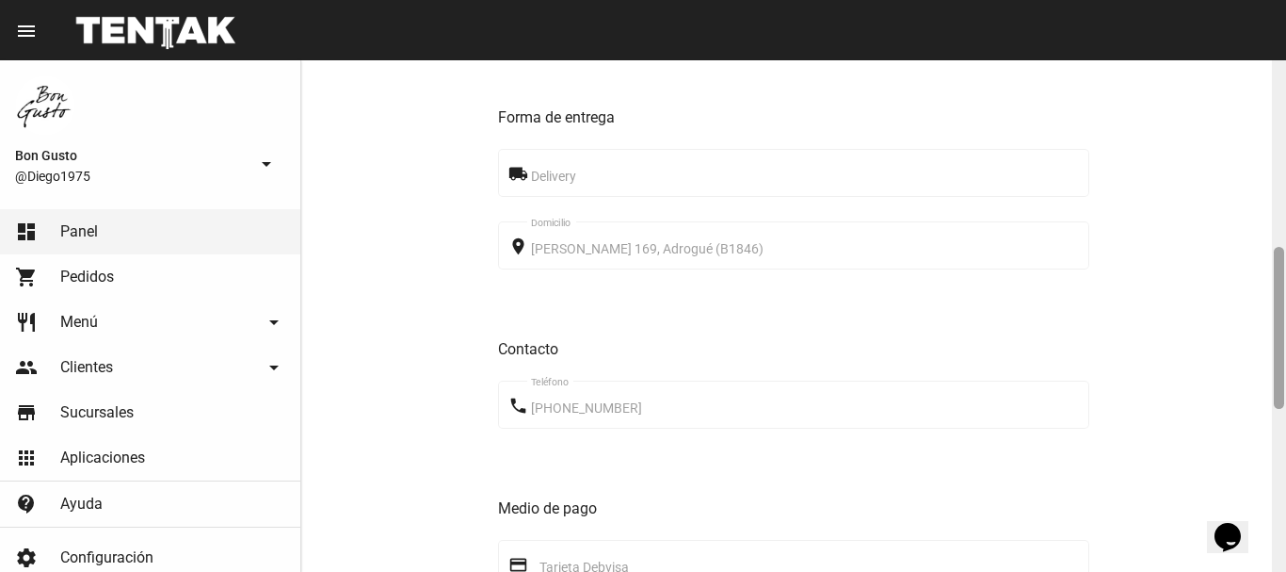
drag, startPoint x: 1284, startPoint y: 175, endPoint x: 1234, endPoint y: 302, distance: 136.6
click at [1234, 302] on div "Pedido move_to_inbox Referencia: 75aa3164 - En Proceso App: Bon Gusto Sucursal:…" at bounding box center [793, 315] width 985 height 511
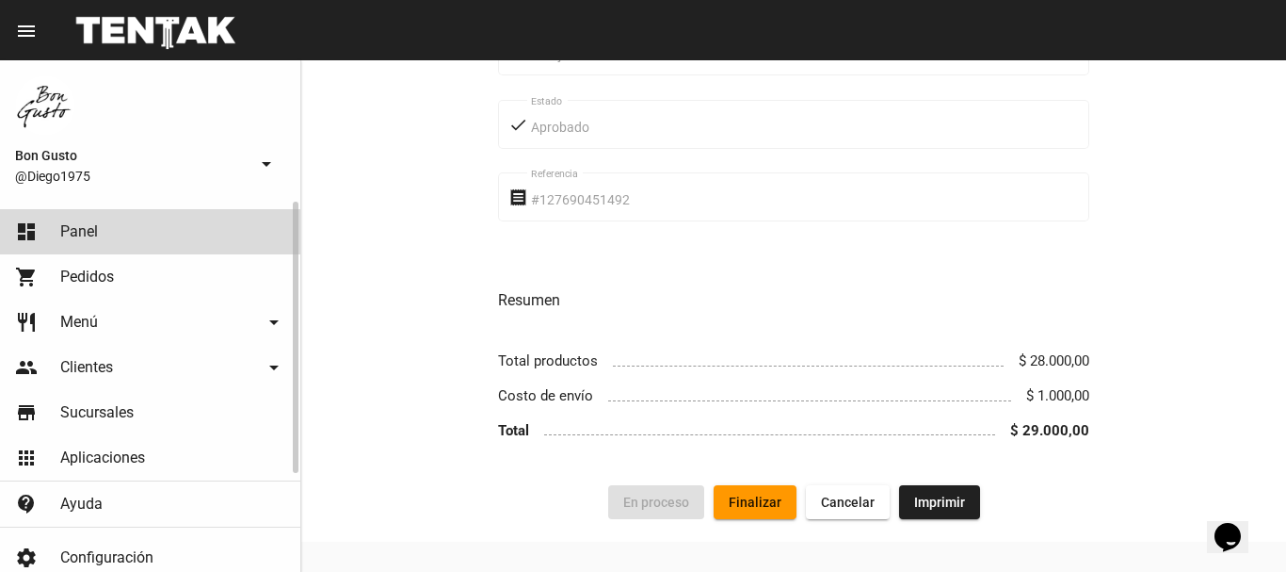
click at [230, 245] on link "dashboard Panel" at bounding box center [150, 231] width 300 height 45
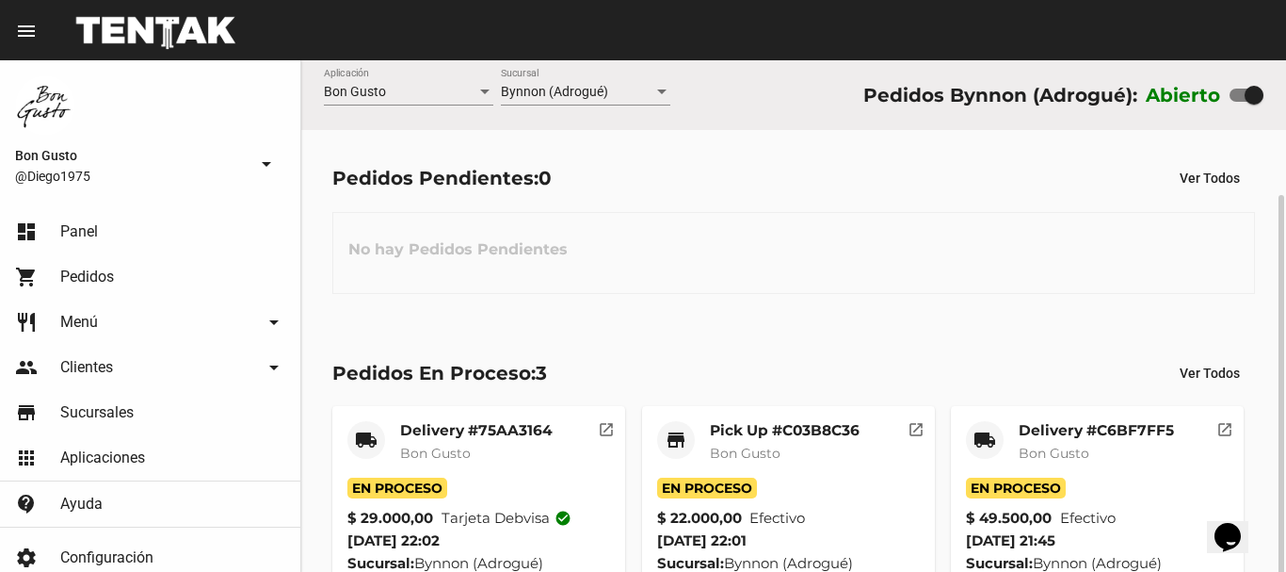
scroll to position [72, 0]
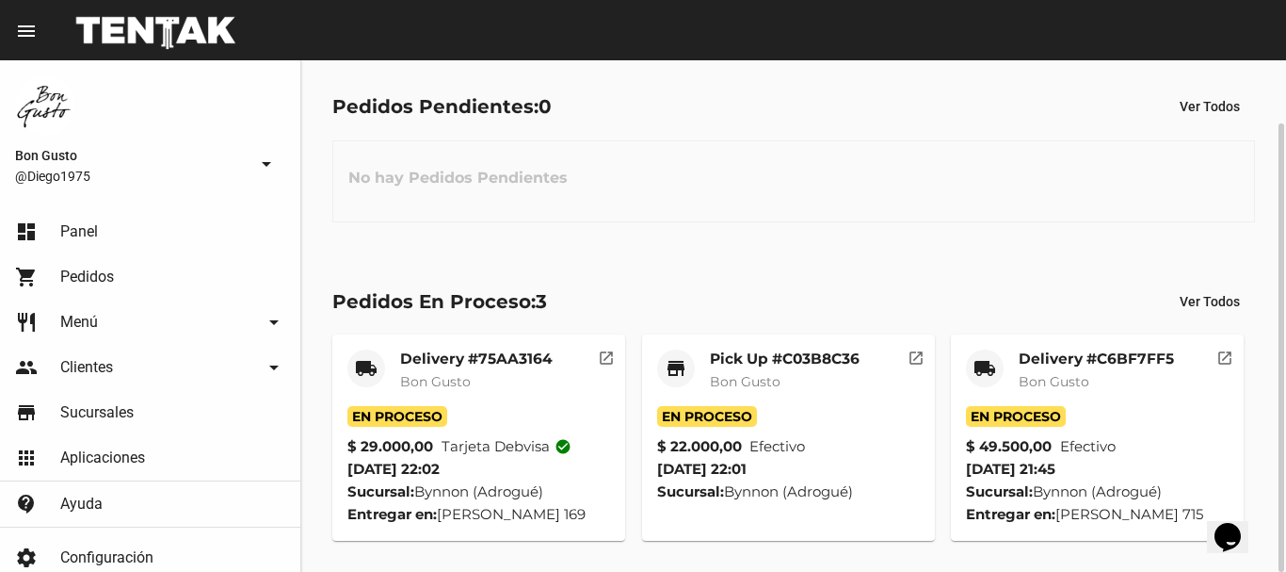
click at [1232, 347] on mat-icon "open_in_new" at bounding box center [1225, 355] width 17 height 17
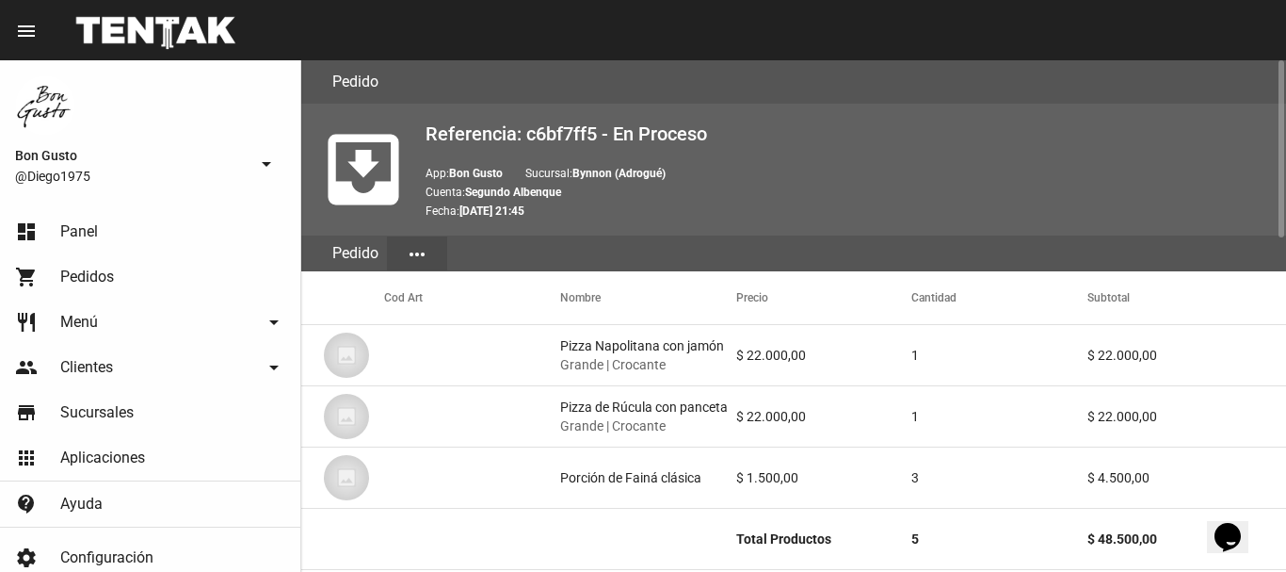
scroll to position [965, 0]
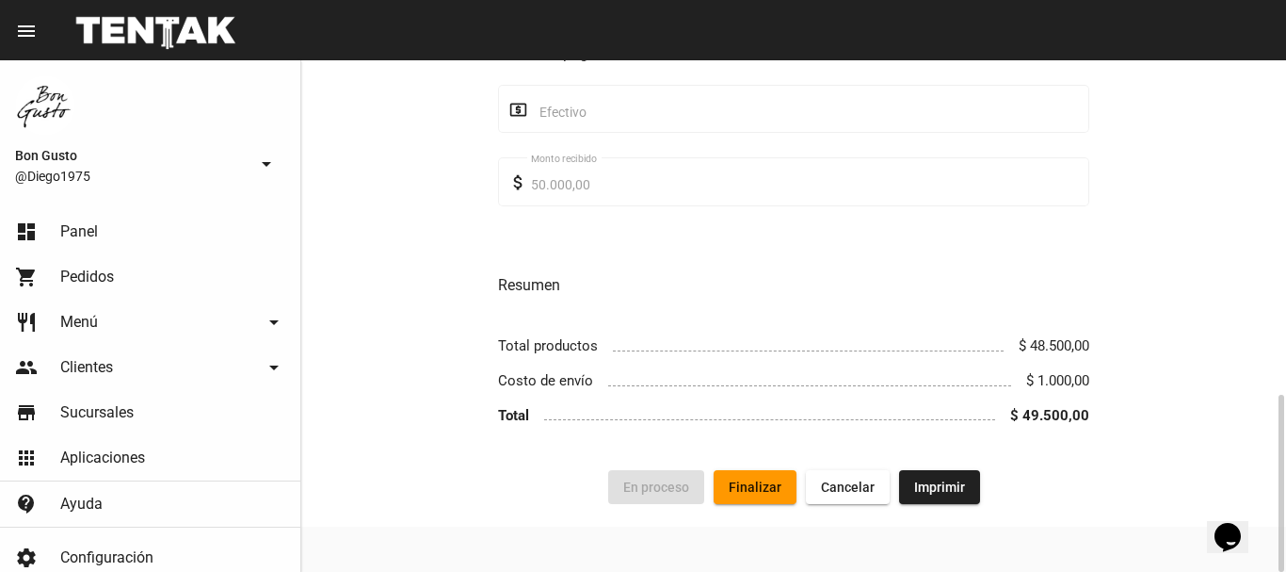
click at [736, 497] on button "Finalizar" at bounding box center [755, 487] width 83 height 34
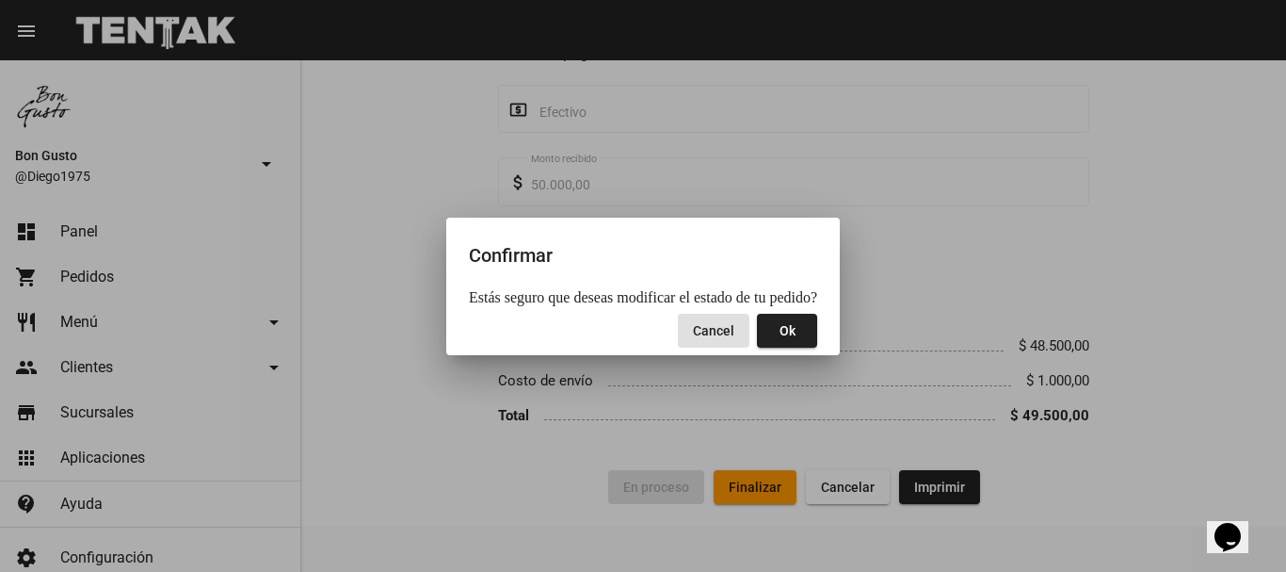
click at [783, 326] on span "Ok" at bounding box center [788, 330] width 16 height 15
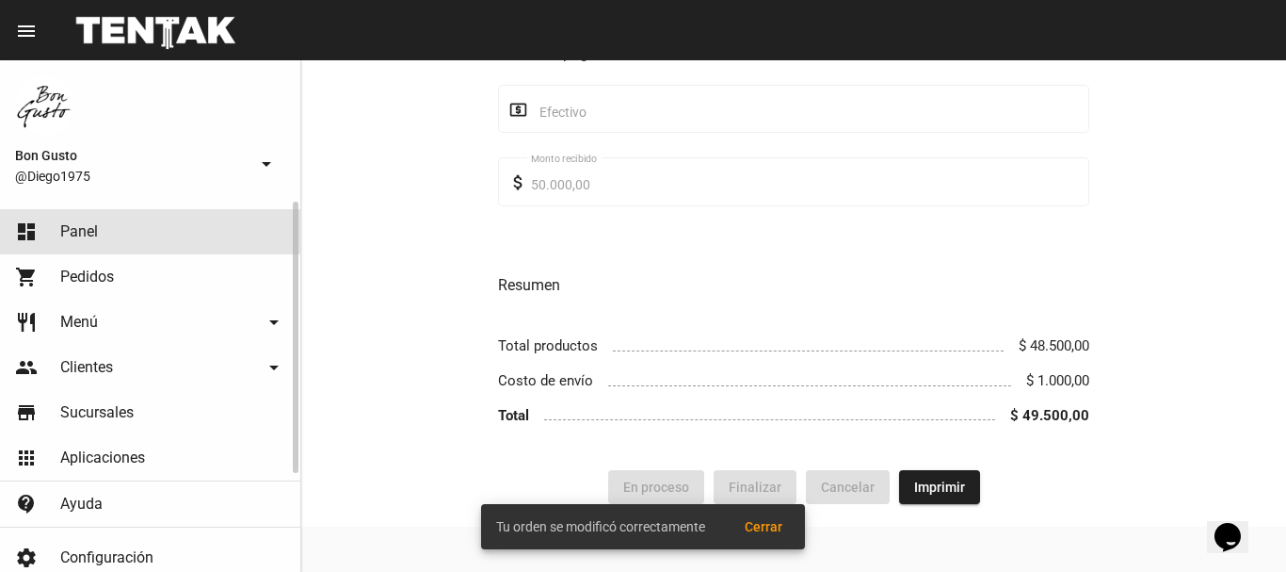
click at [121, 221] on link "dashboard Panel" at bounding box center [150, 231] width 300 height 45
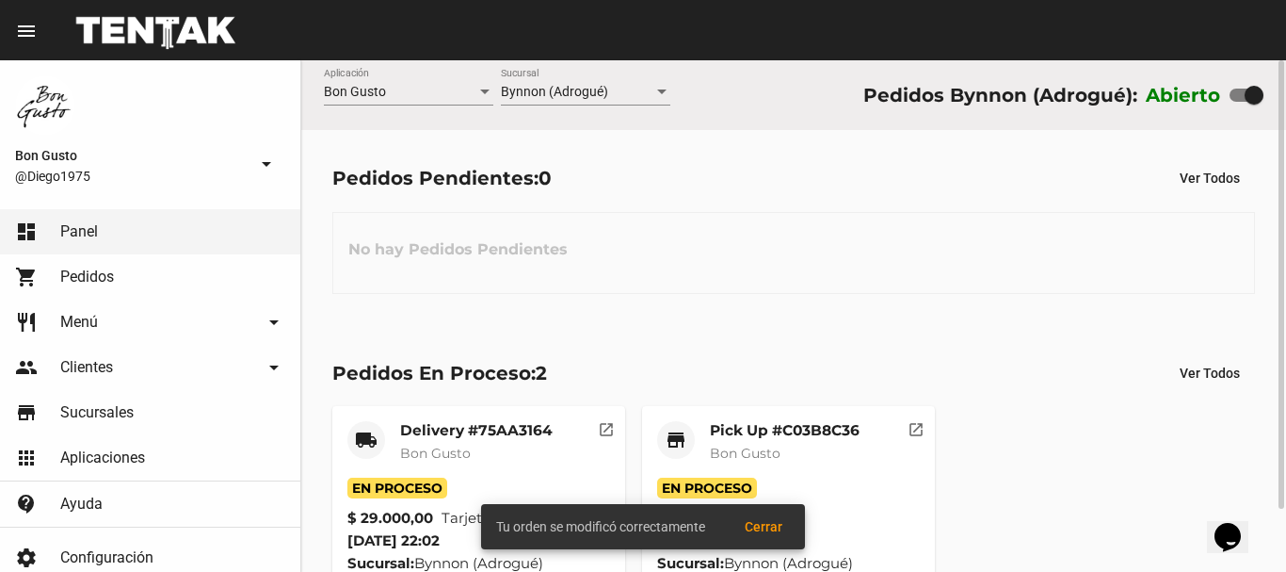
scroll to position [72, 0]
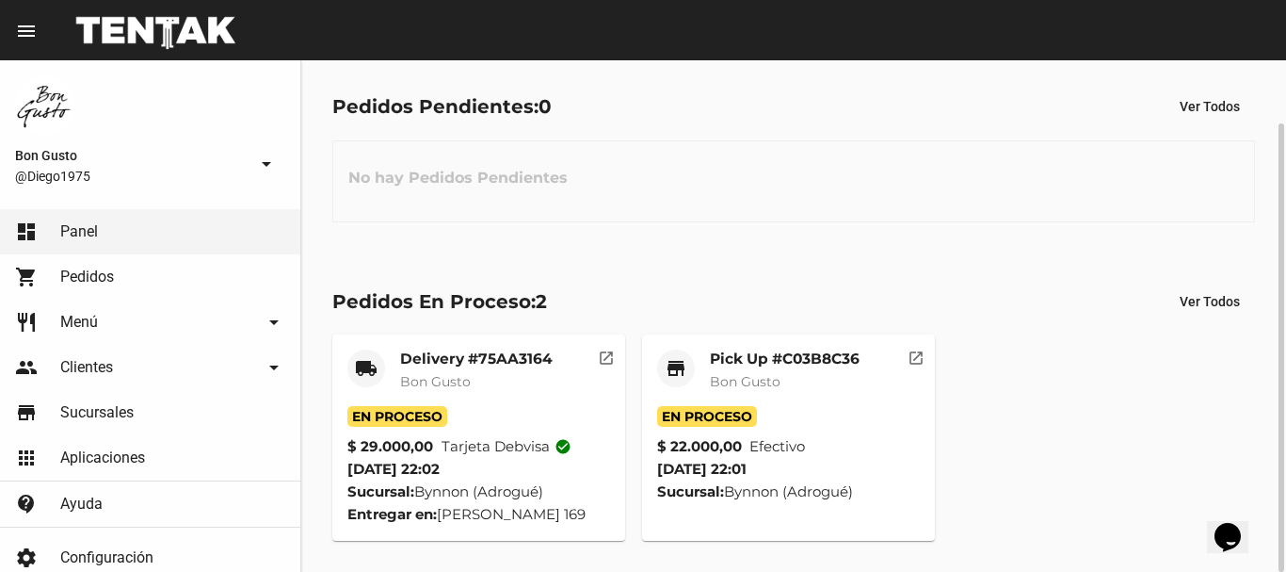
click at [923, 359] on mat-icon "open_in_new" at bounding box center [916, 355] width 17 height 17
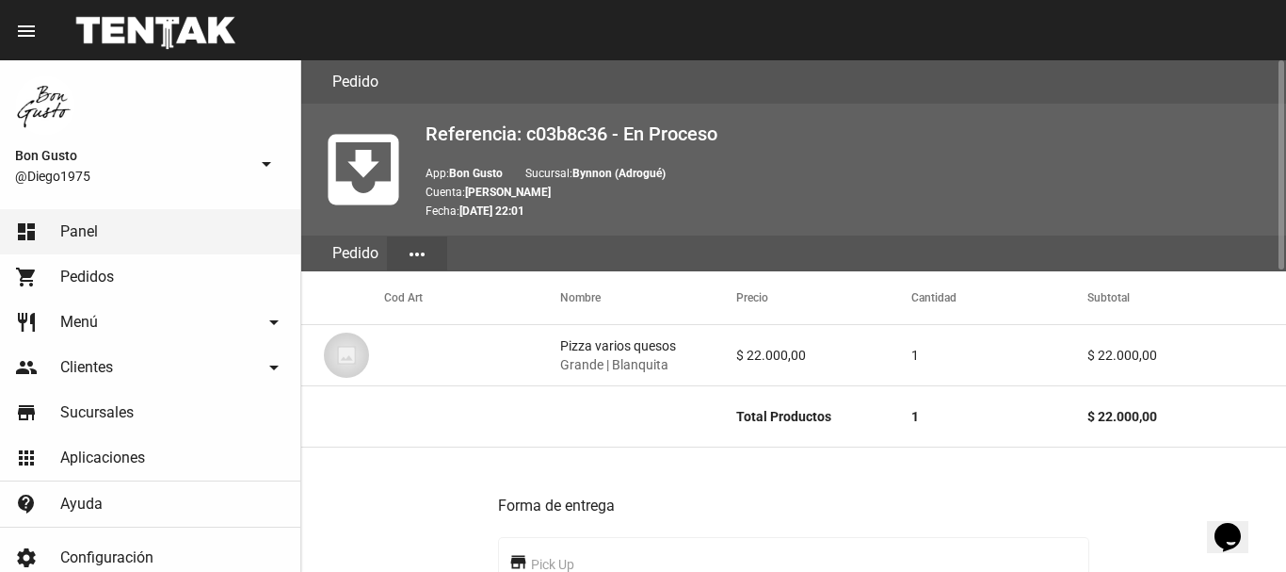
scroll to position [735, 0]
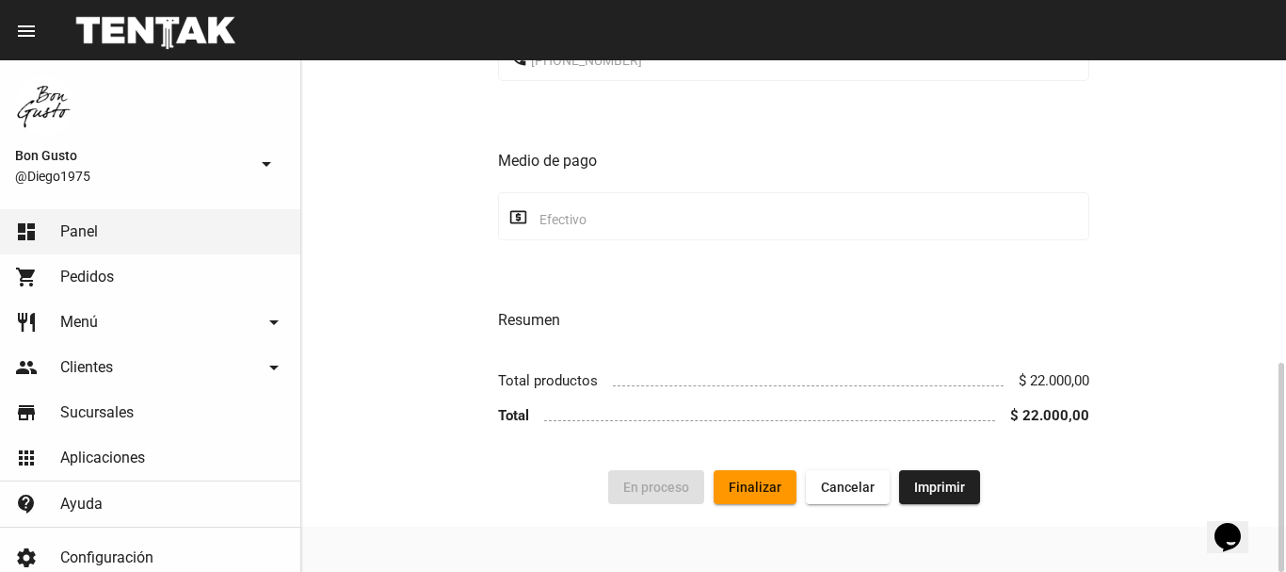
click at [746, 476] on button "Finalizar" at bounding box center [755, 487] width 83 height 34
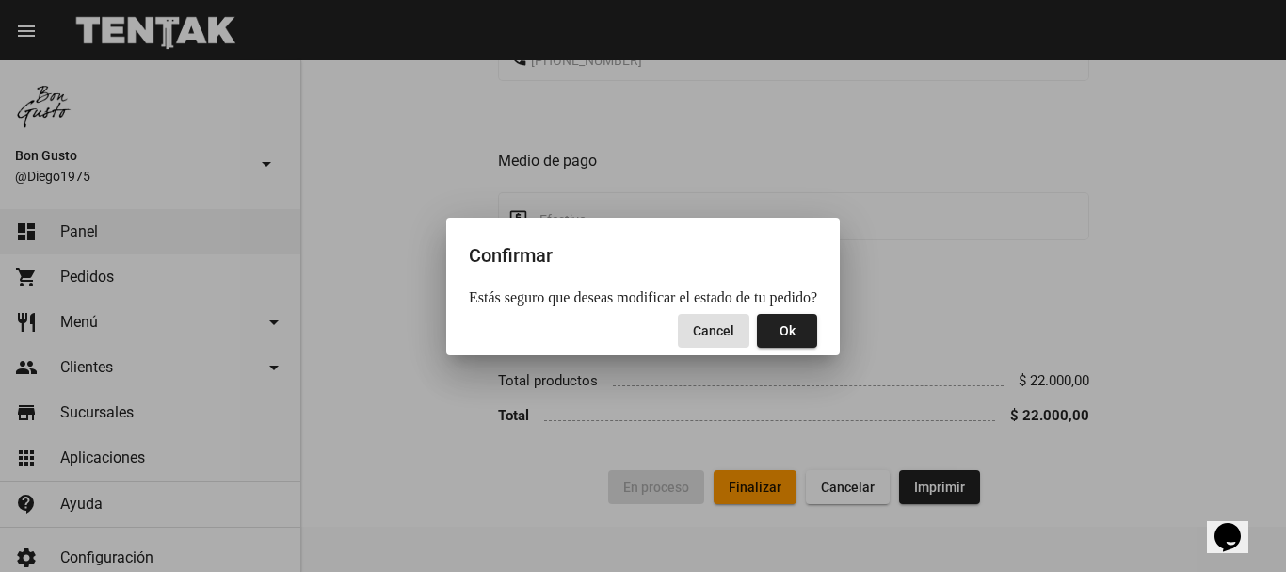
click at [780, 337] on span "Ok" at bounding box center [788, 330] width 16 height 15
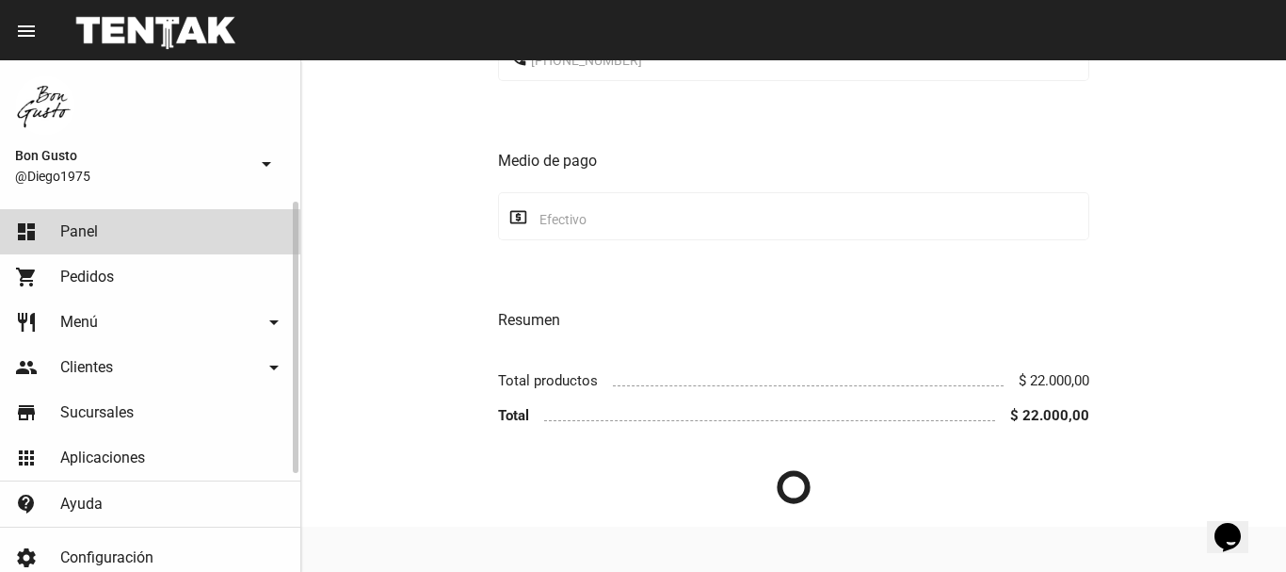
click at [134, 243] on link "dashboard Panel" at bounding box center [150, 231] width 300 height 45
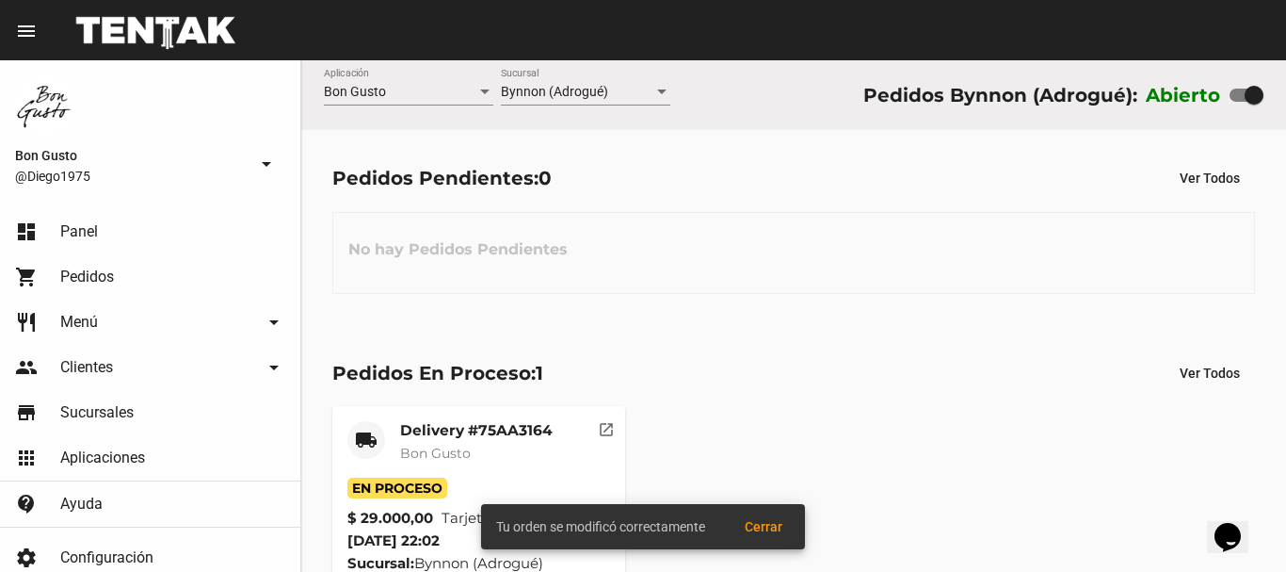
scroll to position [72, 0]
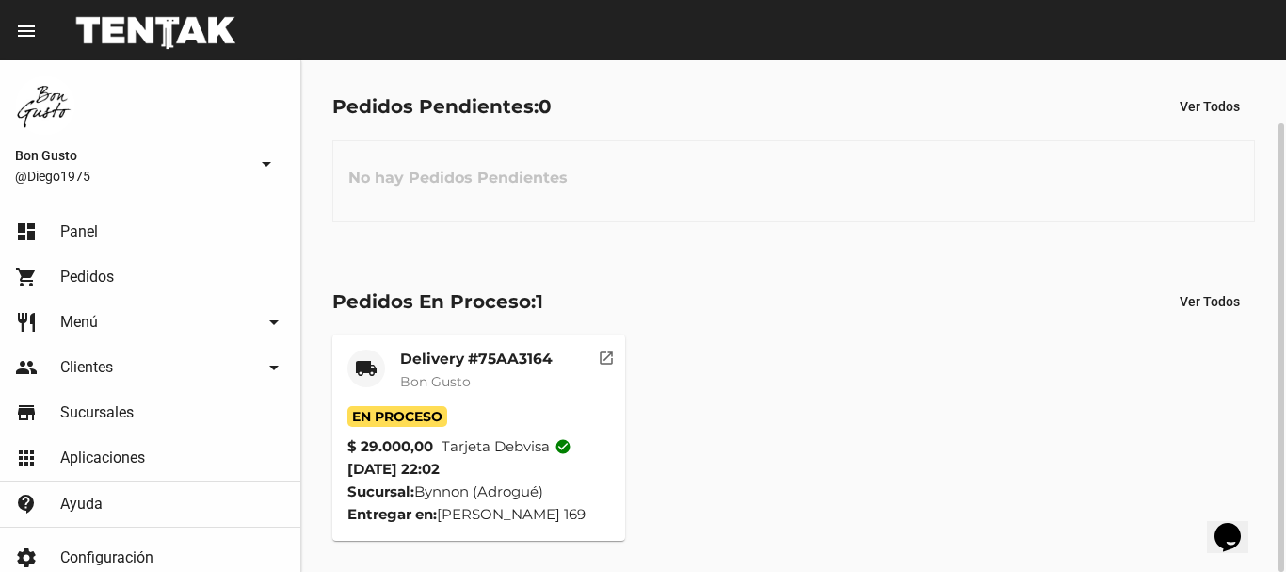
click at [581, 384] on mat-card-header "local_shipping Delivery #75AA3164 Bon Gusto" at bounding box center [478, 377] width 263 height 57
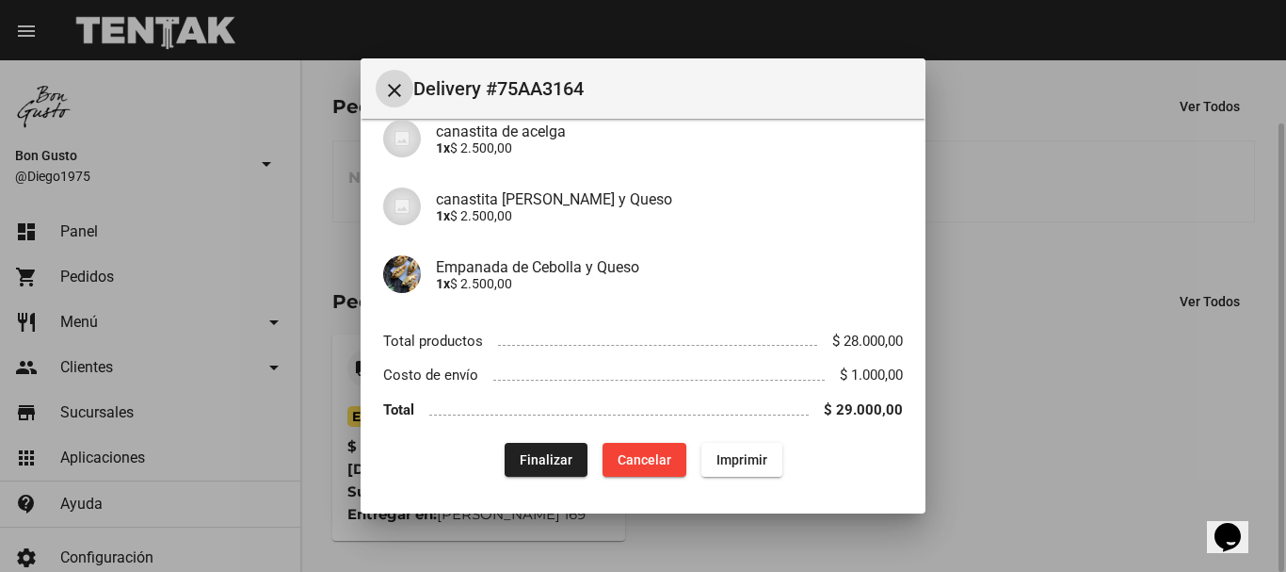
scroll to position [0, 0]
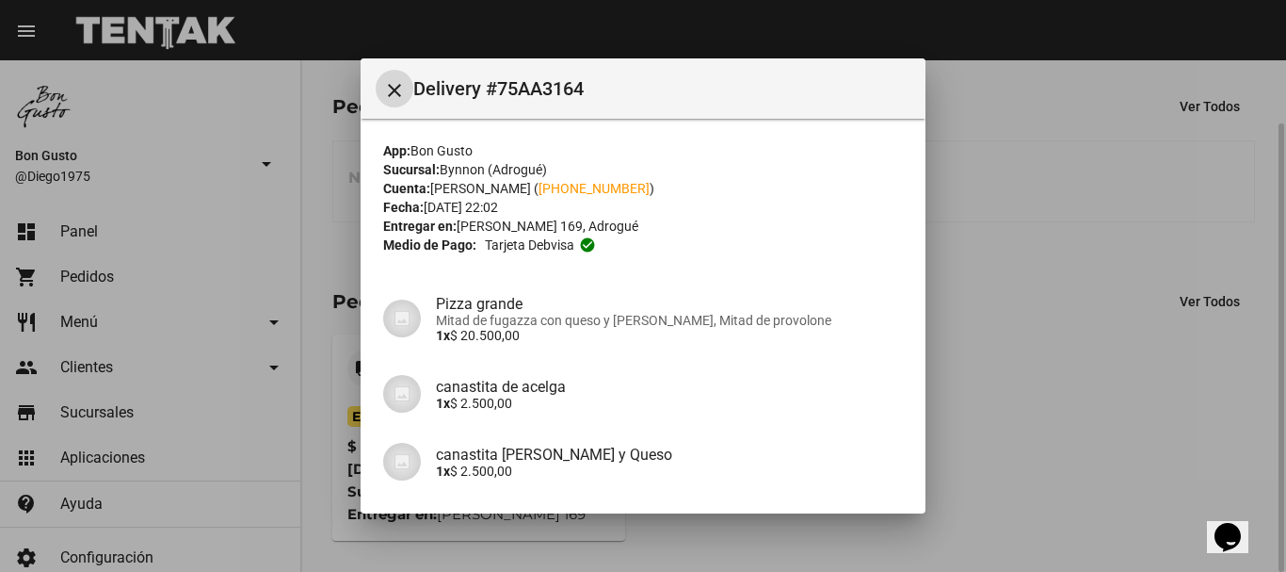
click at [1084, 136] on div at bounding box center [643, 286] width 1286 height 572
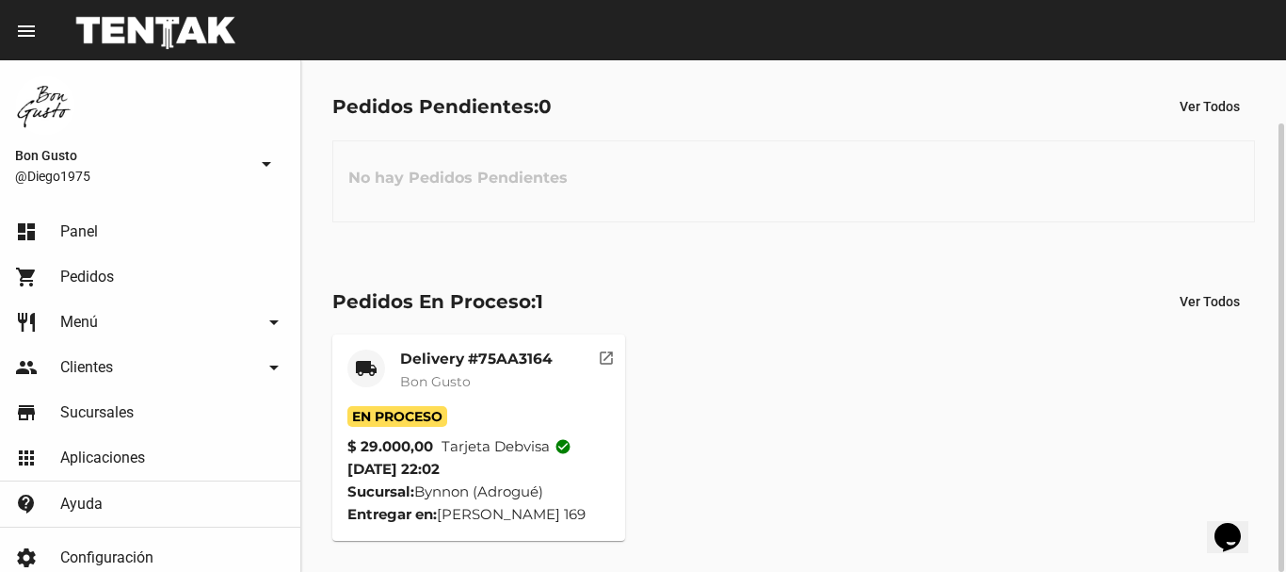
click at [577, 385] on mat-card-header "local_shipping Delivery #75AA3164 Bon Gusto" at bounding box center [478, 377] width 263 height 57
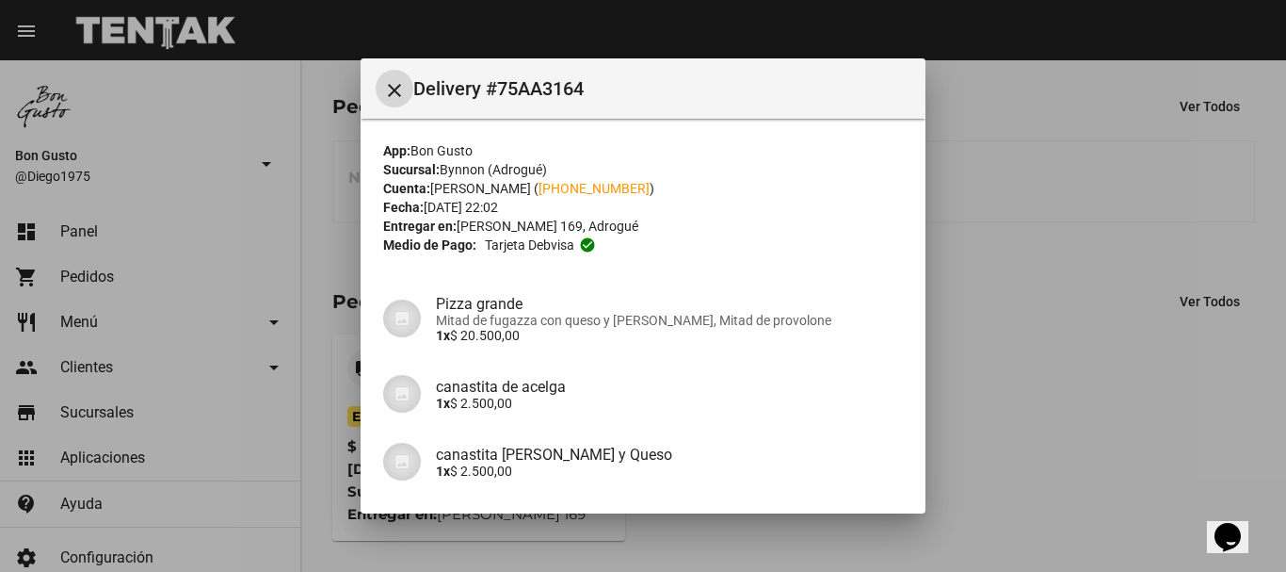
scroll to position [255, 0]
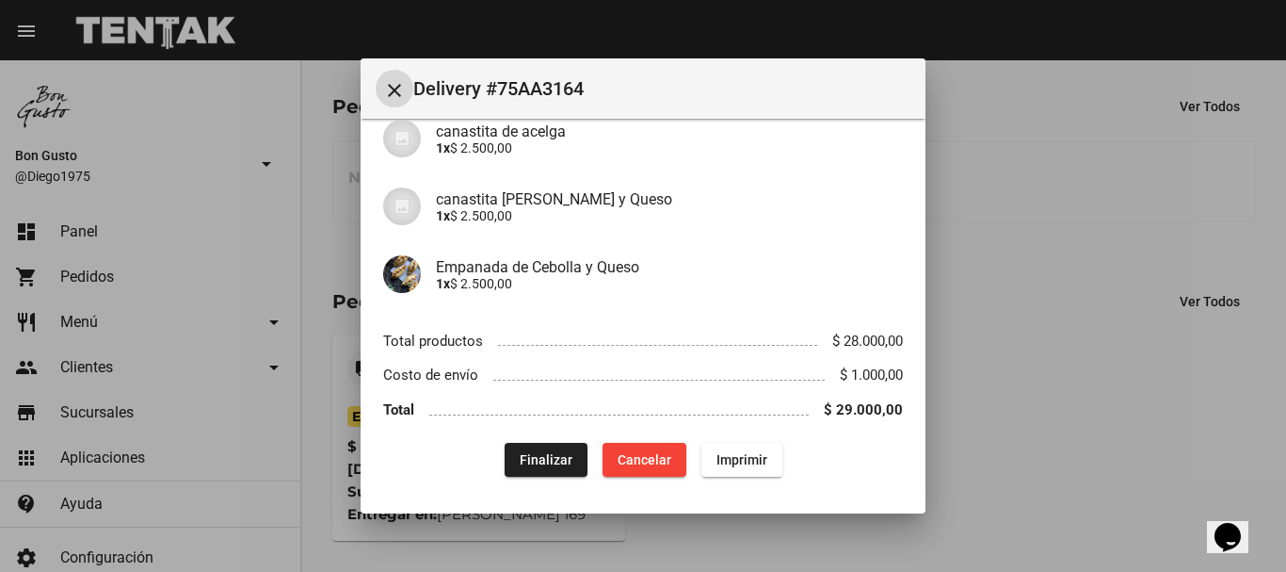
click at [565, 456] on button "Finalizar" at bounding box center [546, 460] width 83 height 34
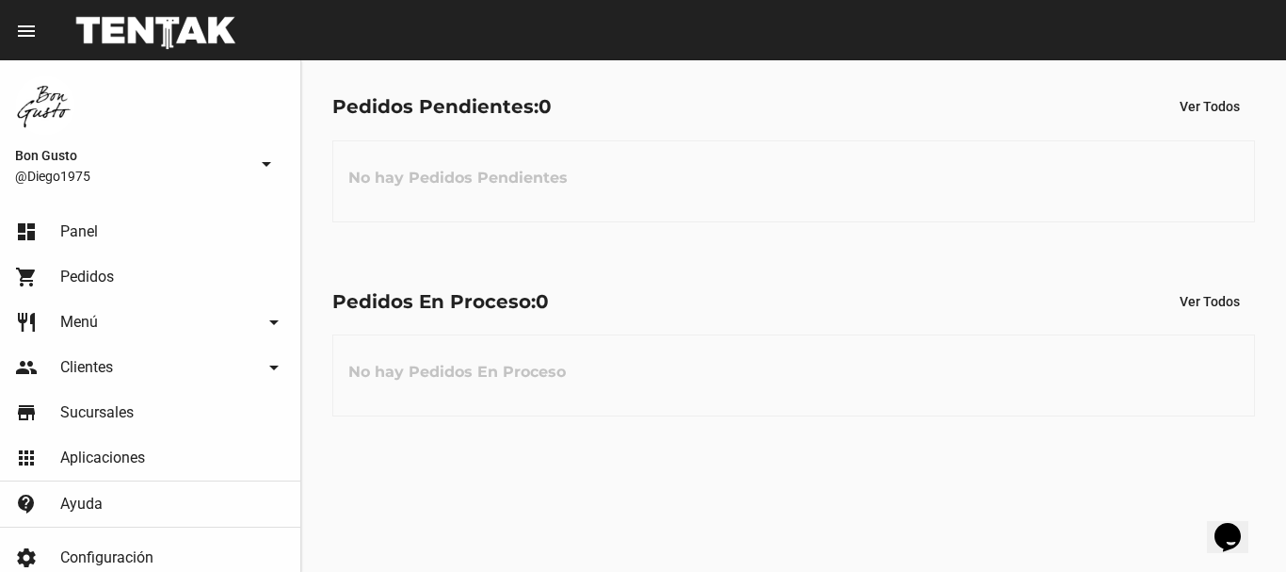
scroll to position [0, 0]
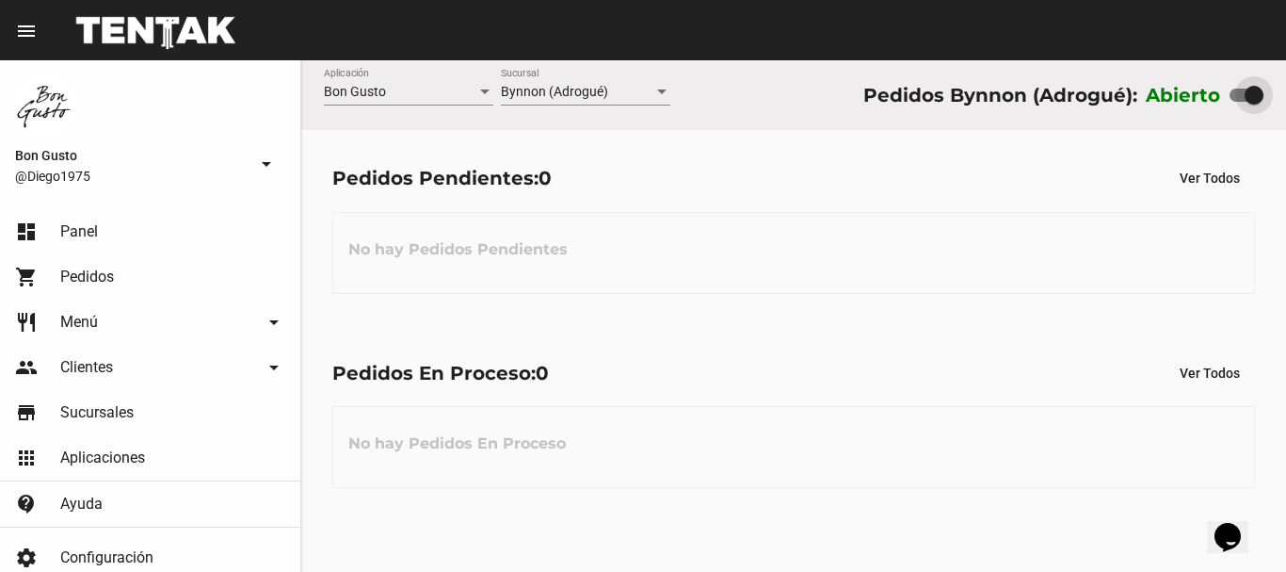
click at [1250, 96] on div at bounding box center [1254, 95] width 19 height 19
click at [1239, 102] on input "checkbox" at bounding box center [1238, 102] width 1 height 1
checkbox input "false"
